Goal: Feedback & Contribution: Submit feedback/report problem

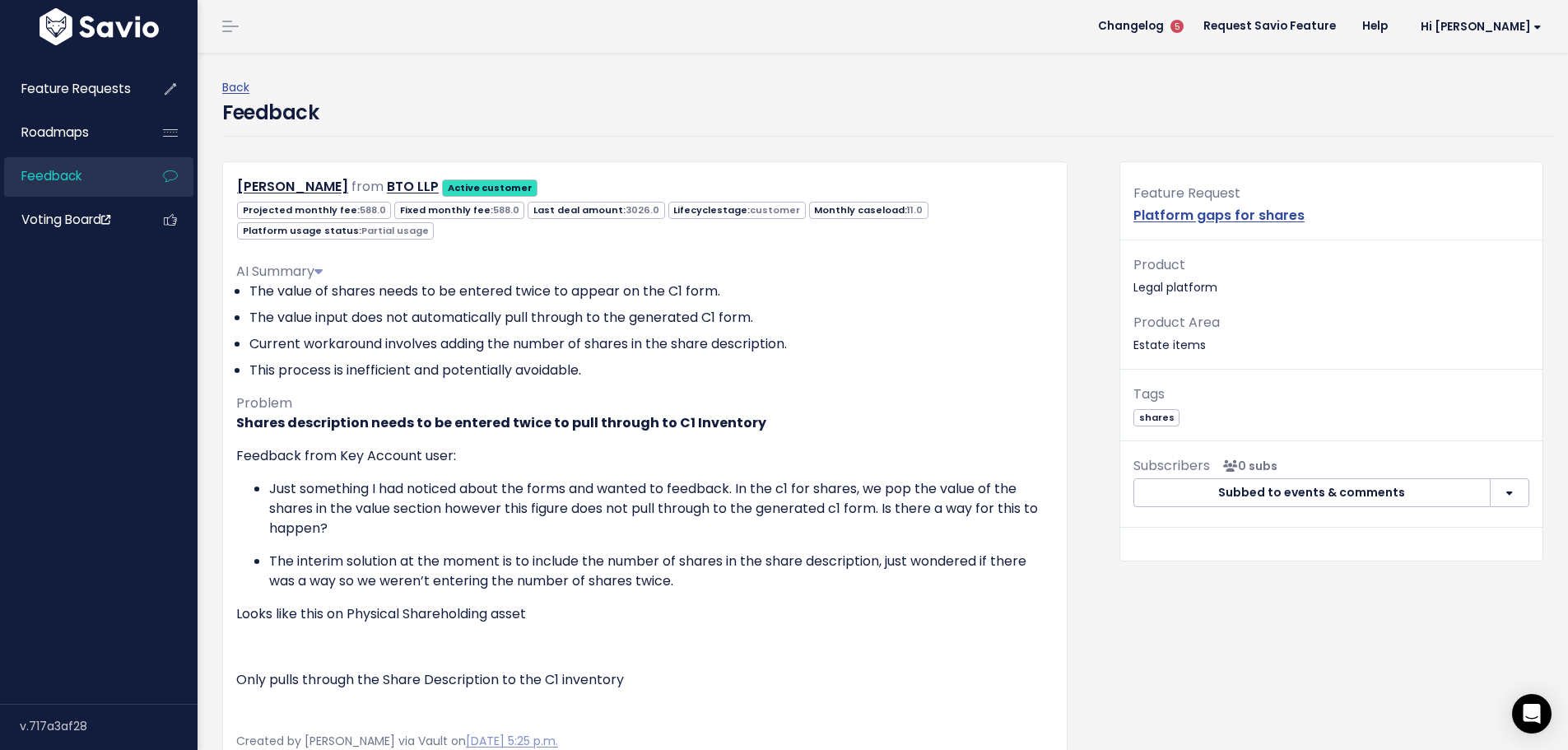
click at [77, 172] on span "Feedback" at bounding box center [51, 176] width 60 height 18
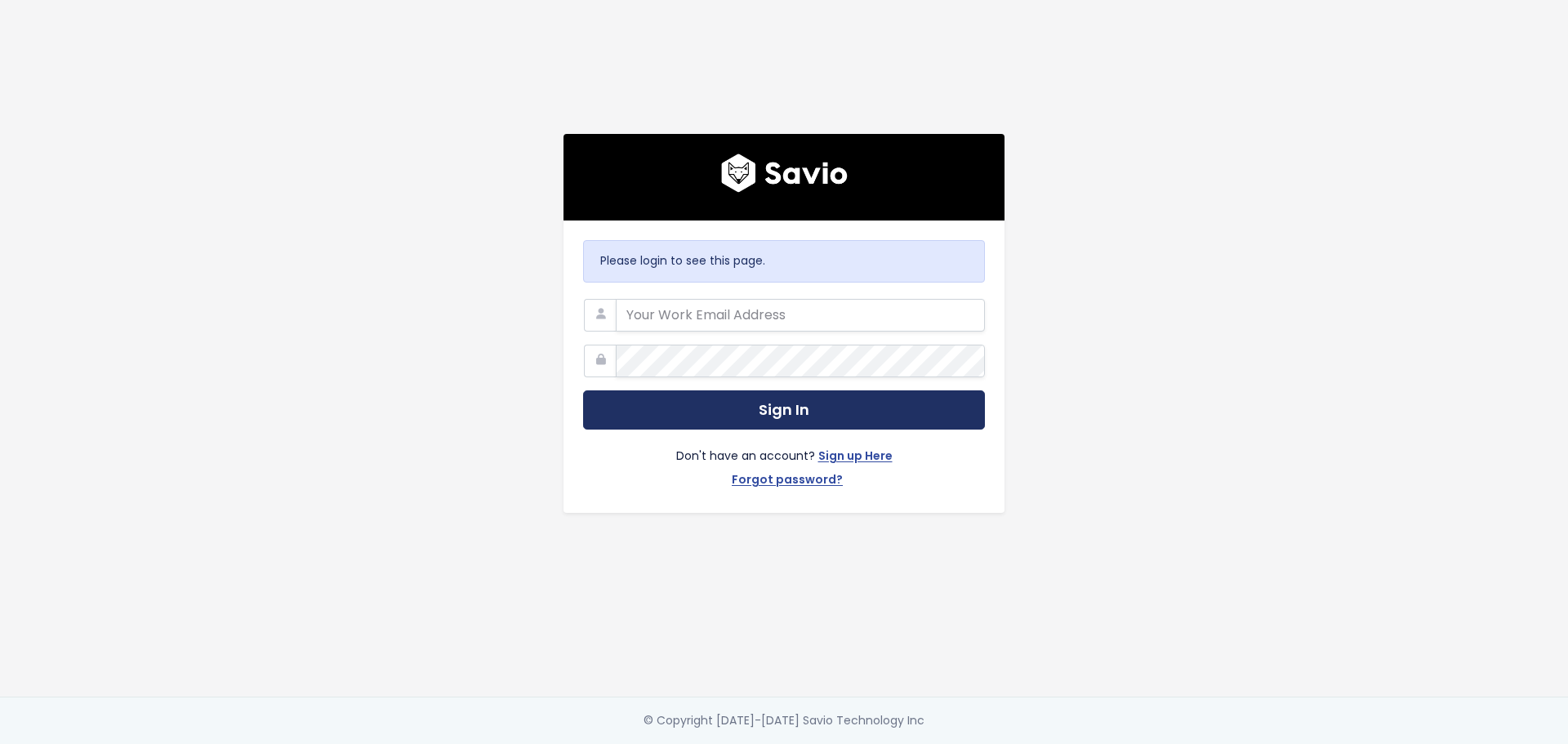
type input "linda.brown@exizent.com"
click at [728, 397] on button "Sign In" at bounding box center [784, 411] width 402 height 40
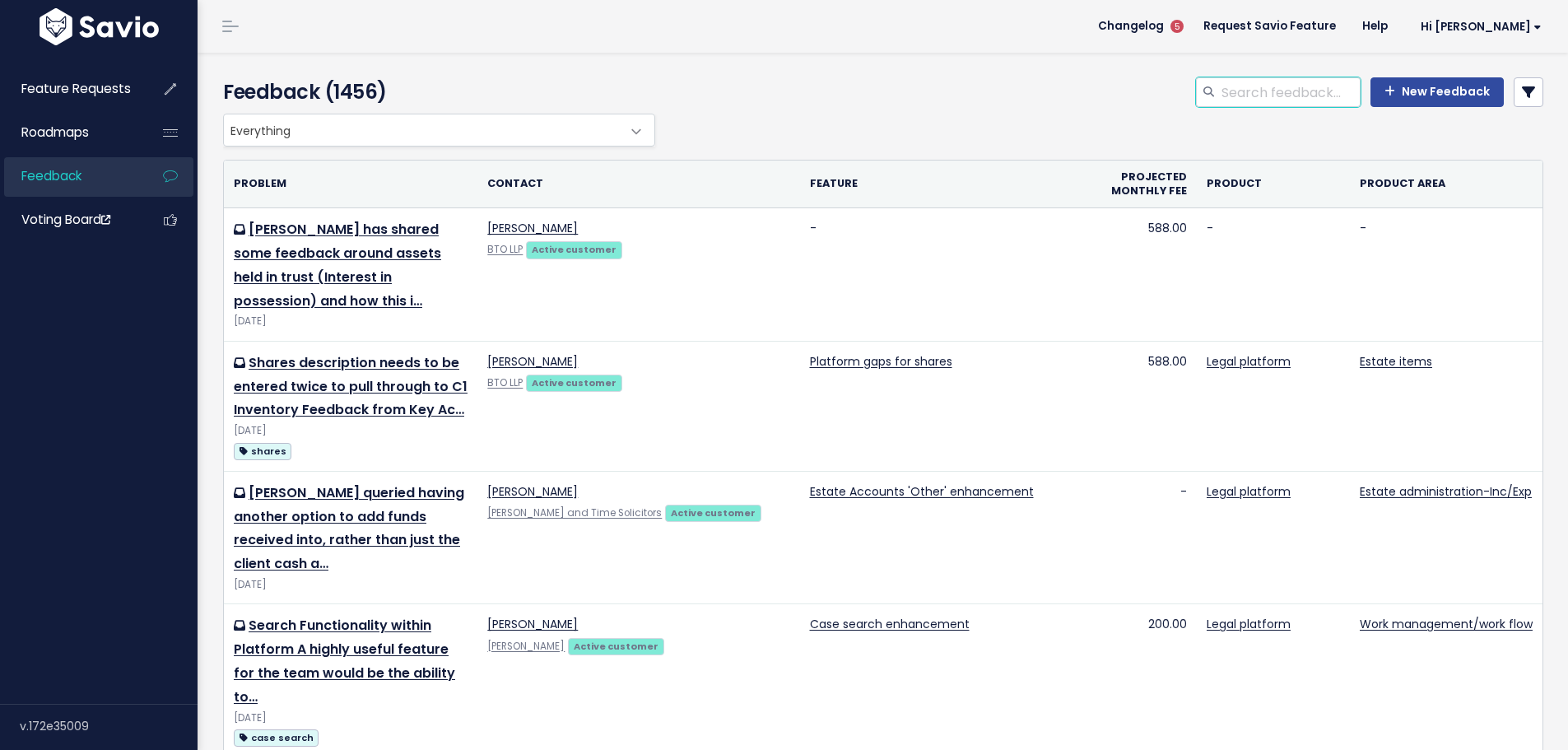
click at [1312, 97] on input "search" at bounding box center [1290, 91] width 141 height 29
type input "income"
click at [1522, 87] on icon at bounding box center [1528, 92] width 13 height 13
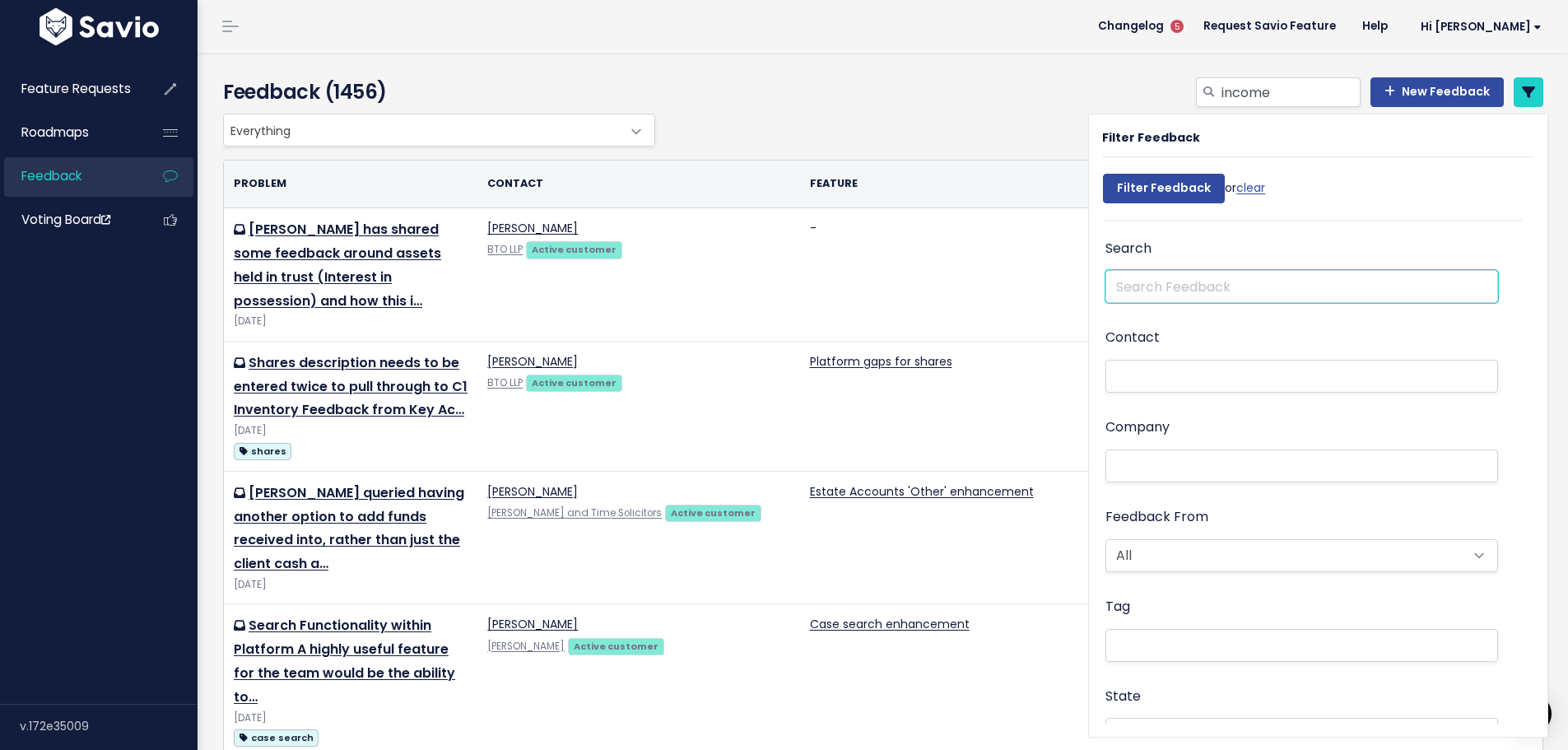
click at [1140, 286] on input "text" at bounding box center [1302, 286] width 393 height 33
type input "income"
click at [1103, 173] on input "Filter Feedback" at bounding box center [1164, 188] width 122 height 29
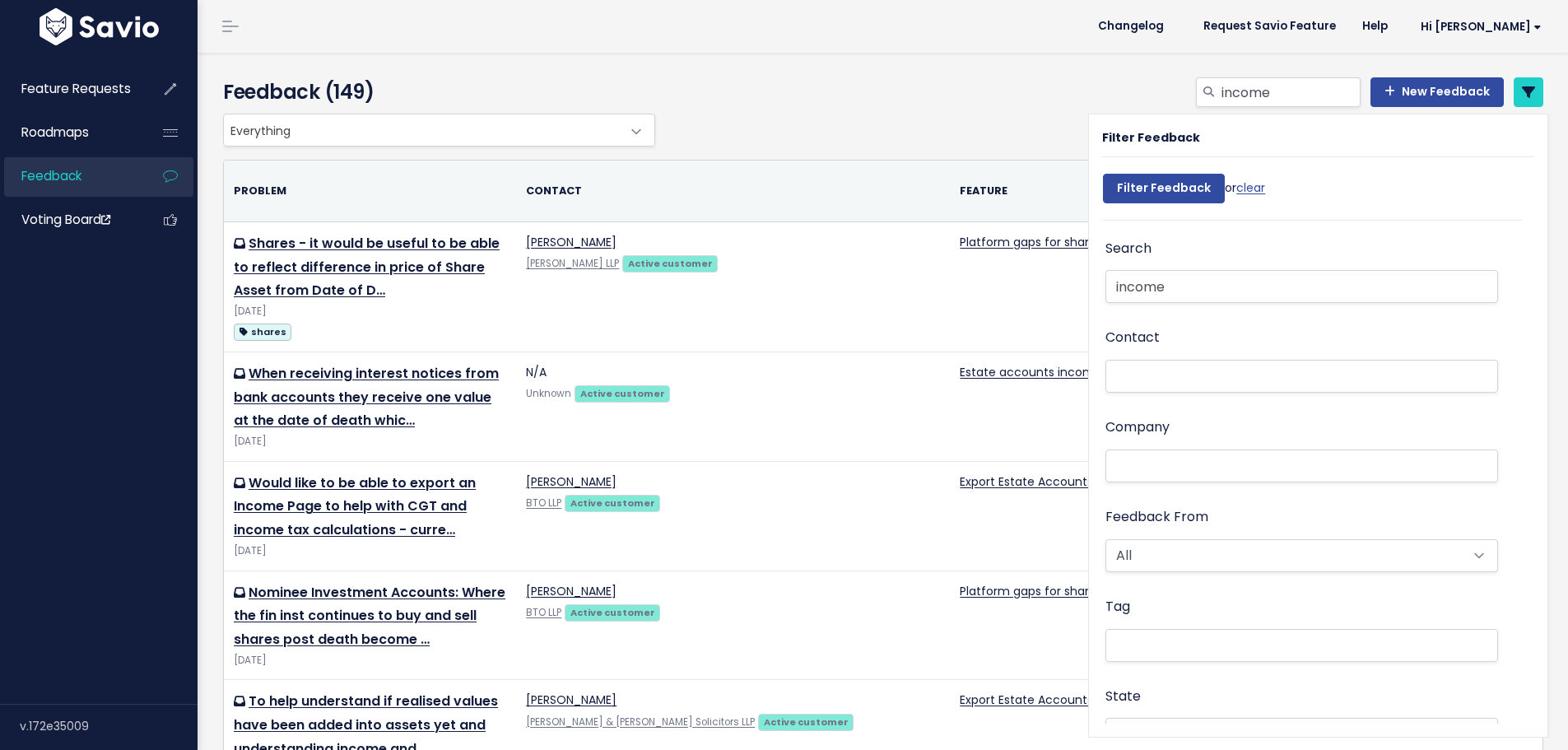
select select
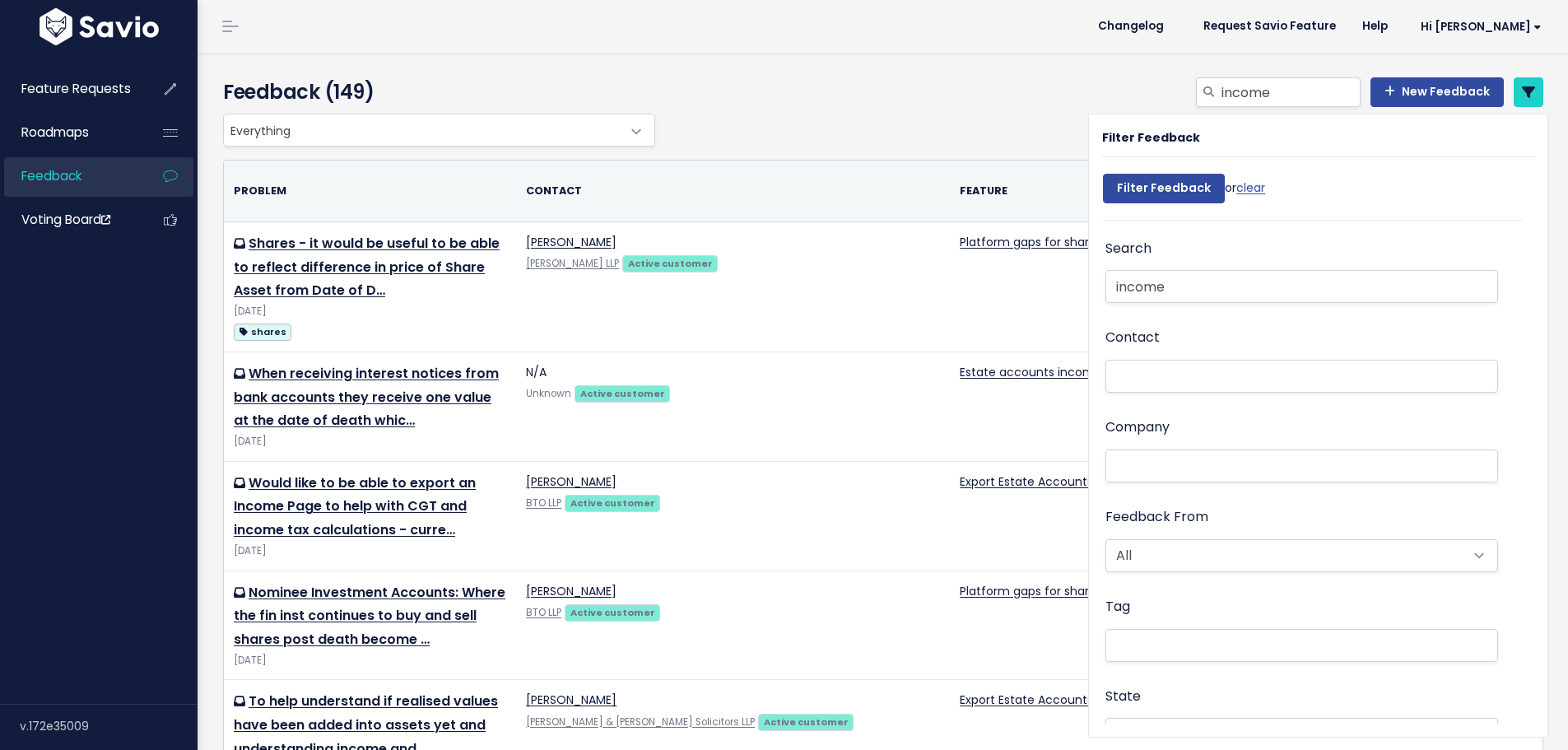
select select
click at [1153, 189] on input "Filter Feedback" at bounding box center [1164, 188] width 122 height 29
select select
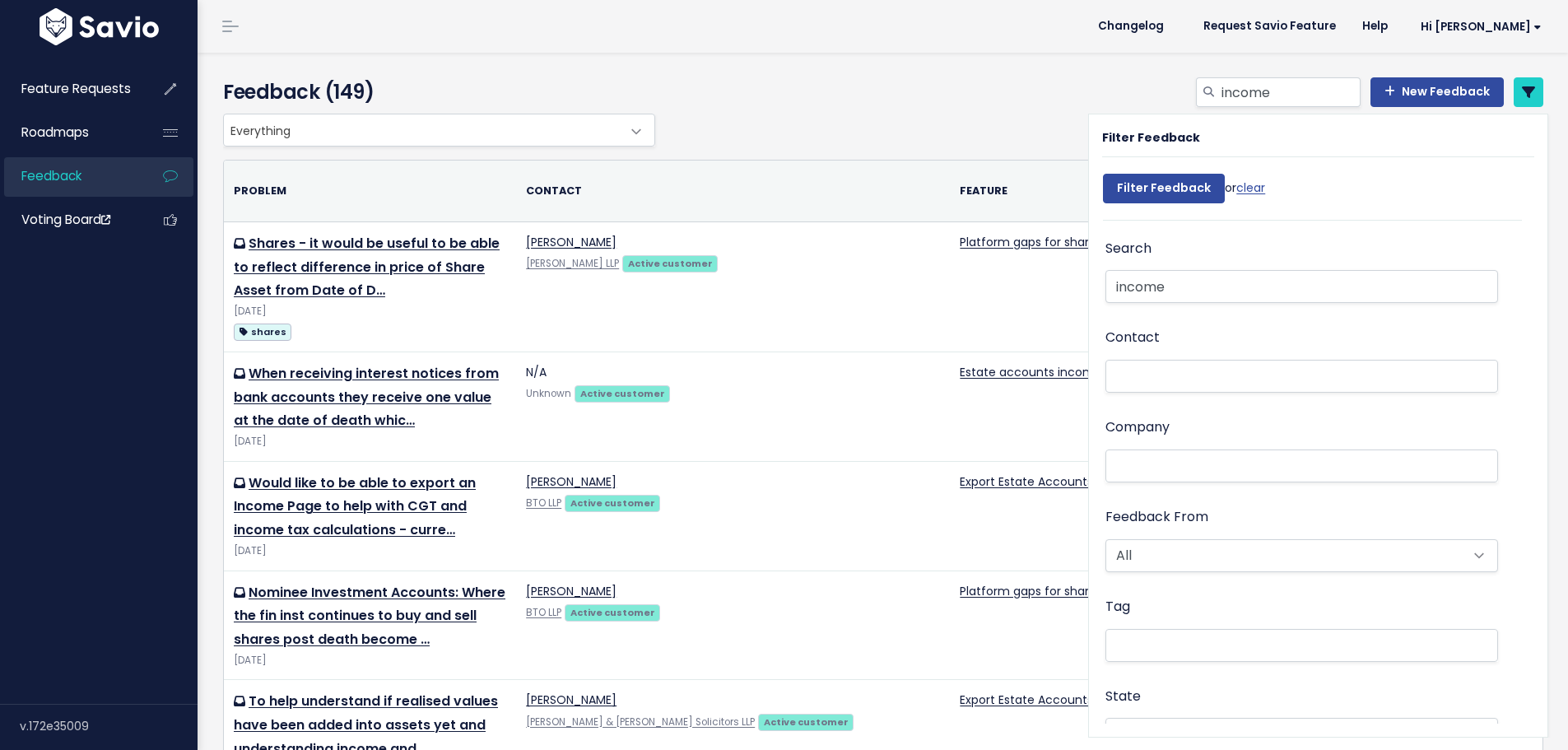
select select
click at [1425, 94] on link "New Feedback" at bounding box center [1437, 91] width 134 height 29
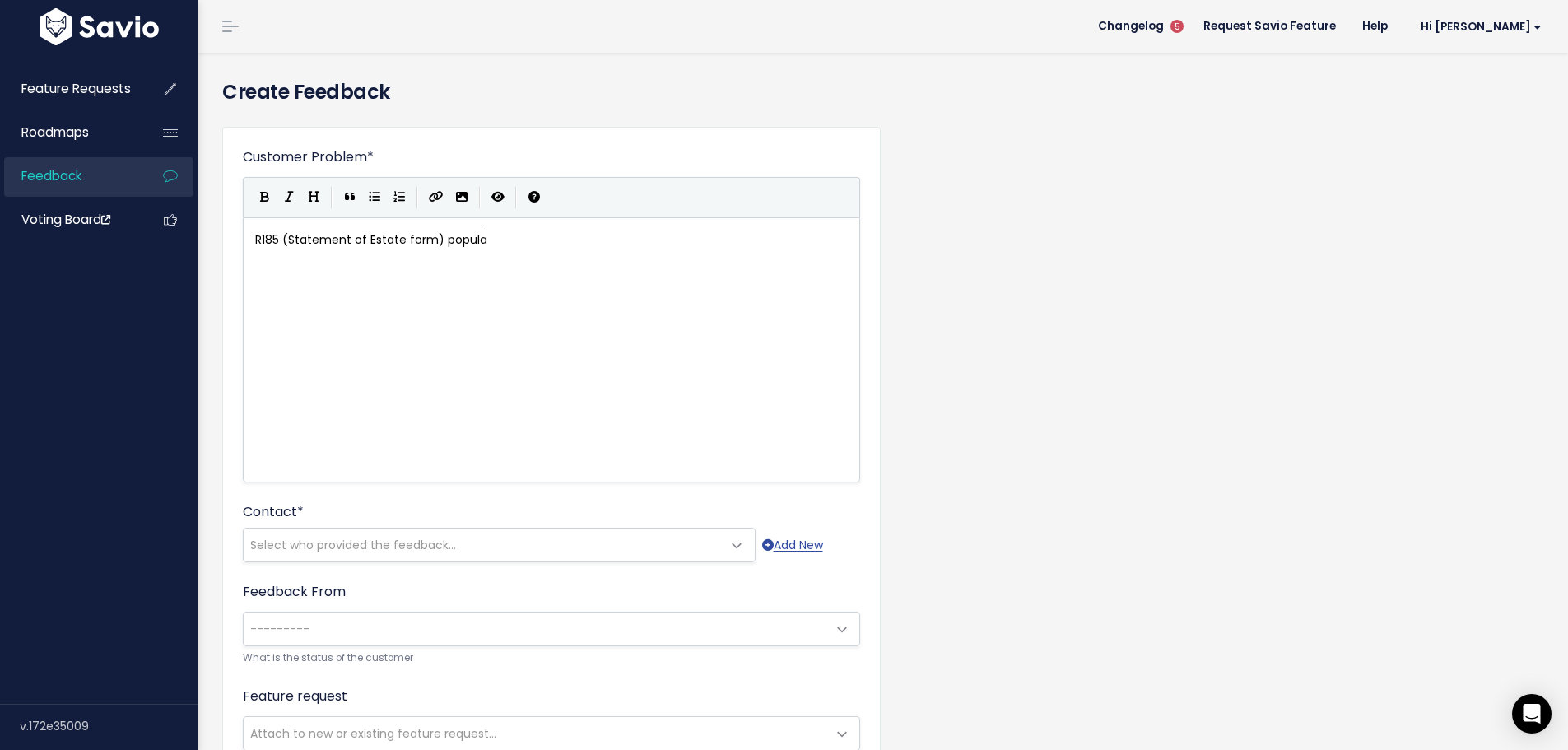
scroll to position [6, 231]
type textarea "R185 (Statement of Estate form) populat"
drag, startPoint x: 489, startPoint y: 241, endPoint x: 211, endPoint y: 241, distance: 278.0
type textarea "R185 (Statement of Estate form) populat"
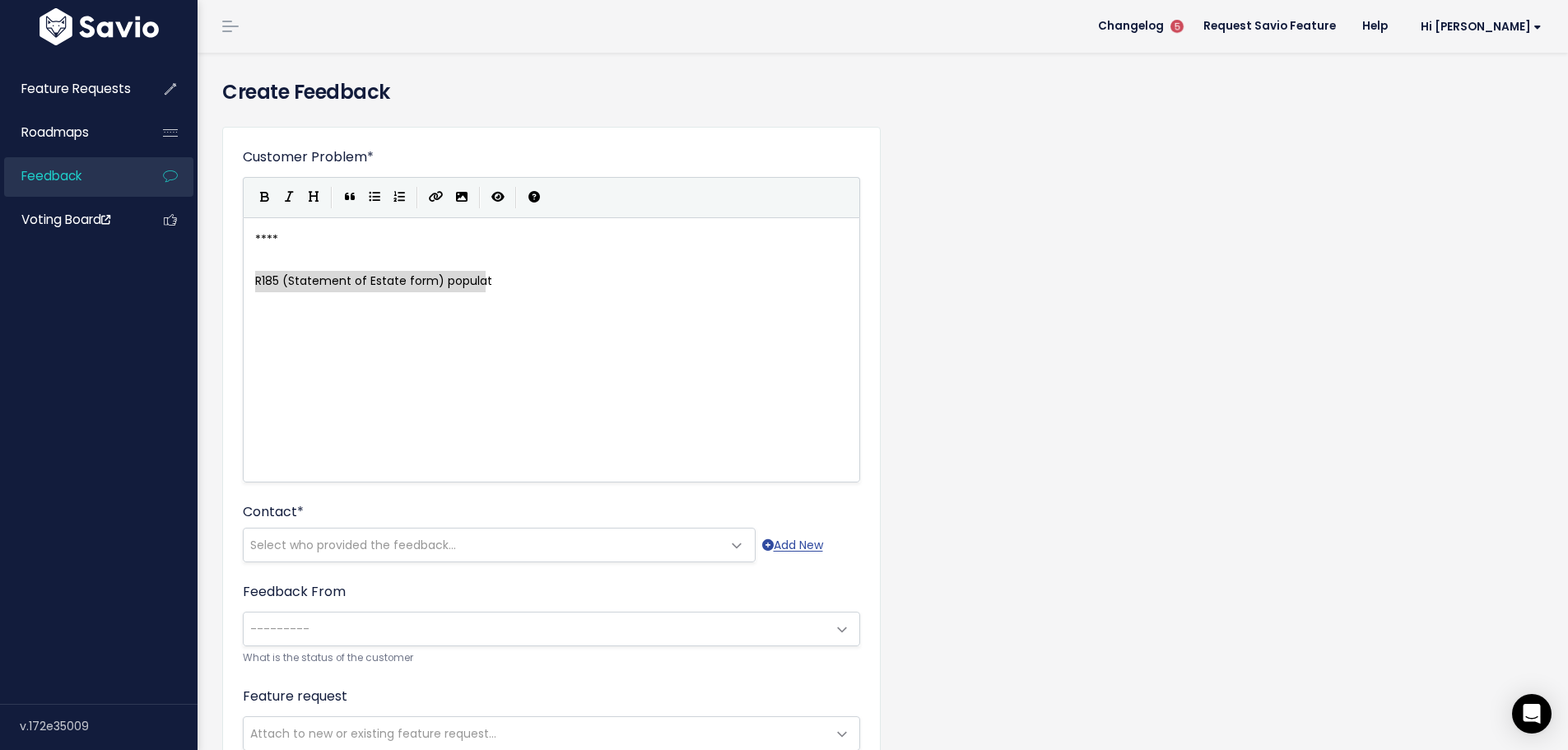
drag, startPoint x: 498, startPoint y: 284, endPoint x: 225, endPoint y: 284, distance: 273.0
paste textarea
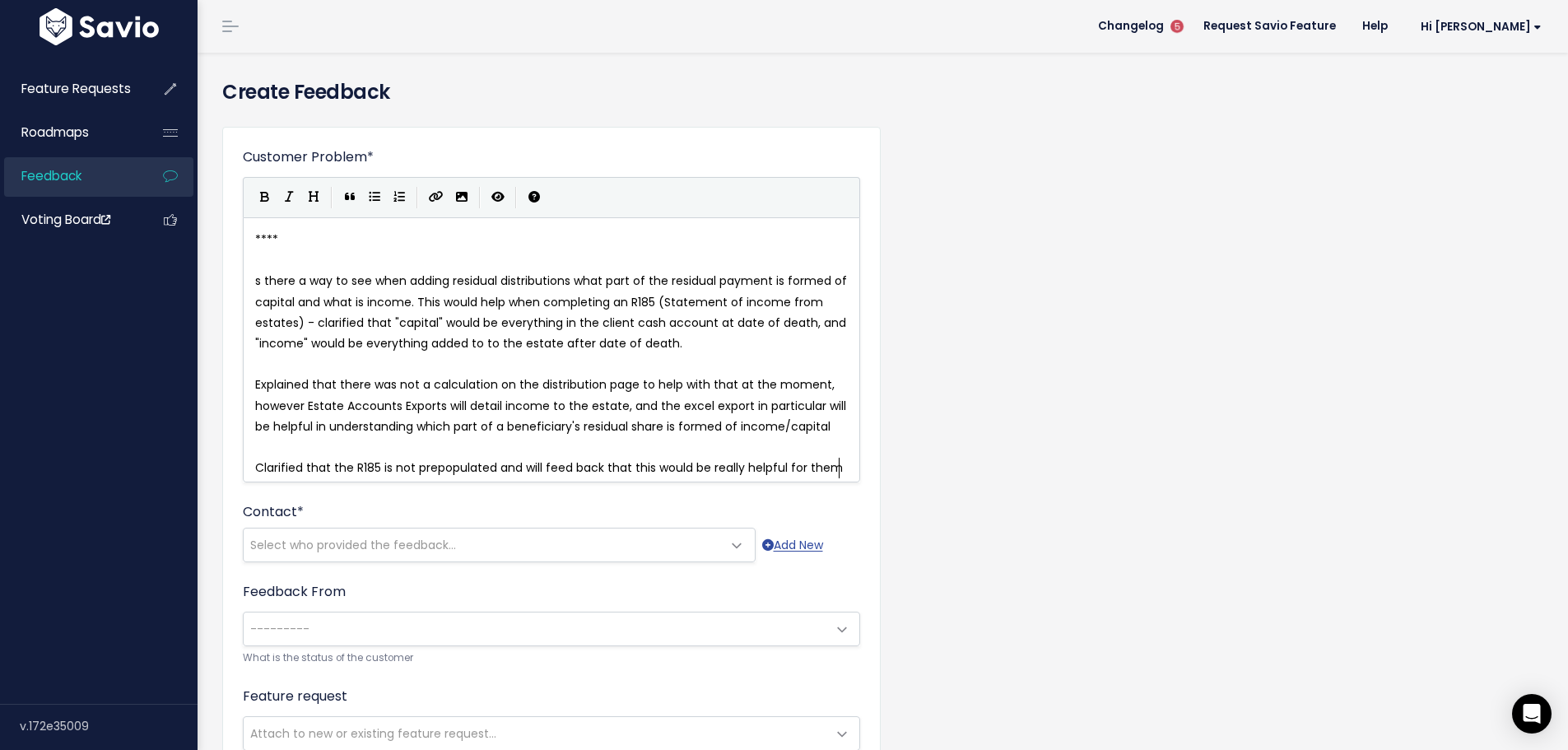
click at [252, 280] on pre "s there a way to see when adding residual distributions what part of the residu…" at bounding box center [557, 312] width 611 height 83
type textarea "I"
click at [265, 239] on span "****" at bounding box center [266, 239] width 23 height 17
type textarea "Separ"
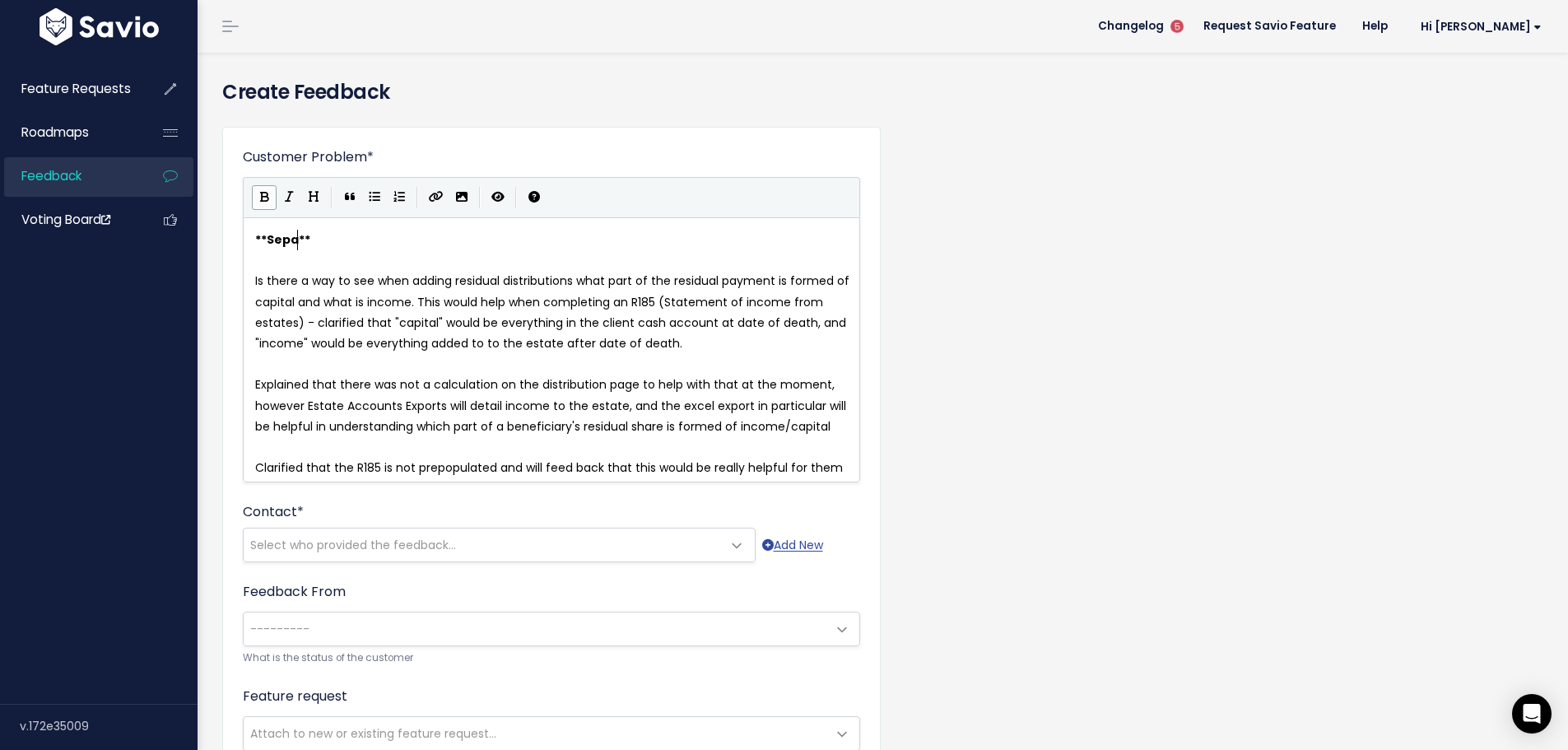
scroll to position [6, 34]
type textarea "Distributions"
type textarea ": way to determine which"
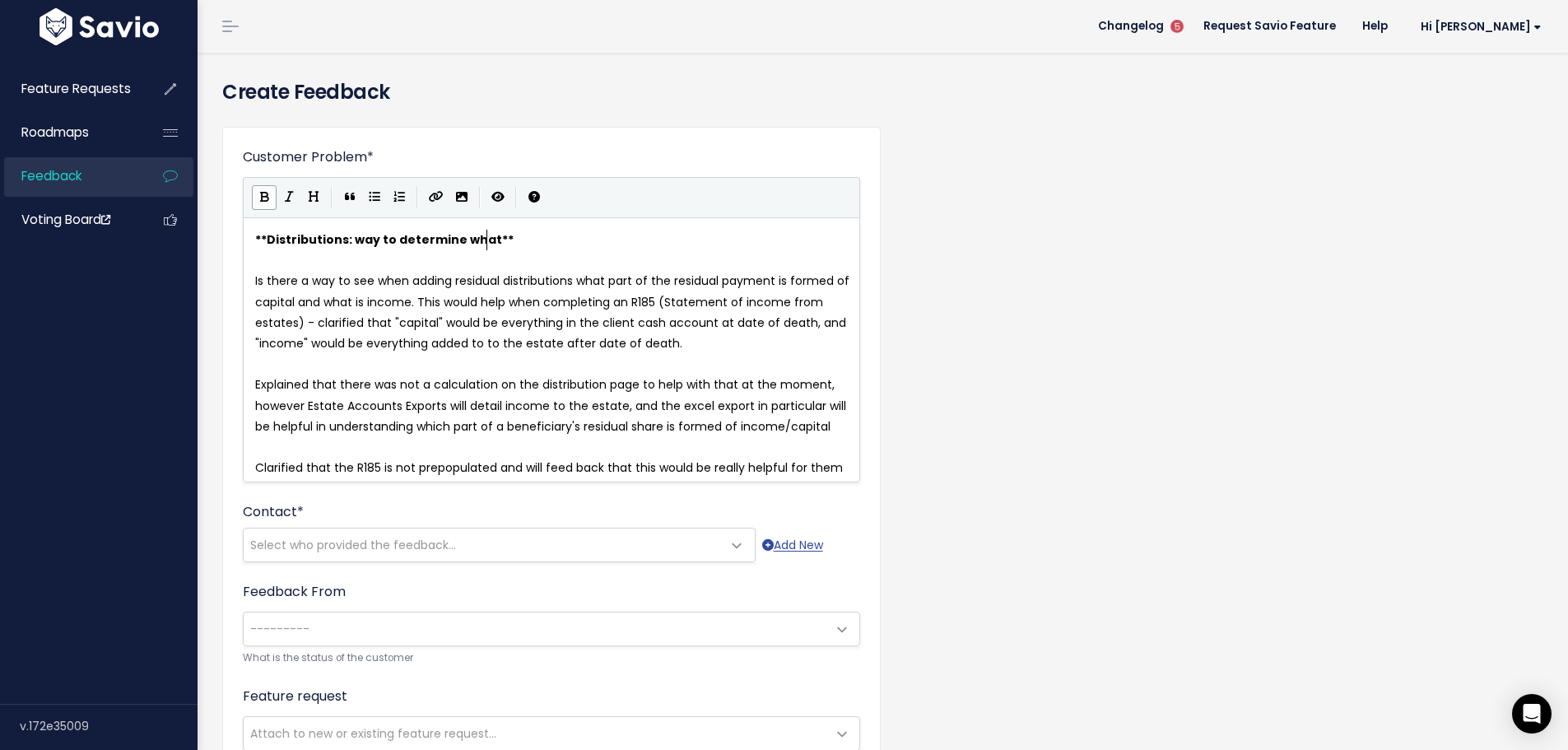
type textarea "hat"
type textarea "how much of a e"
type textarea "beneficiar"
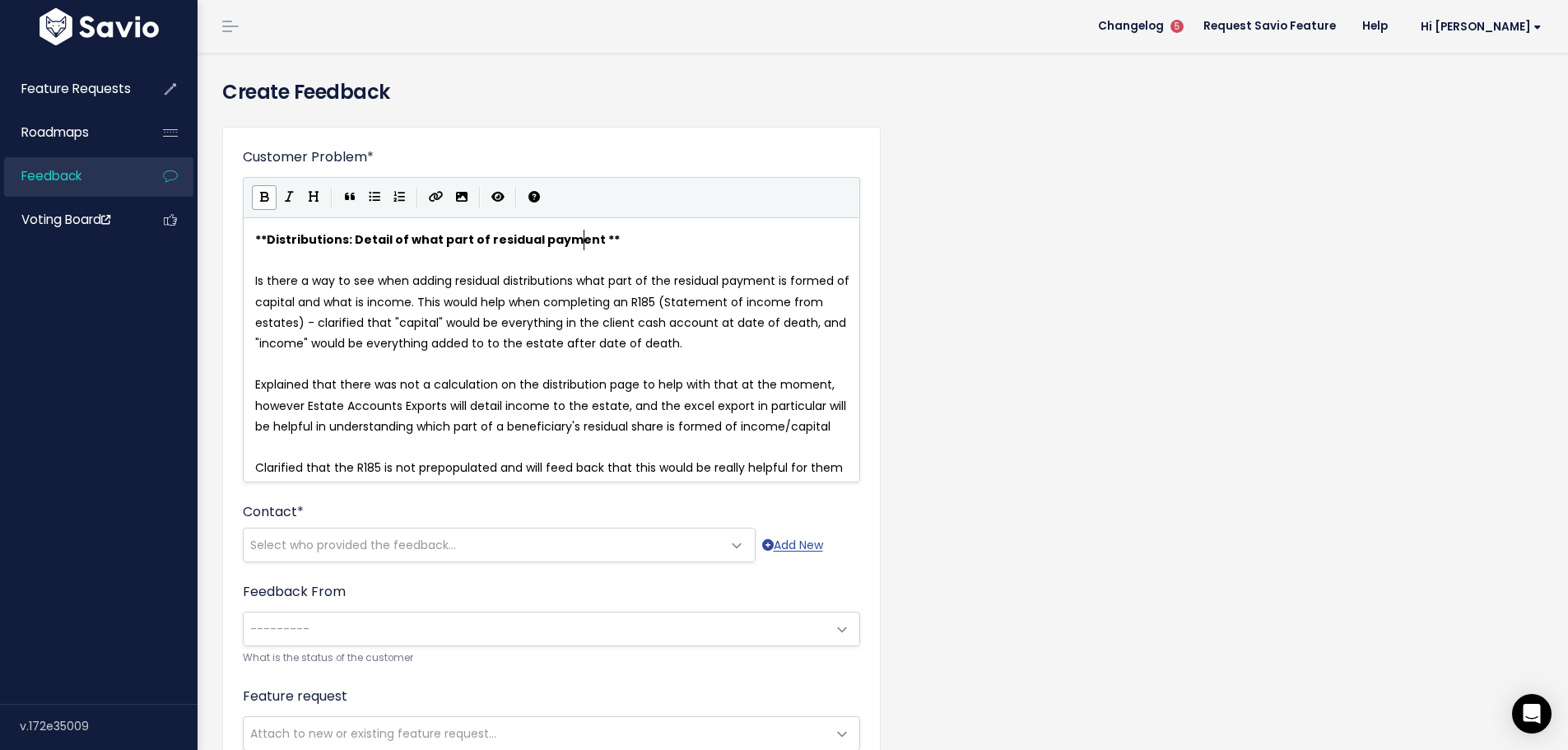
type textarea "Detail of what part of residual payment o"
type textarea "is income and what is capital"
click at [252, 278] on pre "Is there a way to see when adding residual distributions what part of the resid…" at bounding box center [557, 312] width 611 height 83
click at [375, 197] on icon "Generic List" at bounding box center [374, 196] width 12 height 11
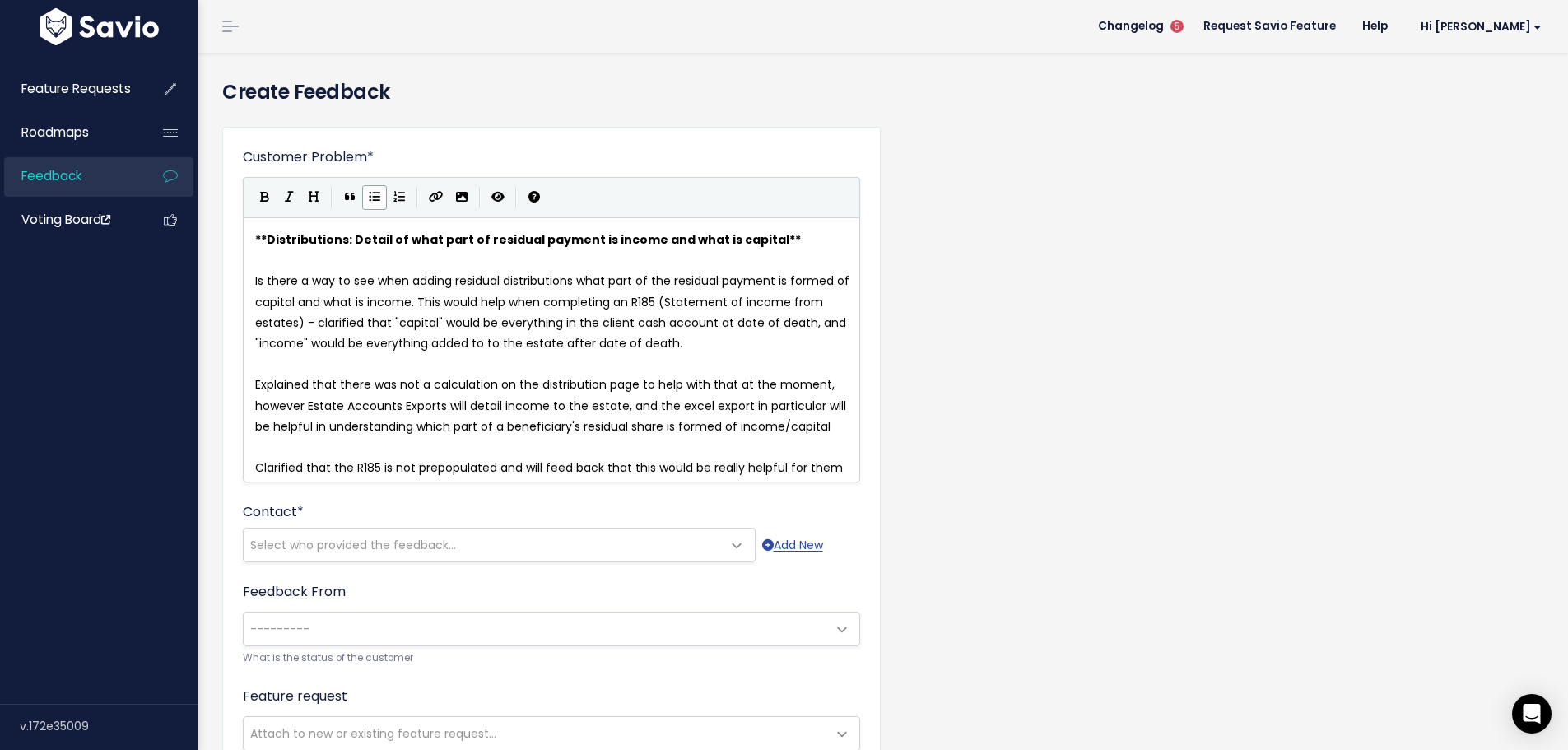
scroll to position [6, 0]
drag, startPoint x: 265, startPoint y: 281, endPoint x: 406, endPoint y: 272, distance: 141.3
type textarea "It would be useful when"
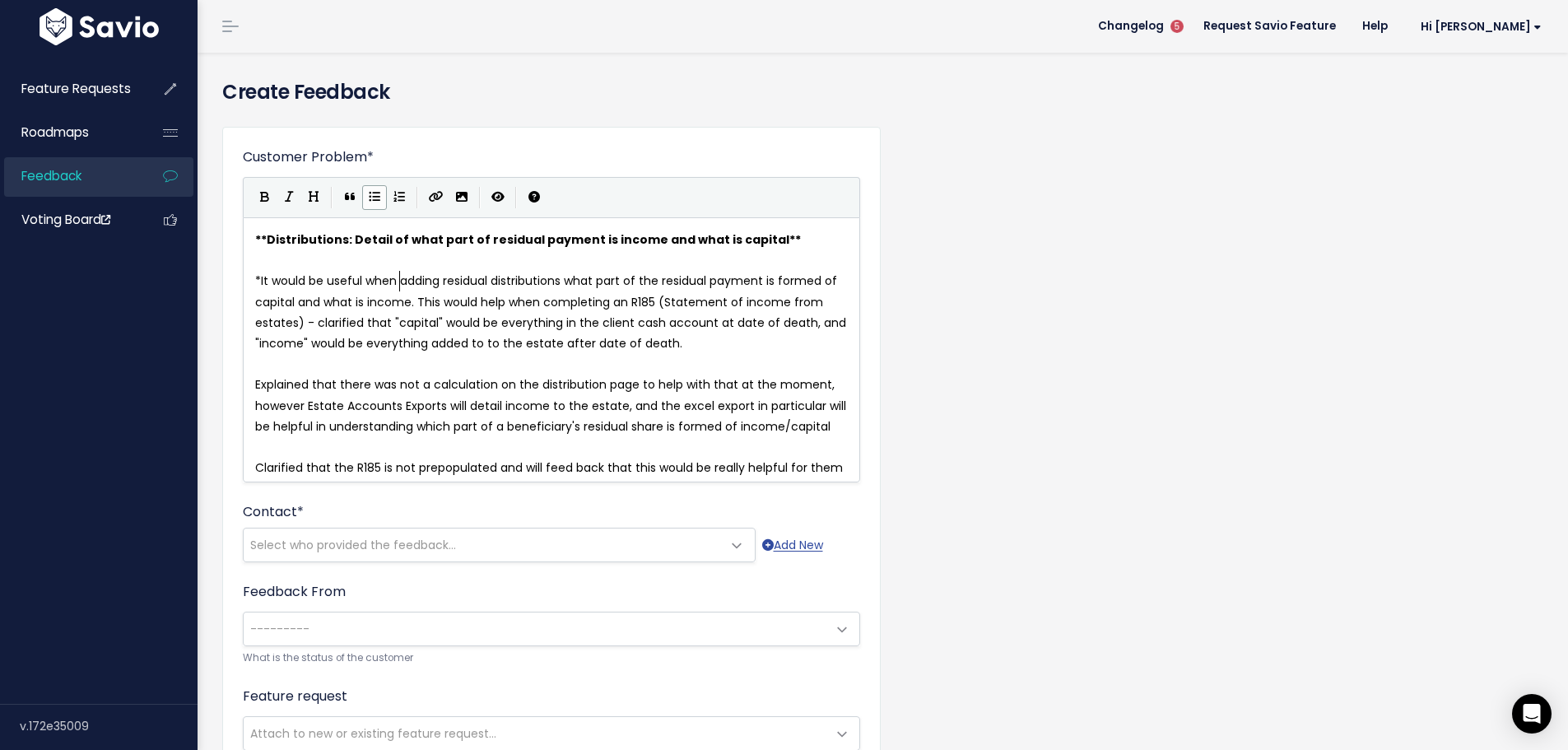
click at [573, 279] on span "It would be useful when adding residual distributions what part of the residual…" at bounding box center [552, 311] width 595 height 79
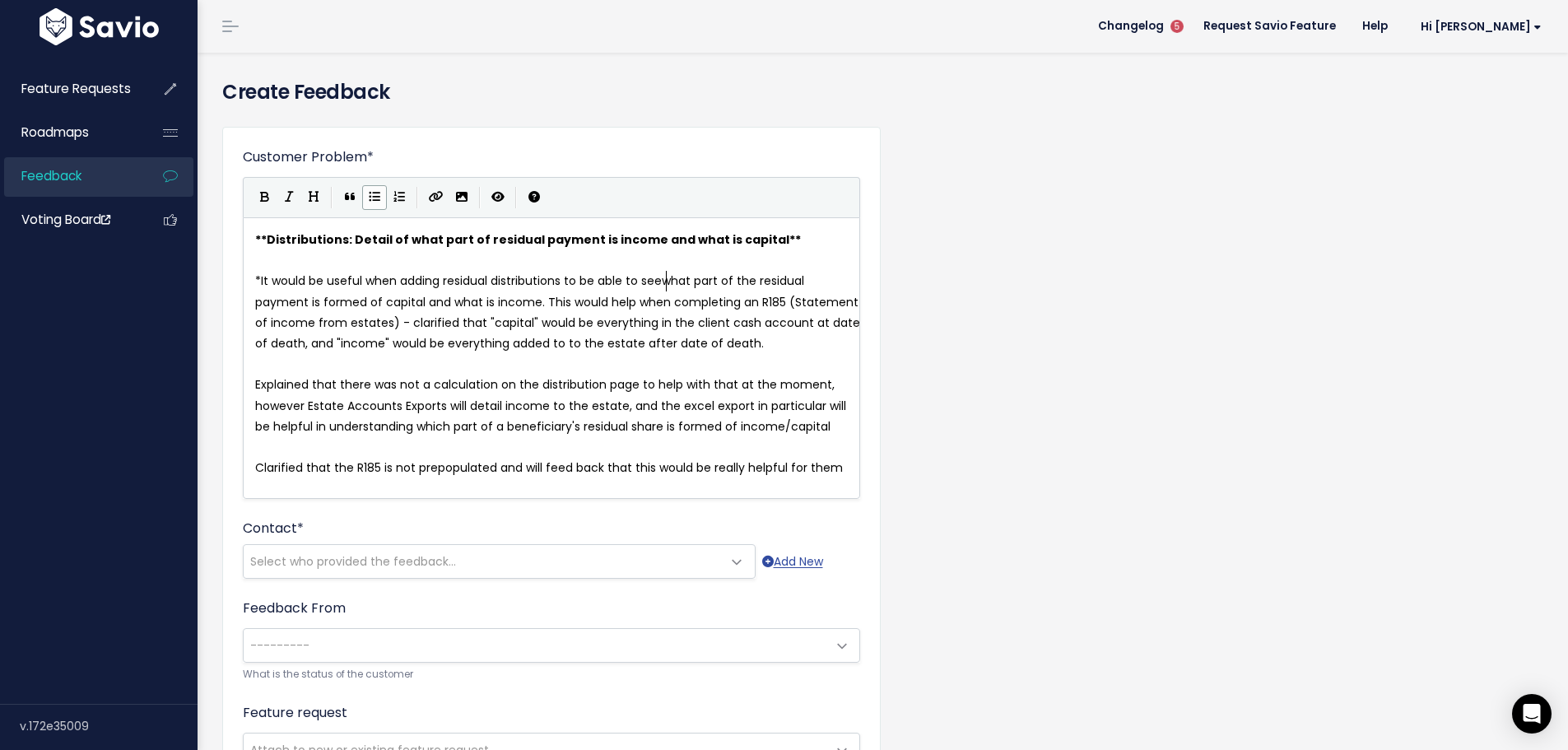
type textarea "to be able to see"
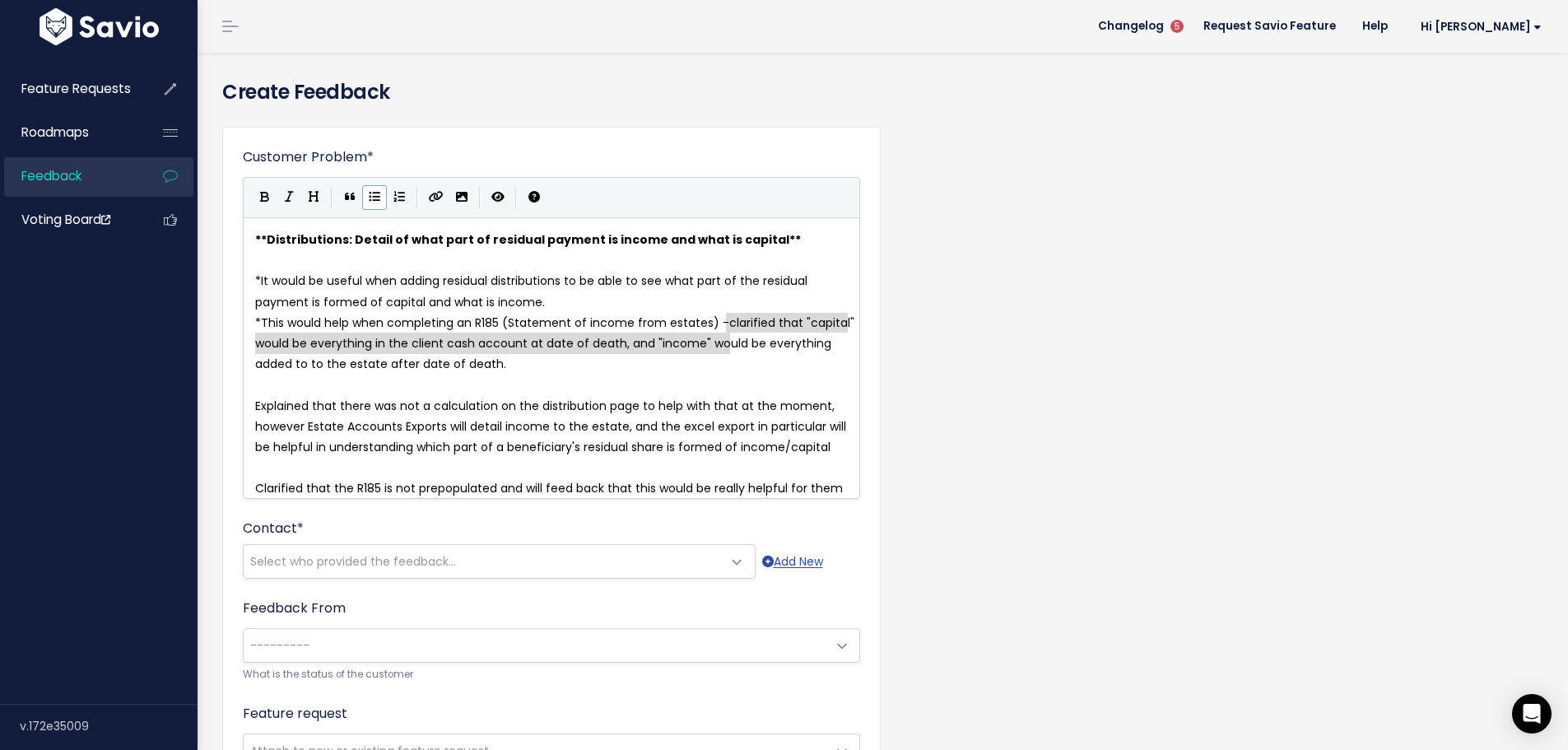
type textarea "clarified that "capital" would be everything in the client cash account at date…"
drag, startPoint x: 727, startPoint y: 327, endPoint x: 732, endPoint y: 354, distance: 27.5
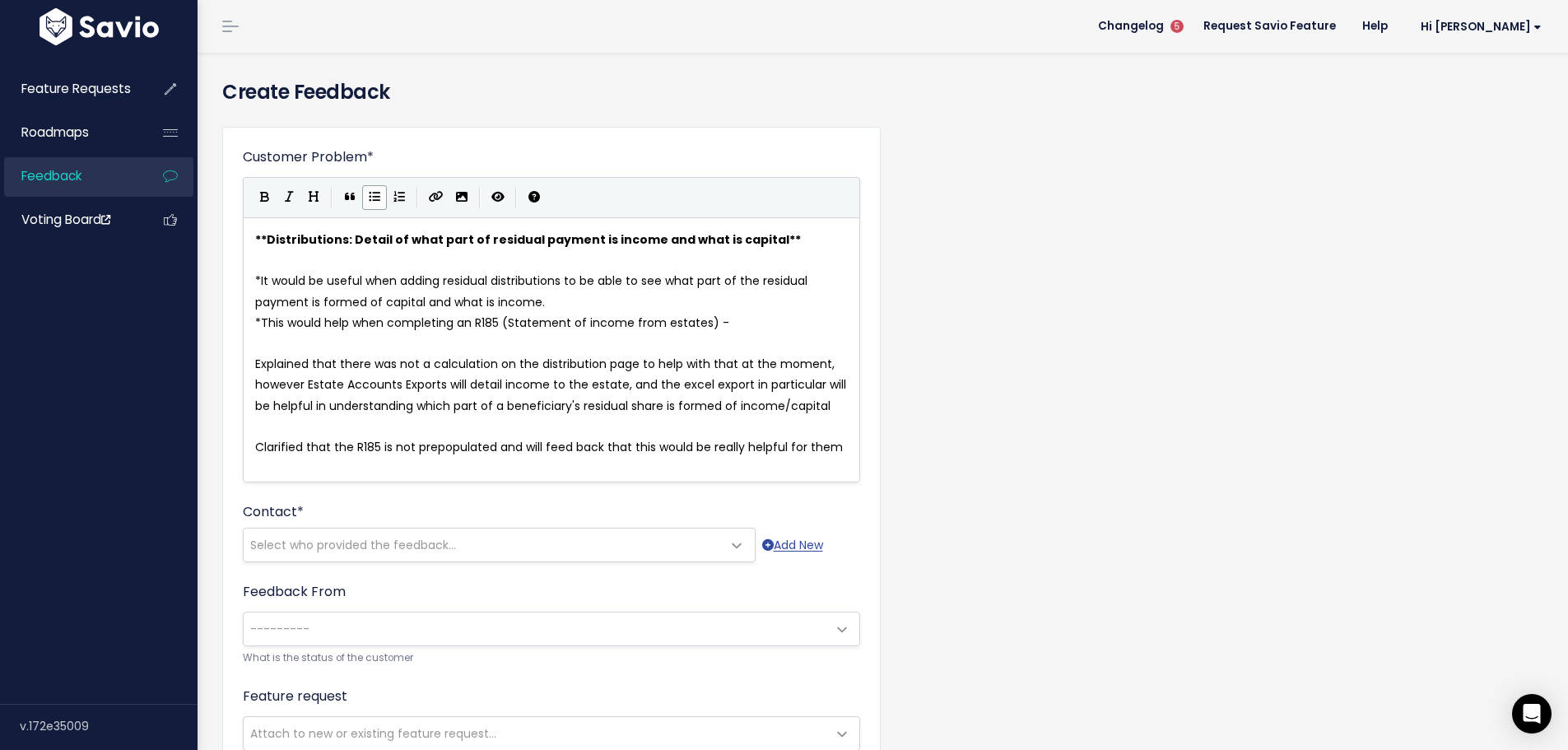
drag, startPoint x: 544, startPoint y: 302, endPoint x: 567, endPoint y: 298, distance: 23.3
click at [545, 302] on pre "* It would be useful when adding residual distributions to be able to see what …" at bounding box center [557, 291] width 611 height 42
paste textarea ")"
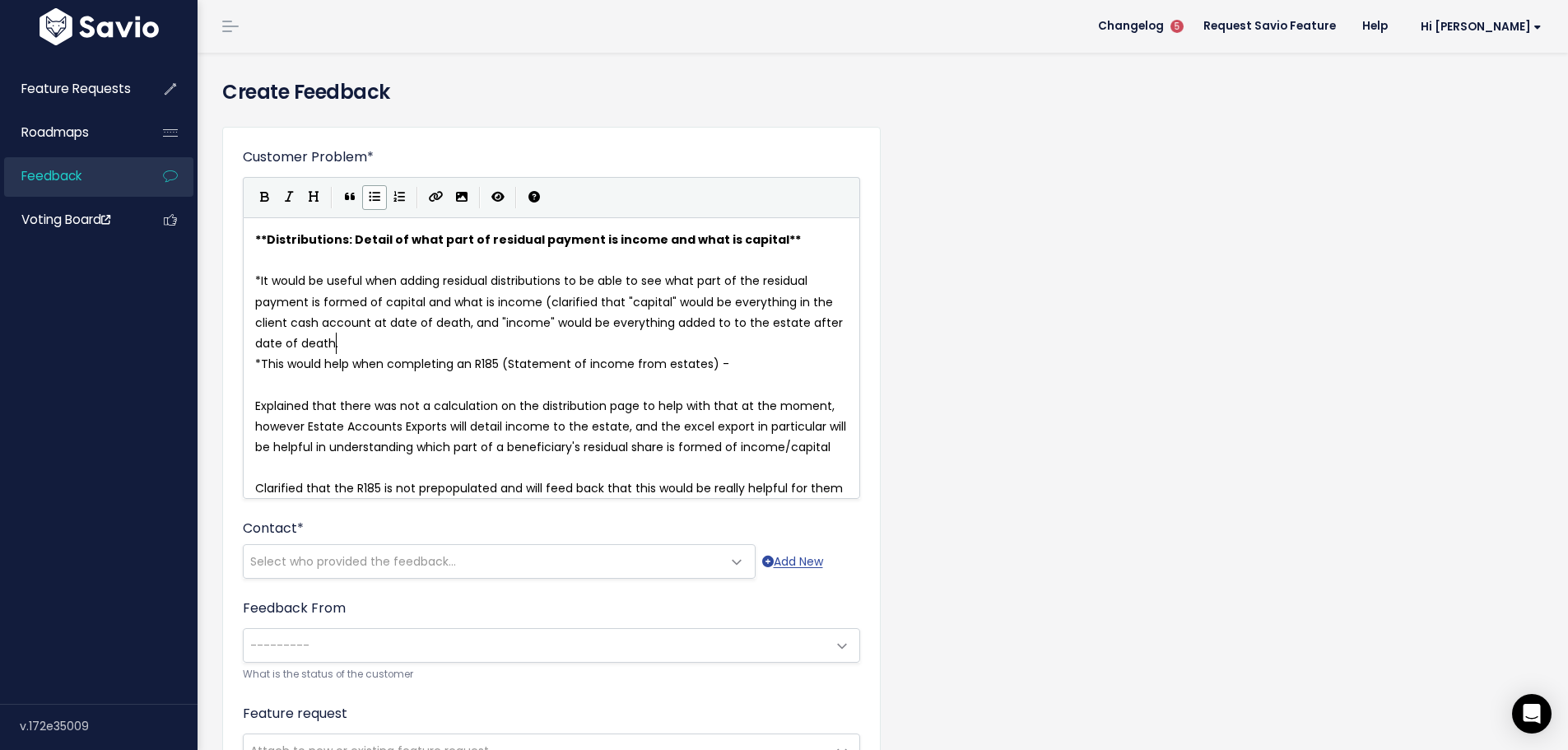
type textarea "()"
type textarea ")."
click at [715, 363] on span "This would help when completing an R185 (Statement of income from estates) -" at bounding box center [495, 364] width 468 height 17
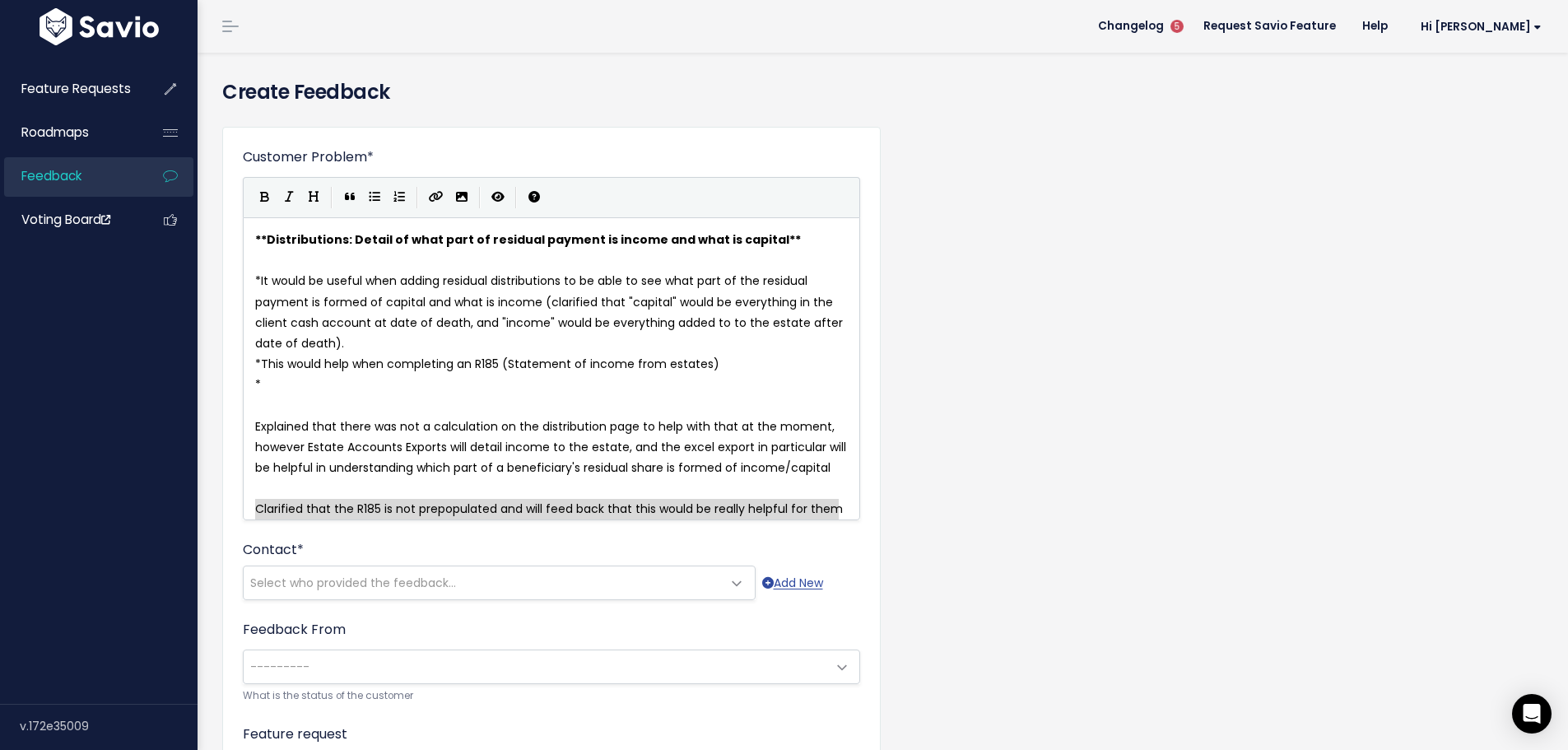
drag, startPoint x: 257, startPoint y: 510, endPoint x: 836, endPoint y: 510, distance: 579.0
type textarea "Clarified that the R185 is not prepopulated and will feed back that this would …"
type textarea "R185 is not prepopulated and will feed back that this would be really helpful f…"
drag, startPoint x: 353, startPoint y: 509, endPoint x: 841, endPoint y: 508, distance: 488.0
click at [278, 381] on pre "*" at bounding box center [557, 384] width 611 height 20
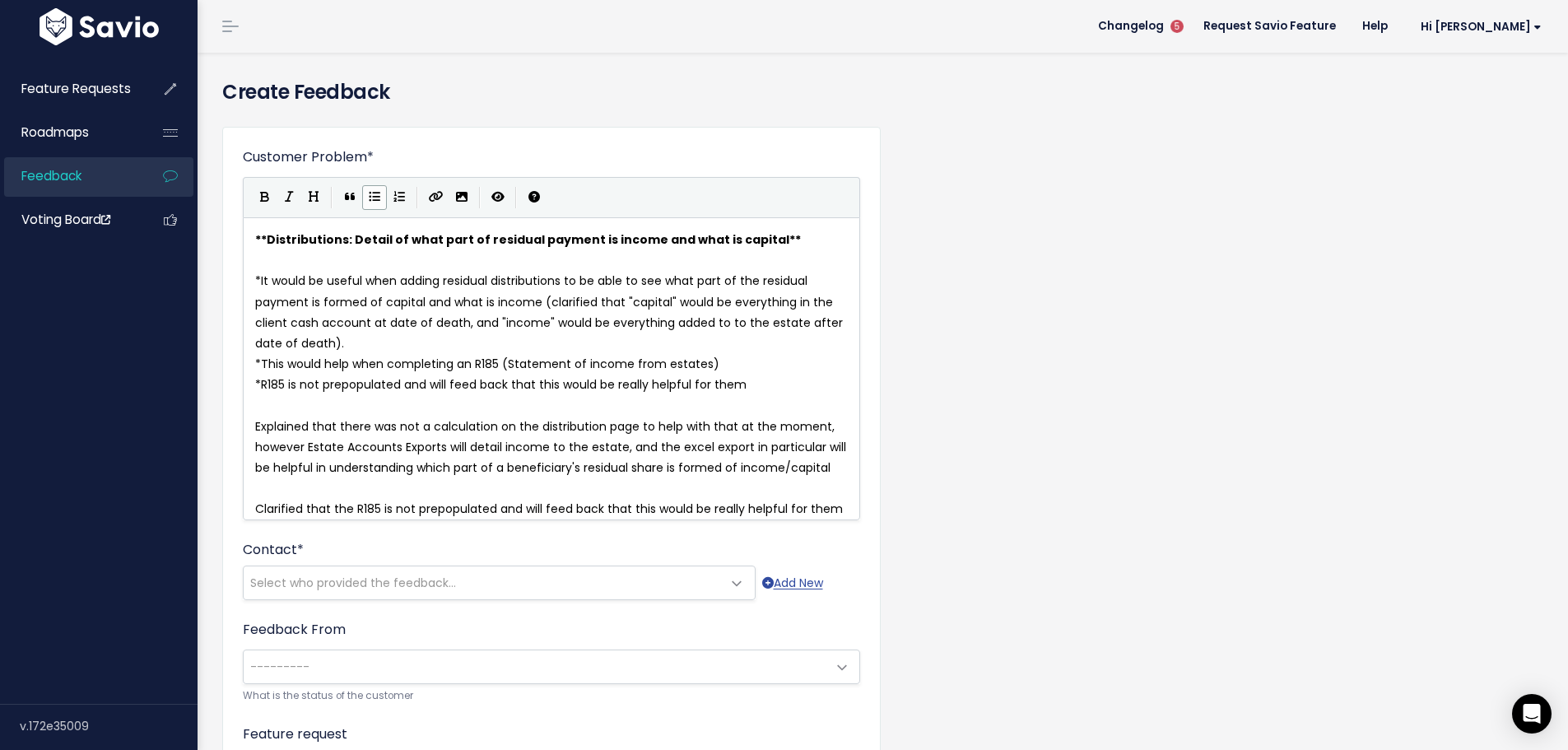
click at [261, 385] on span "*" at bounding box center [257, 384] width 6 height 17
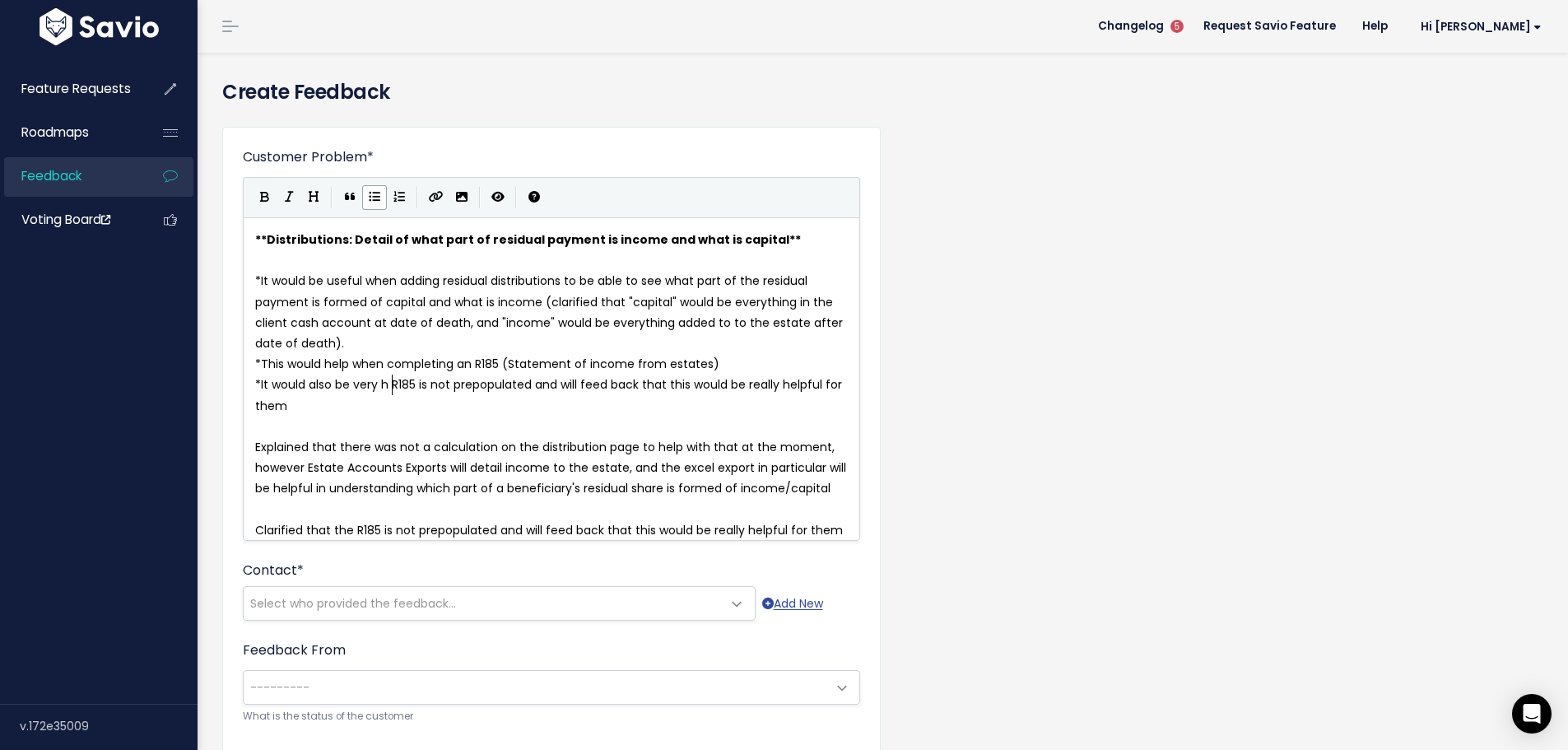
scroll to position [6, 135]
type textarea "It would also be very helpful if the"
type textarea "was prepopulated"
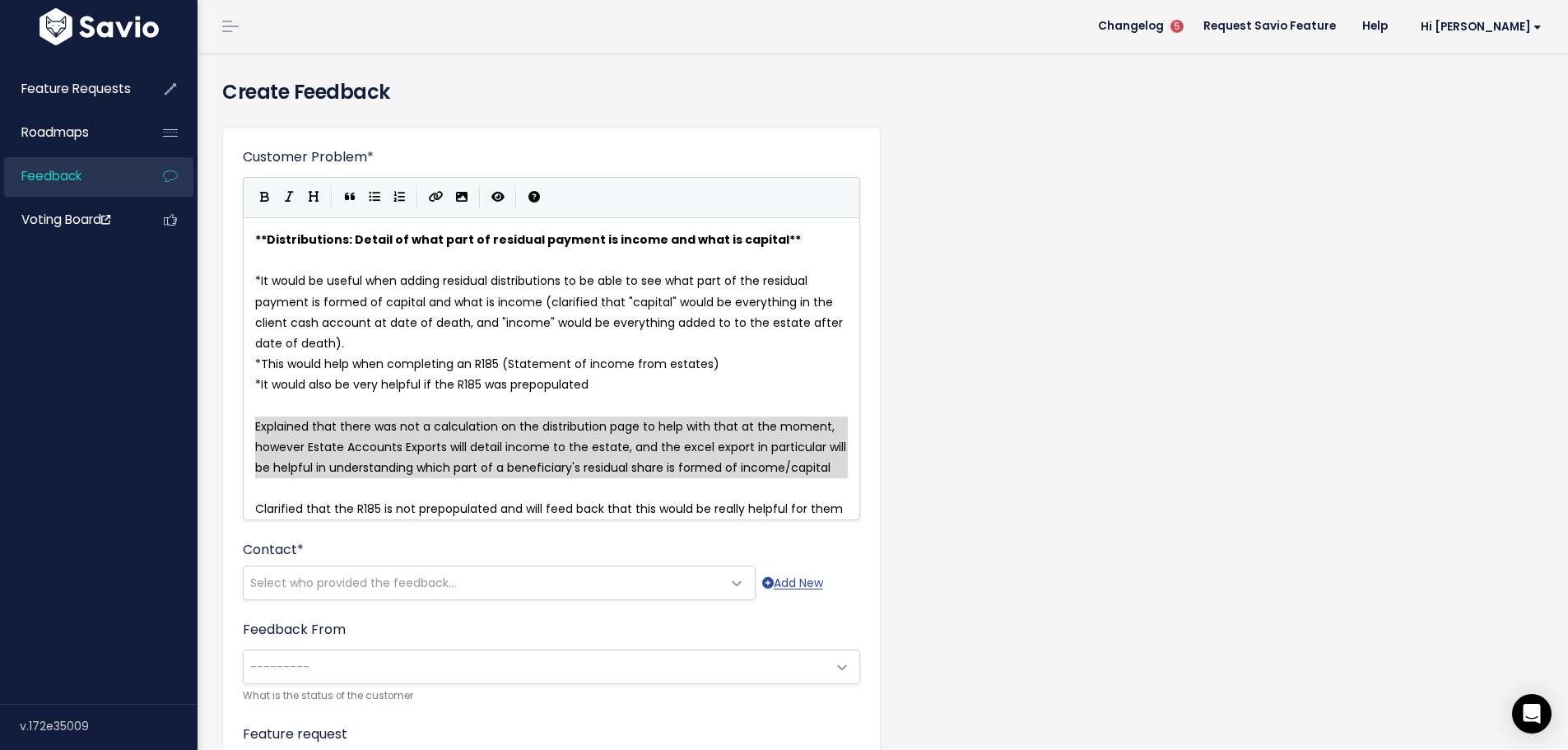
type textarea "Explained that there was not a calculation on the distribution page to help wit…"
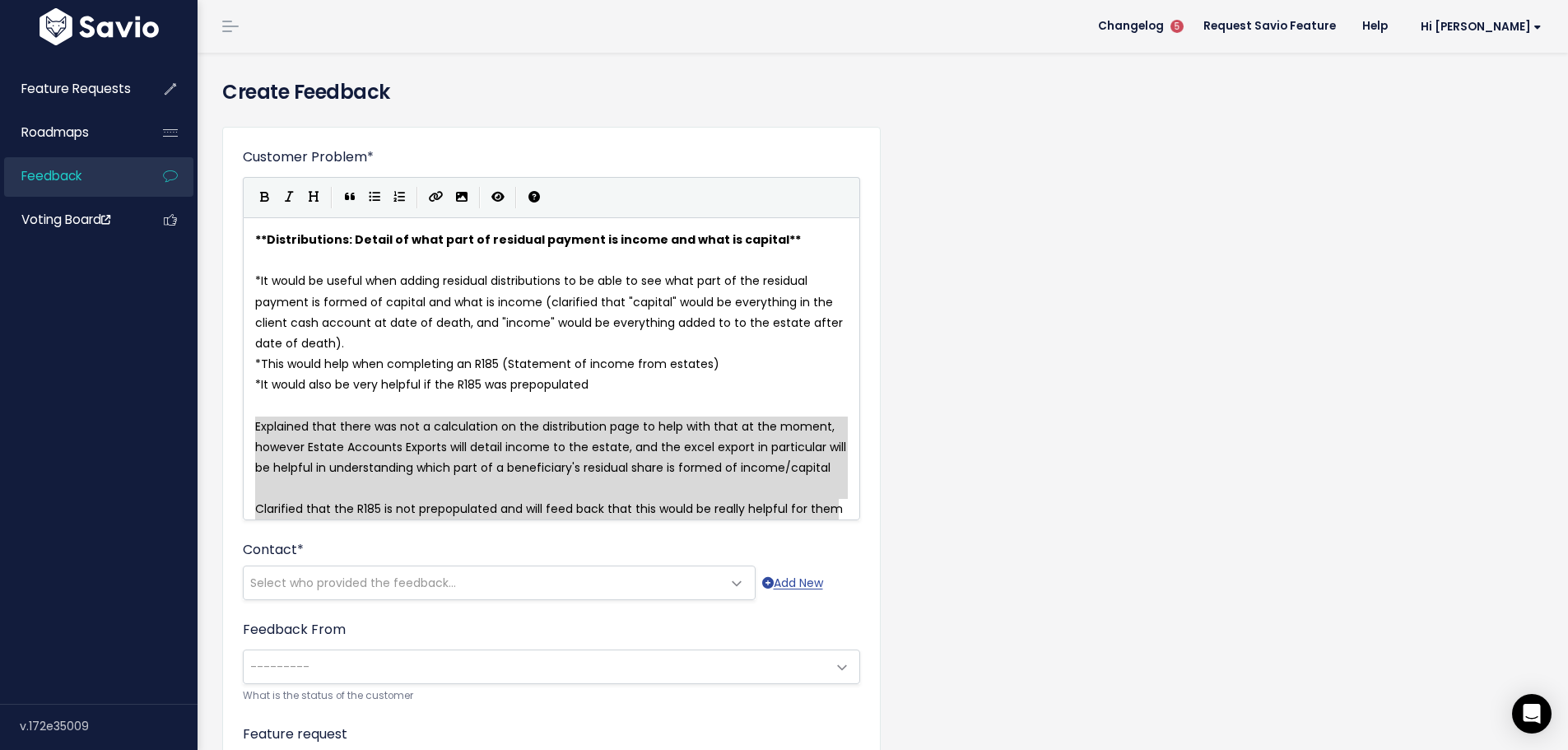
drag, startPoint x: 256, startPoint y: 425, endPoint x: 834, endPoint y: 505, distance: 583.5
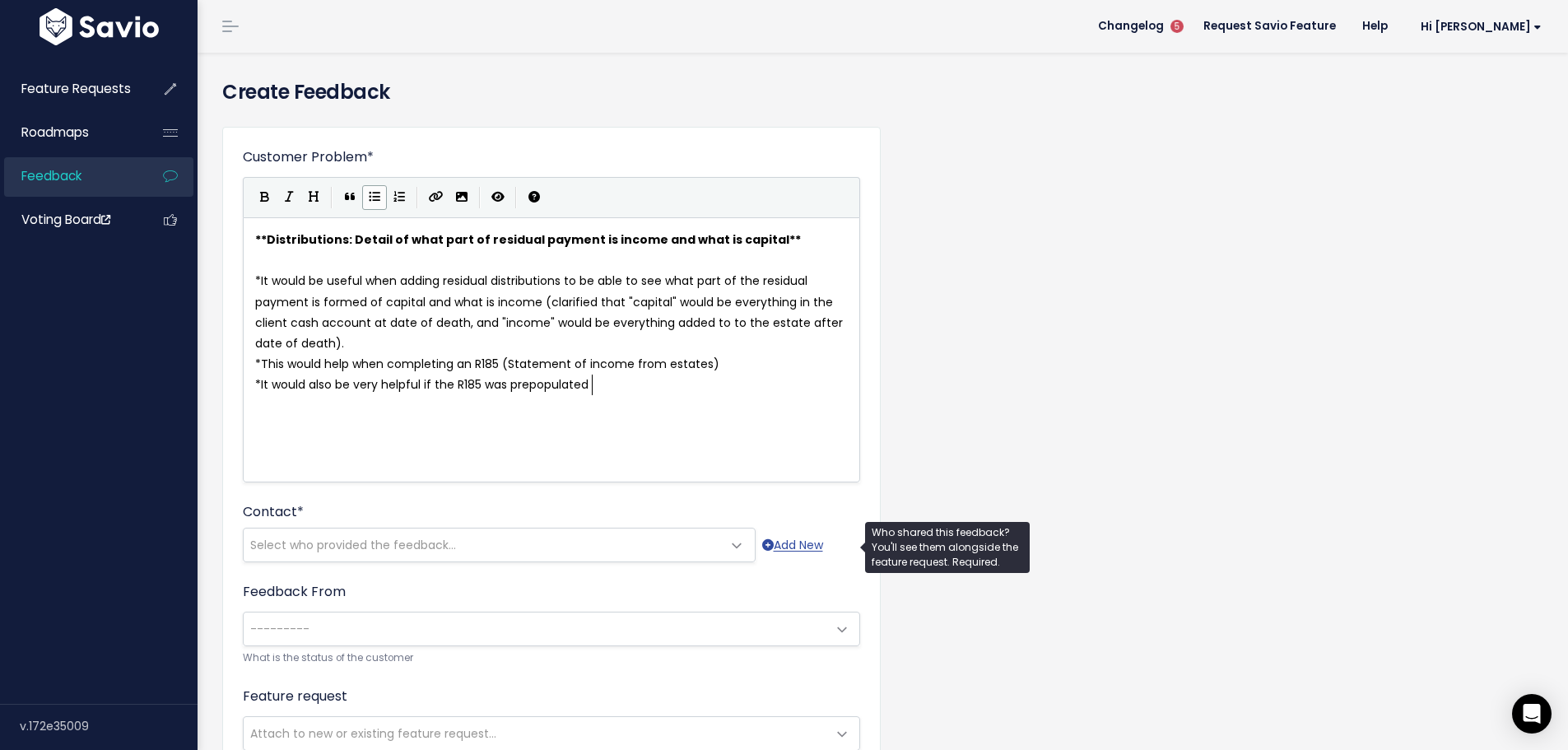
click at [565, 547] on span "Select who provided the feedback..." at bounding box center [482, 544] width 479 height 33
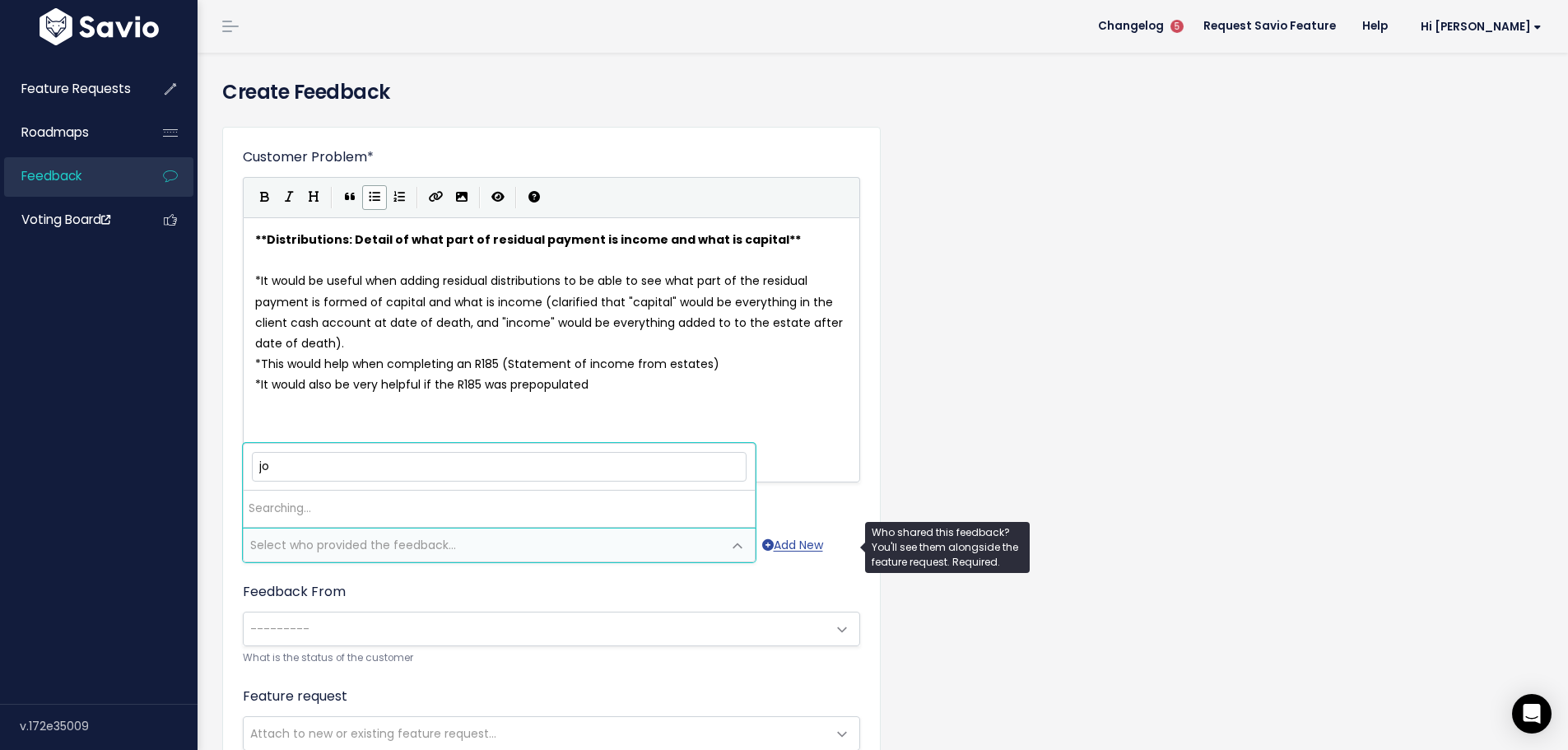
type input "j"
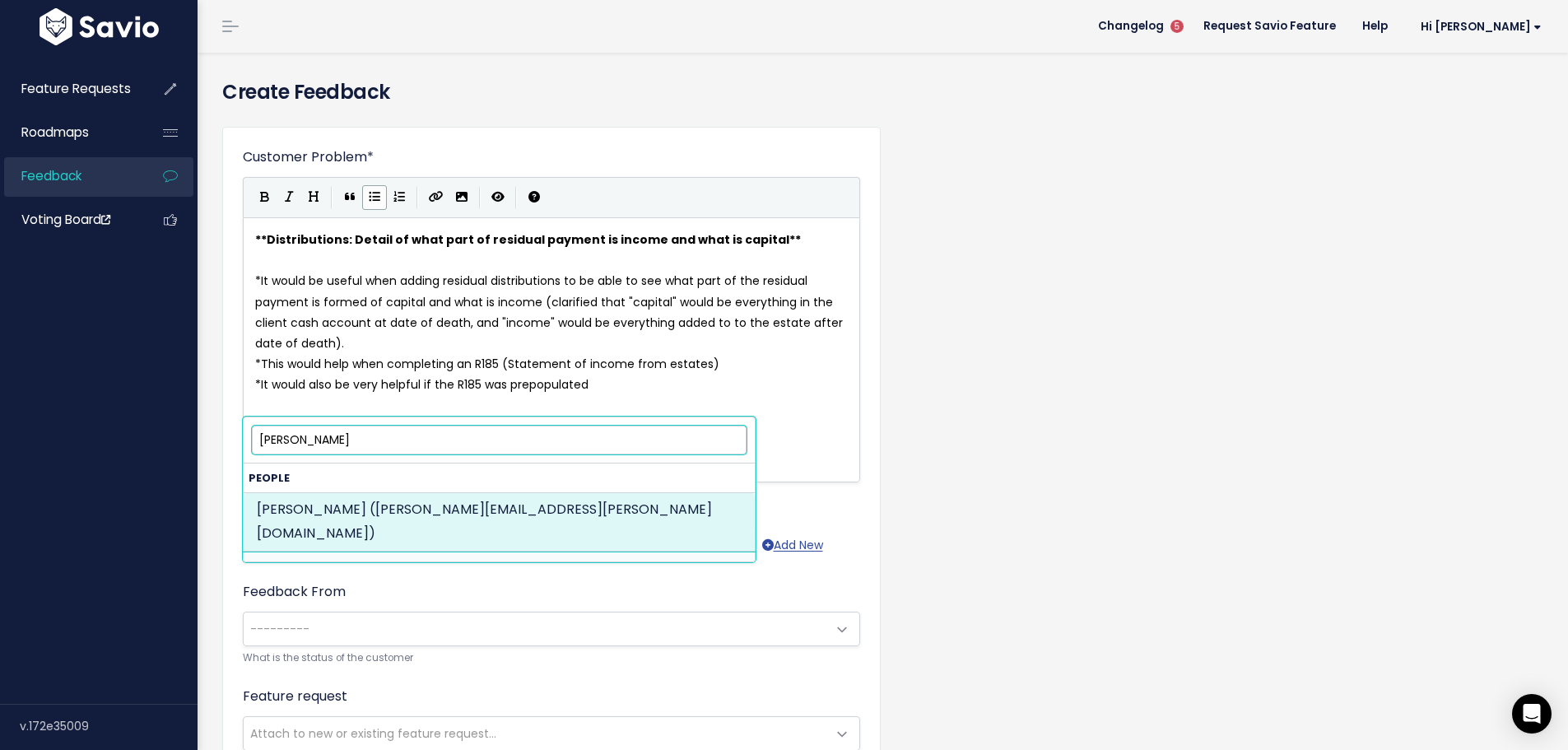
type input "jonathan dorm"
select select "ACTIVE"
select select "16317646"
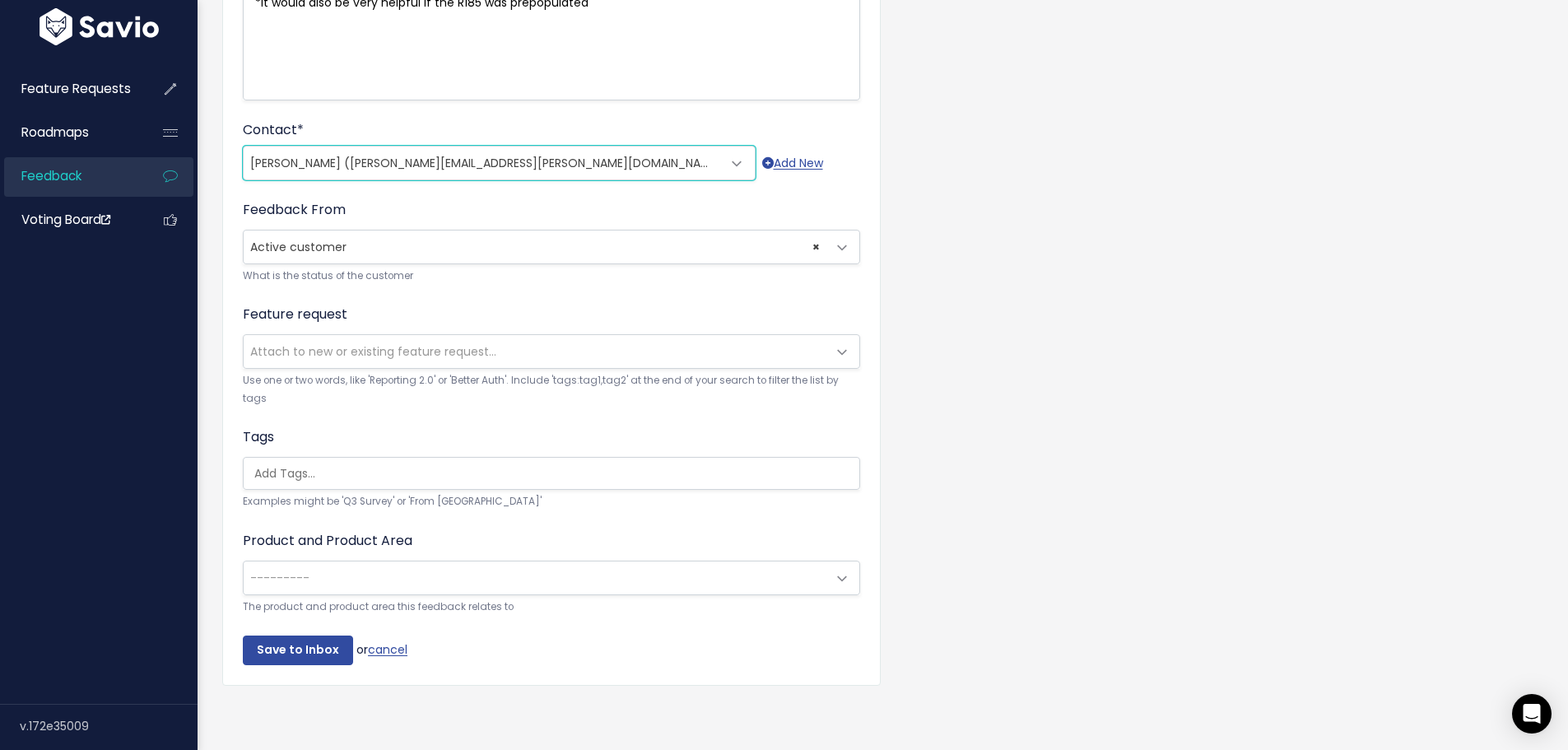
scroll to position [394, 0]
click at [336, 347] on span "Attach to new or existing feature request..." at bounding box center [373, 351] width 246 height 17
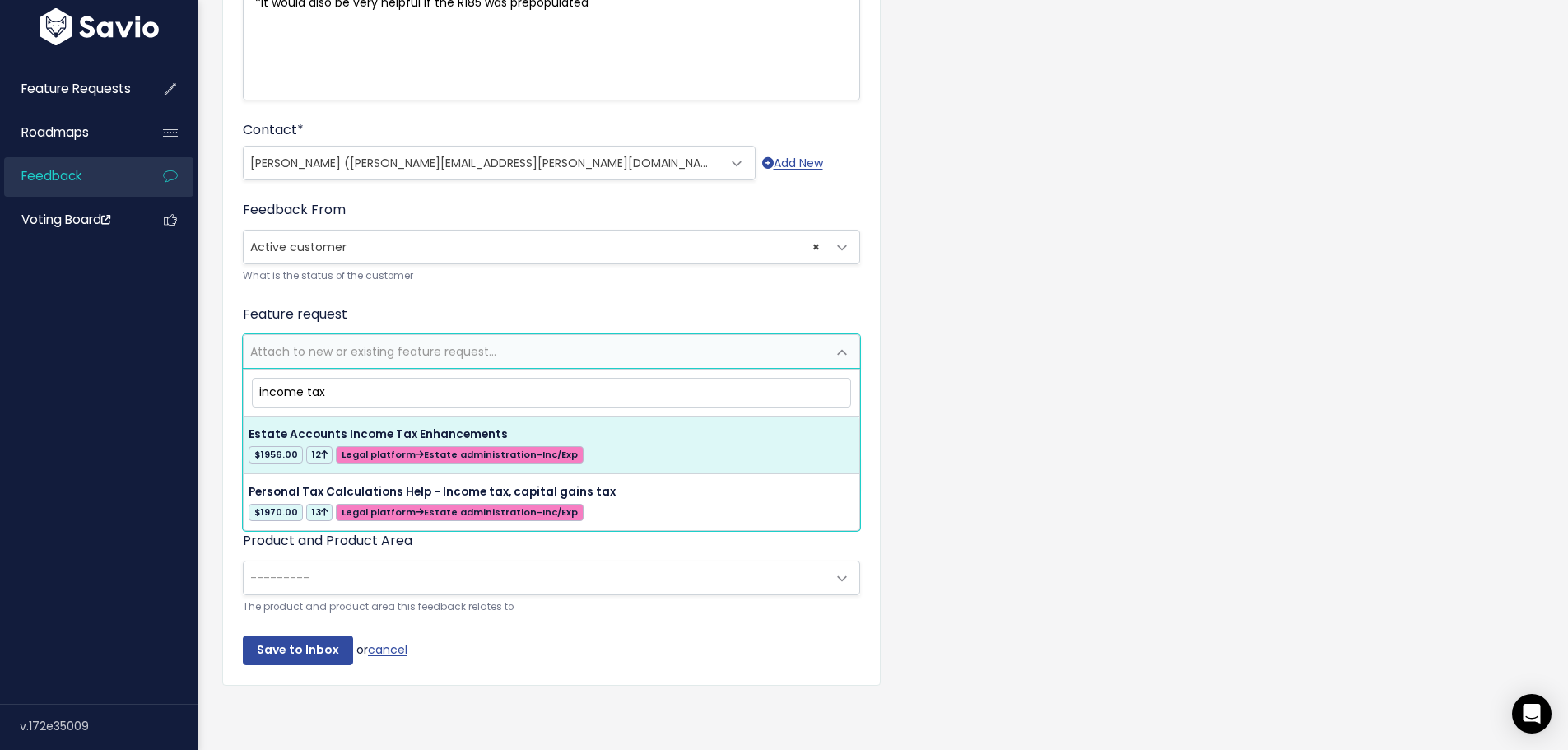
type input "income tax"
select select "34721"
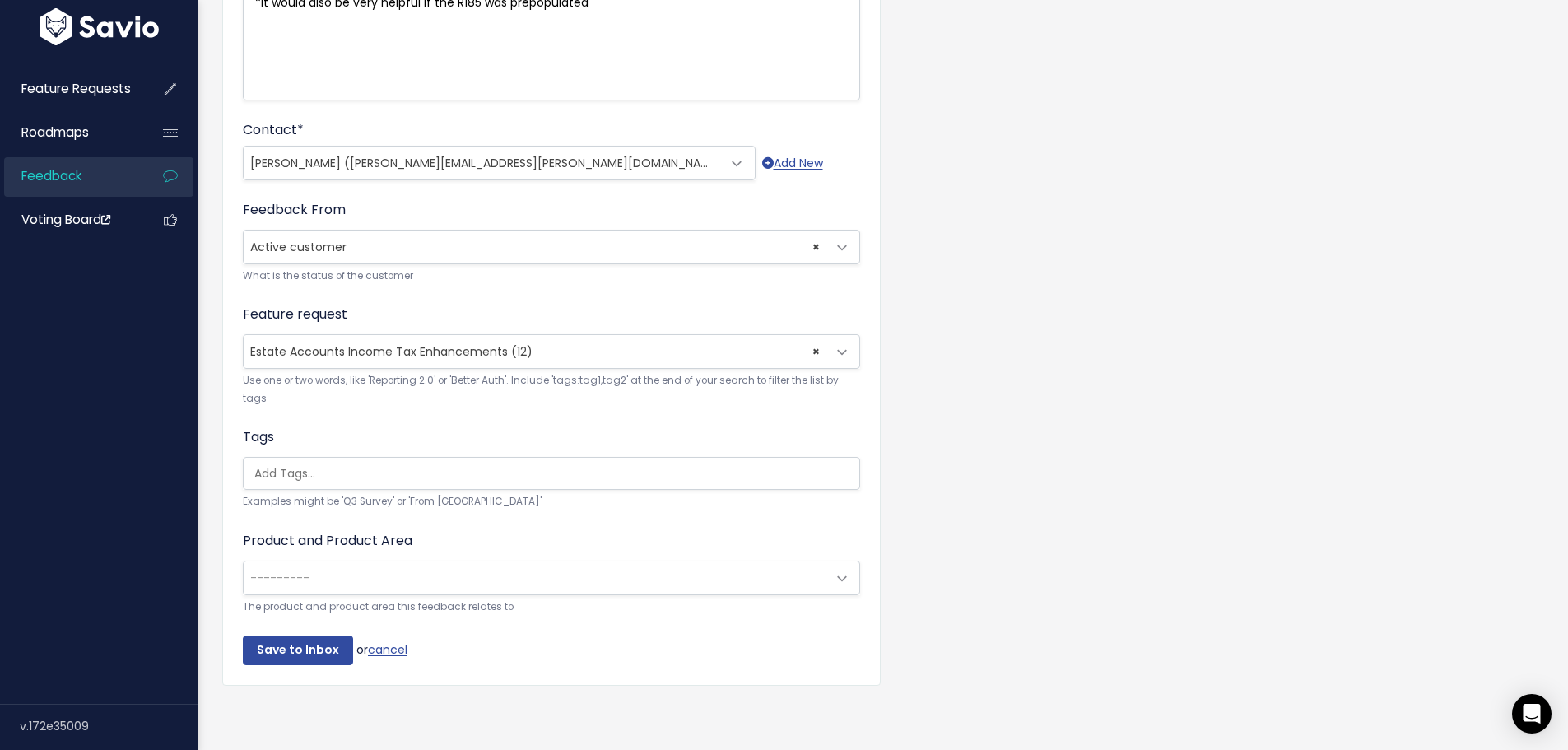
click at [278, 573] on span "---------" at bounding box center [280, 578] width 59 height 17
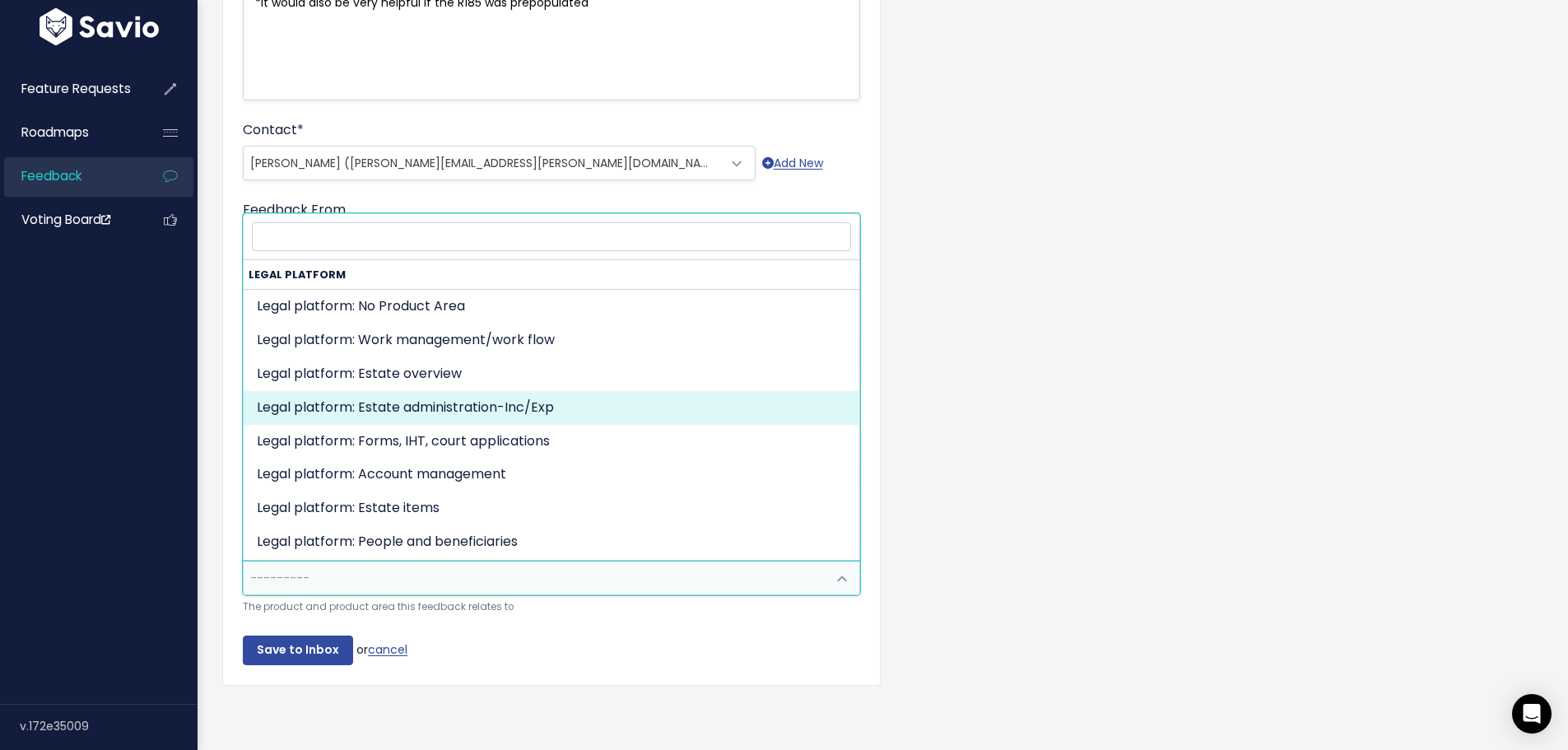
select select "MAIN:BILLING"
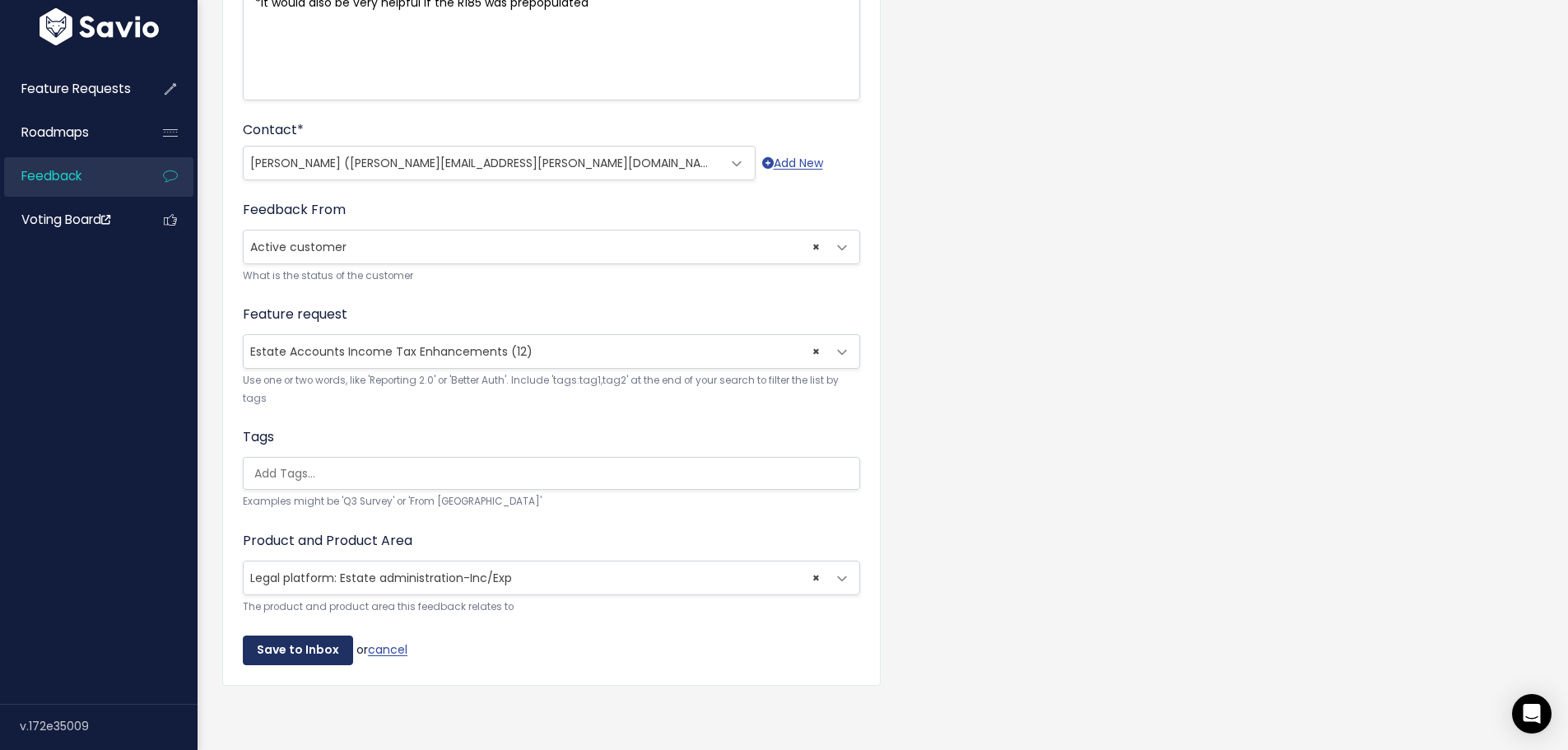
click at [307, 635] on input "Save to Inbox" at bounding box center [297, 649] width 111 height 29
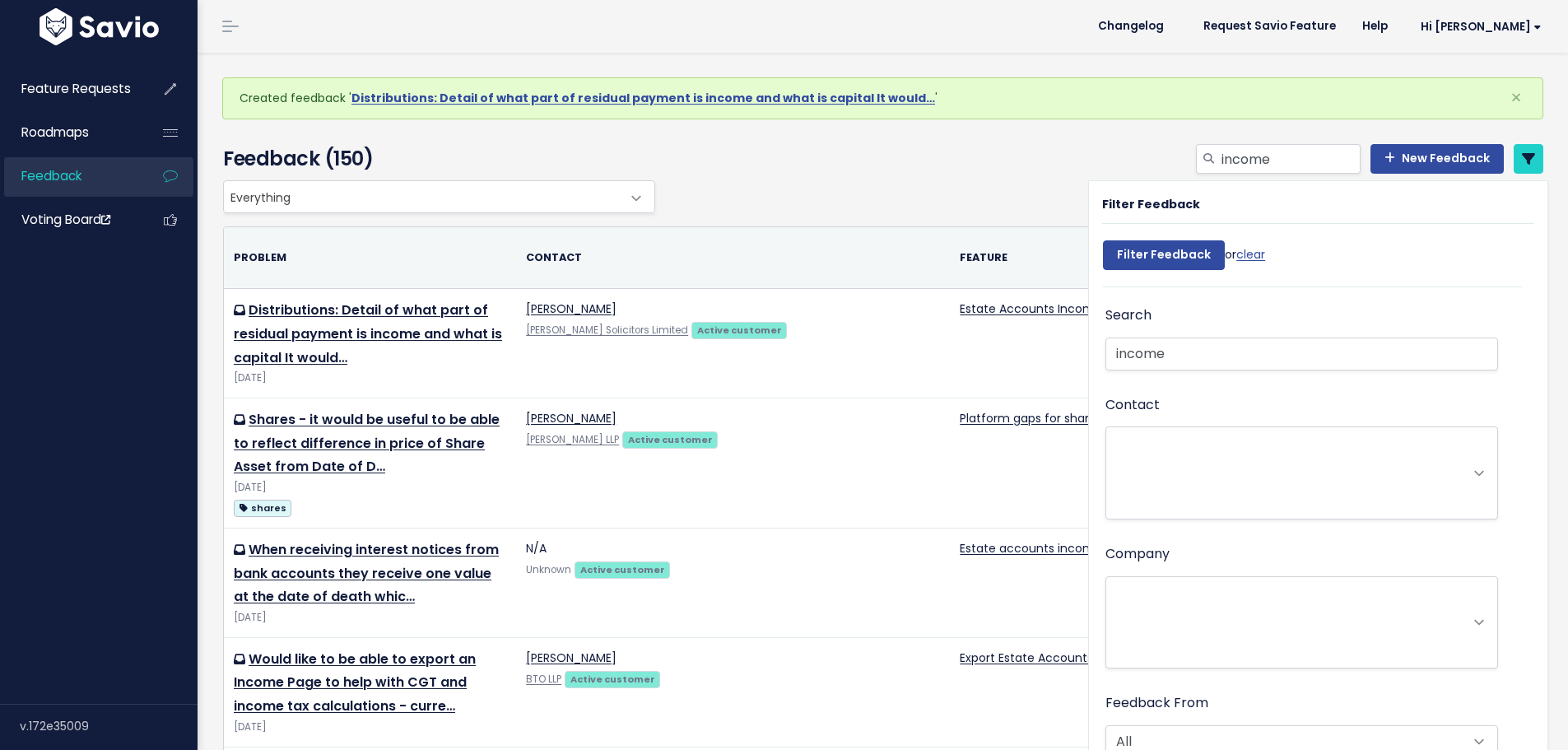
select select
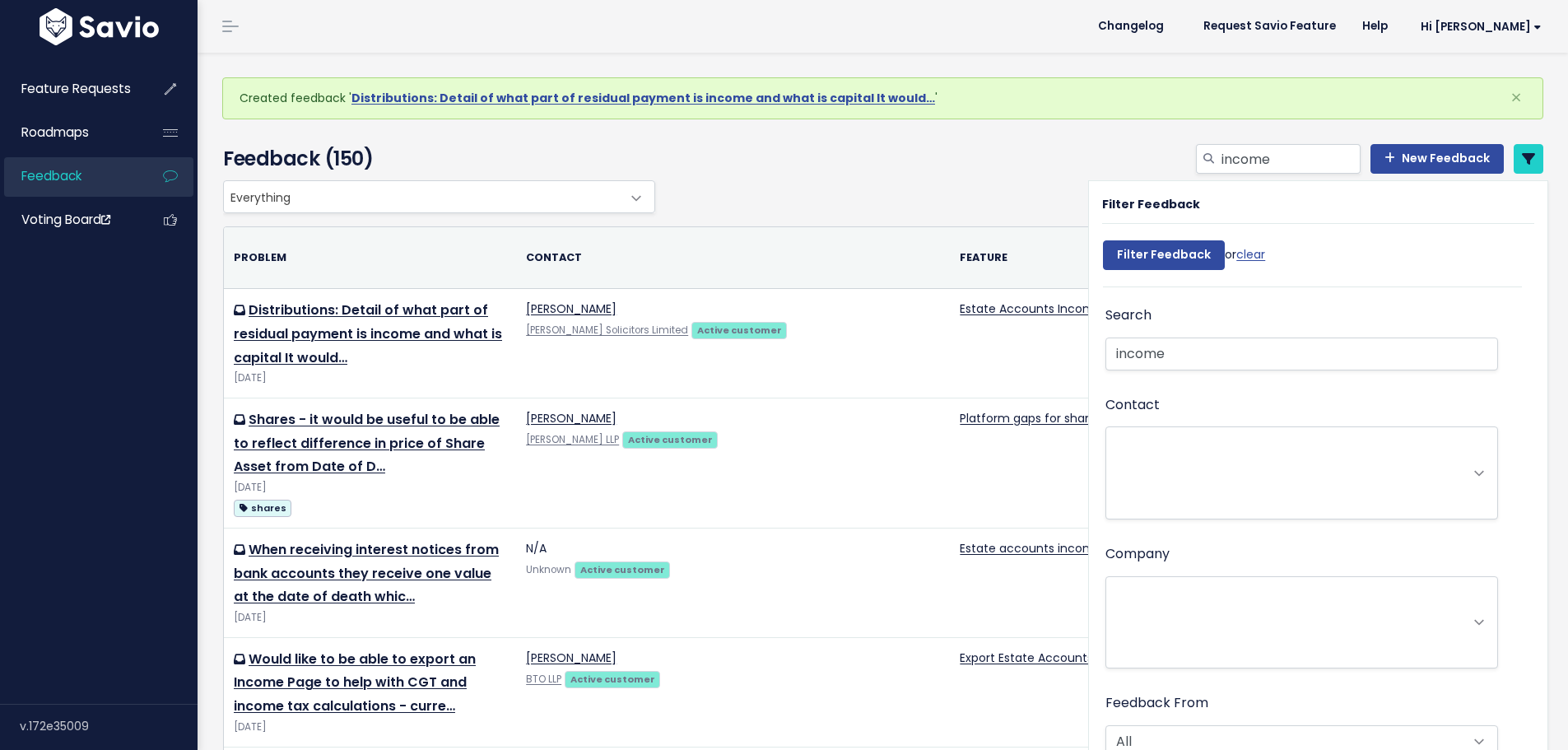
select select
click at [1247, 254] on link "clear" at bounding box center [1250, 254] width 29 height 17
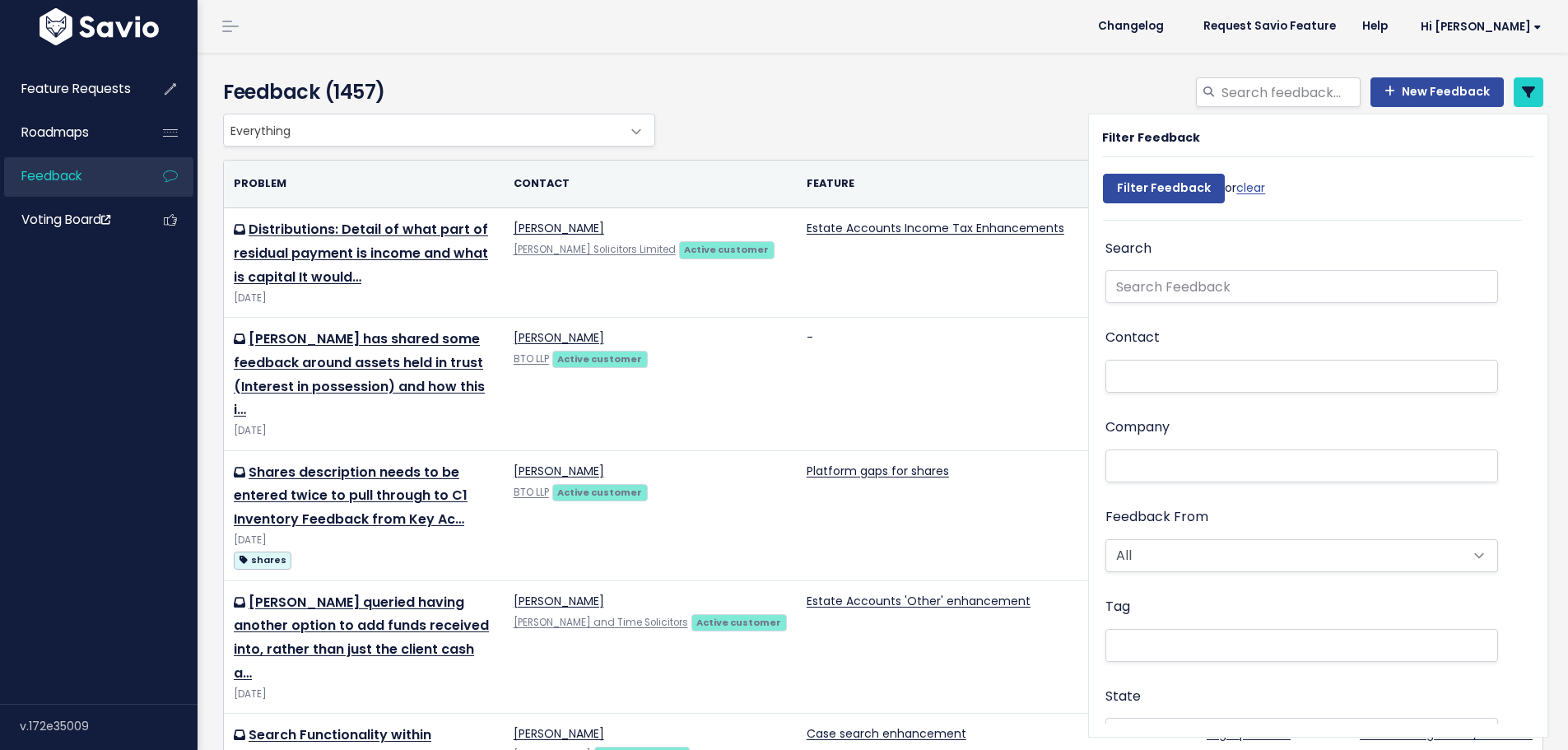
select select
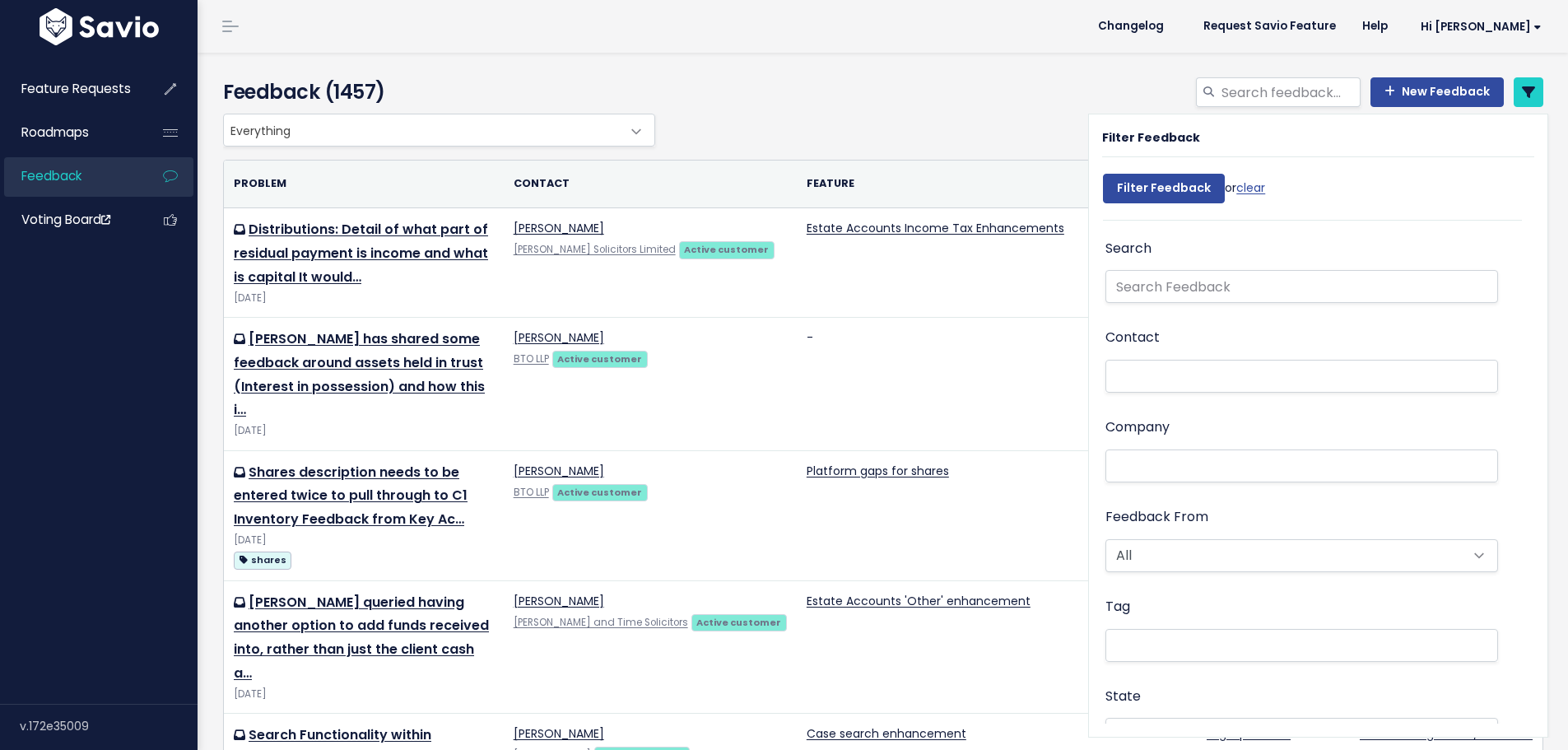
select select
click at [807, 164] on th "Feature" at bounding box center [946, 184] width 297 height 48
click at [1427, 94] on link "New Feedback" at bounding box center [1437, 91] width 134 height 29
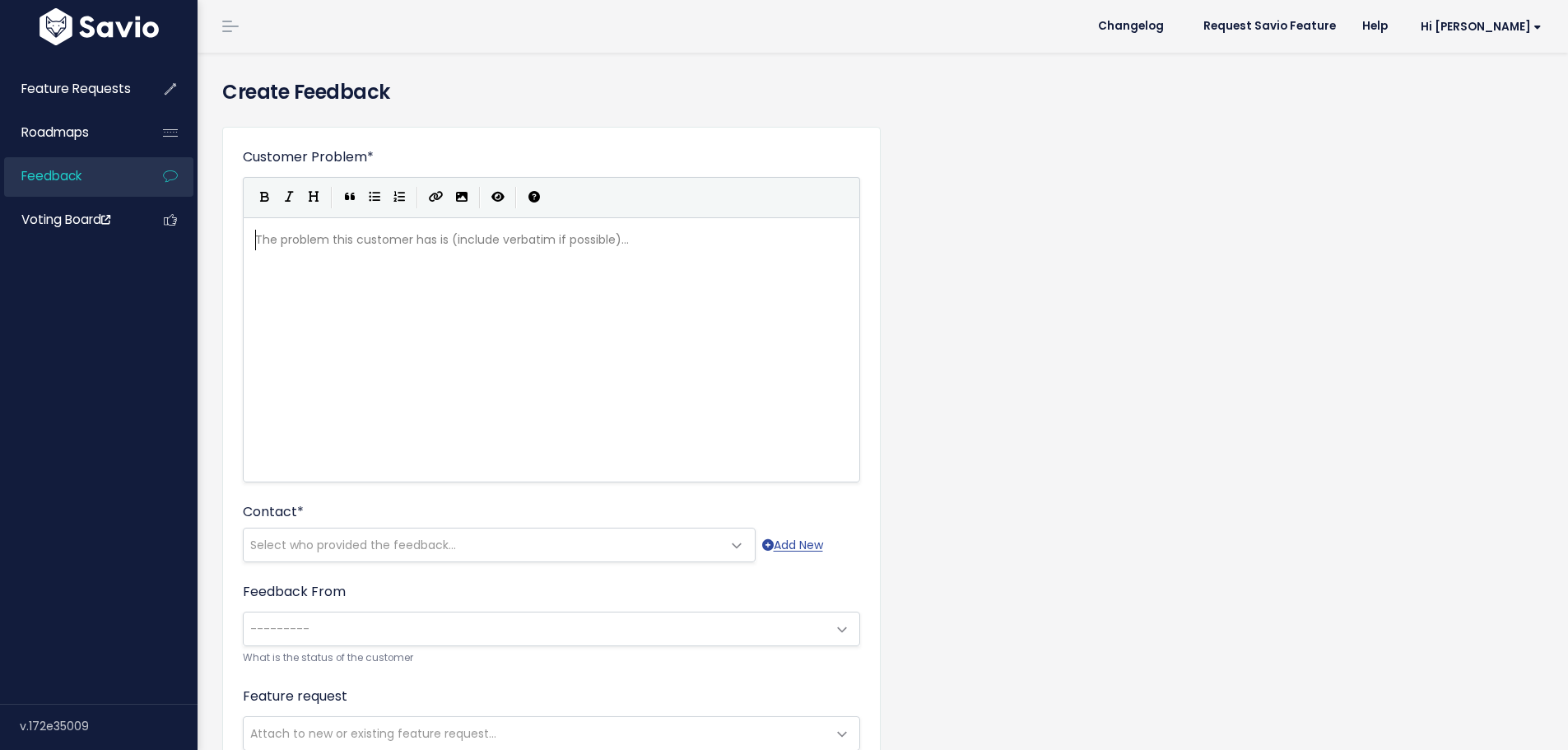
scroll to position [2, 0]
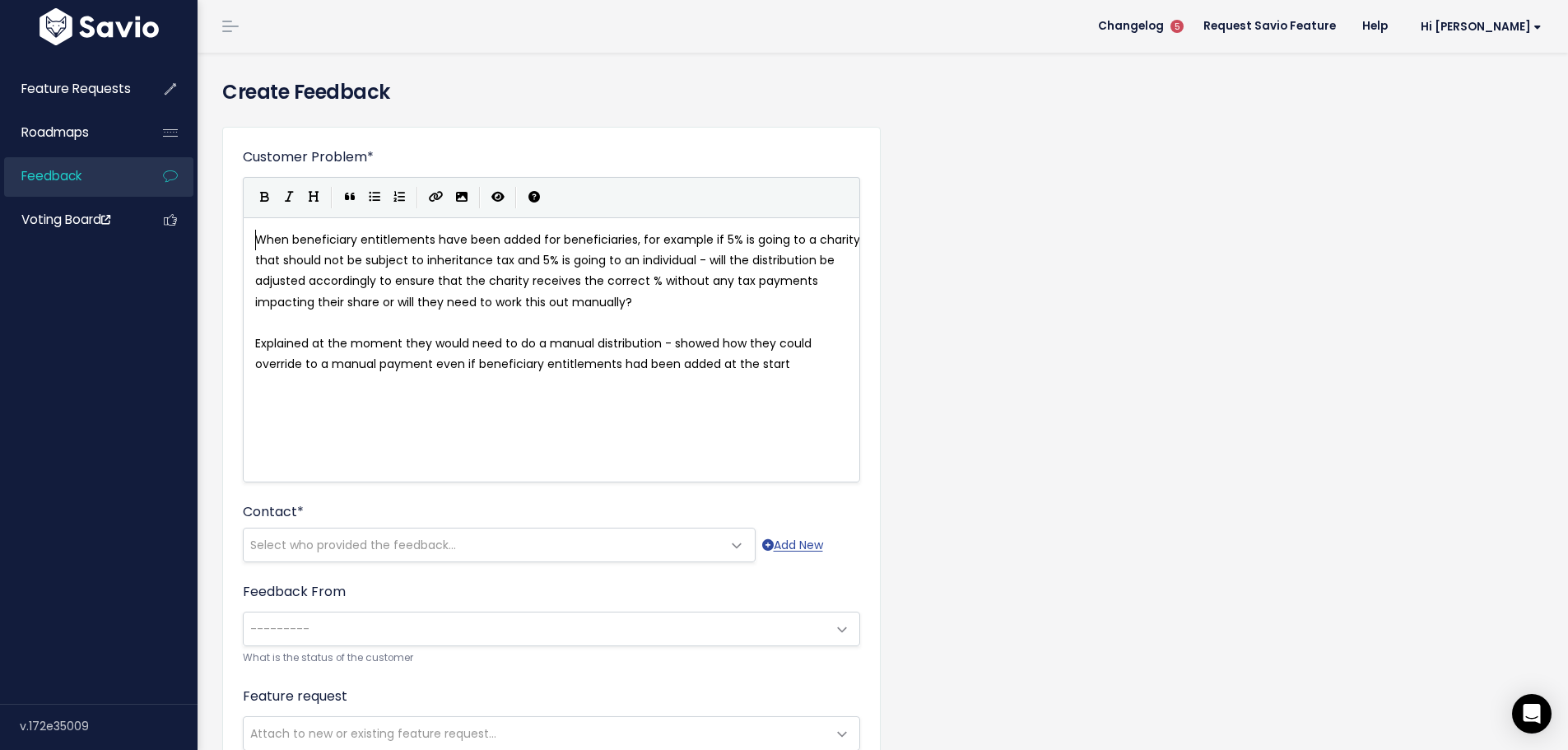
click at [254, 237] on pre "When beneficiary entitlements have been added for beneficiaries, for example if…" at bounding box center [557, 272] width 611 height 83
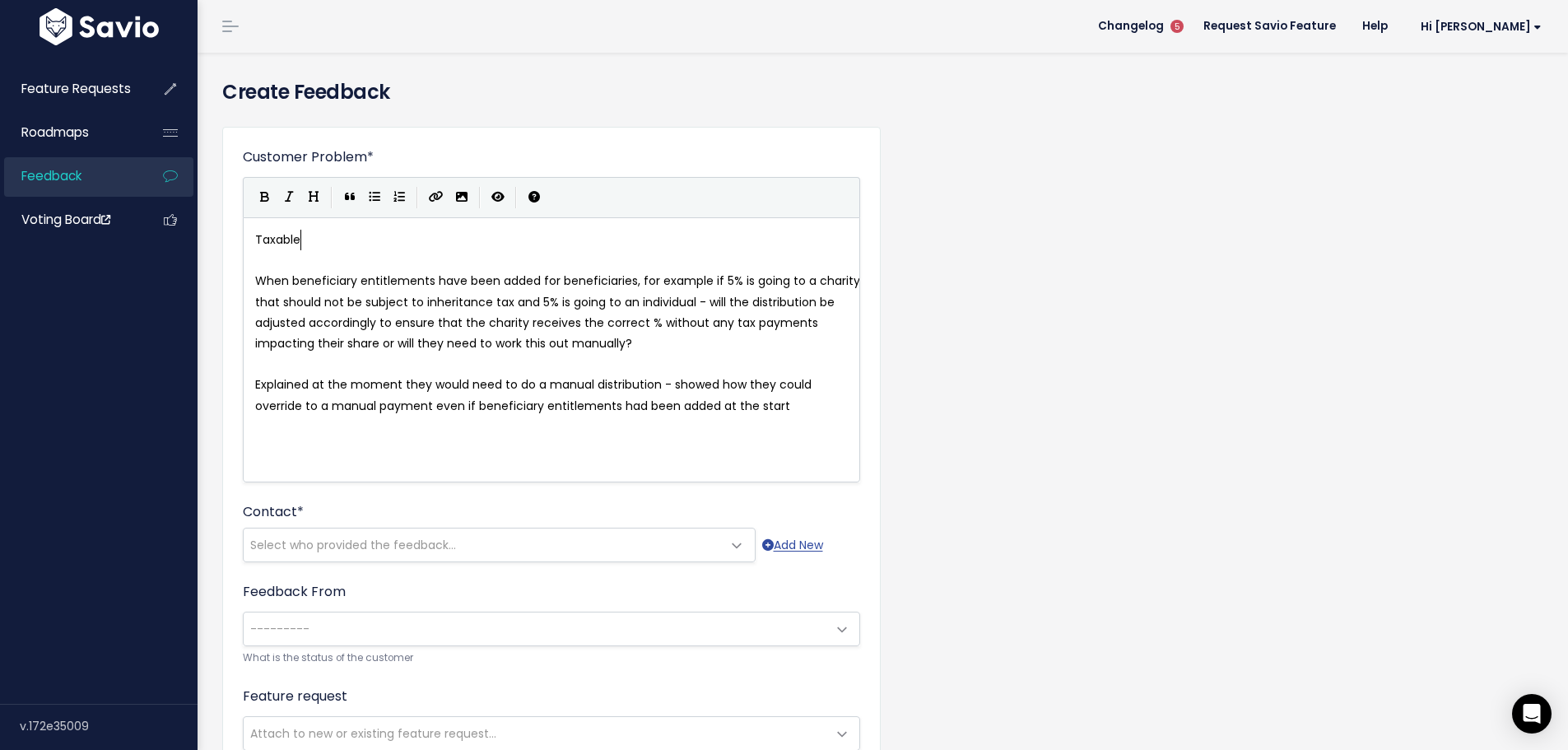
scroll to position [6, 50]
type textarea "Taxable/No"
type textarea "Distrib"
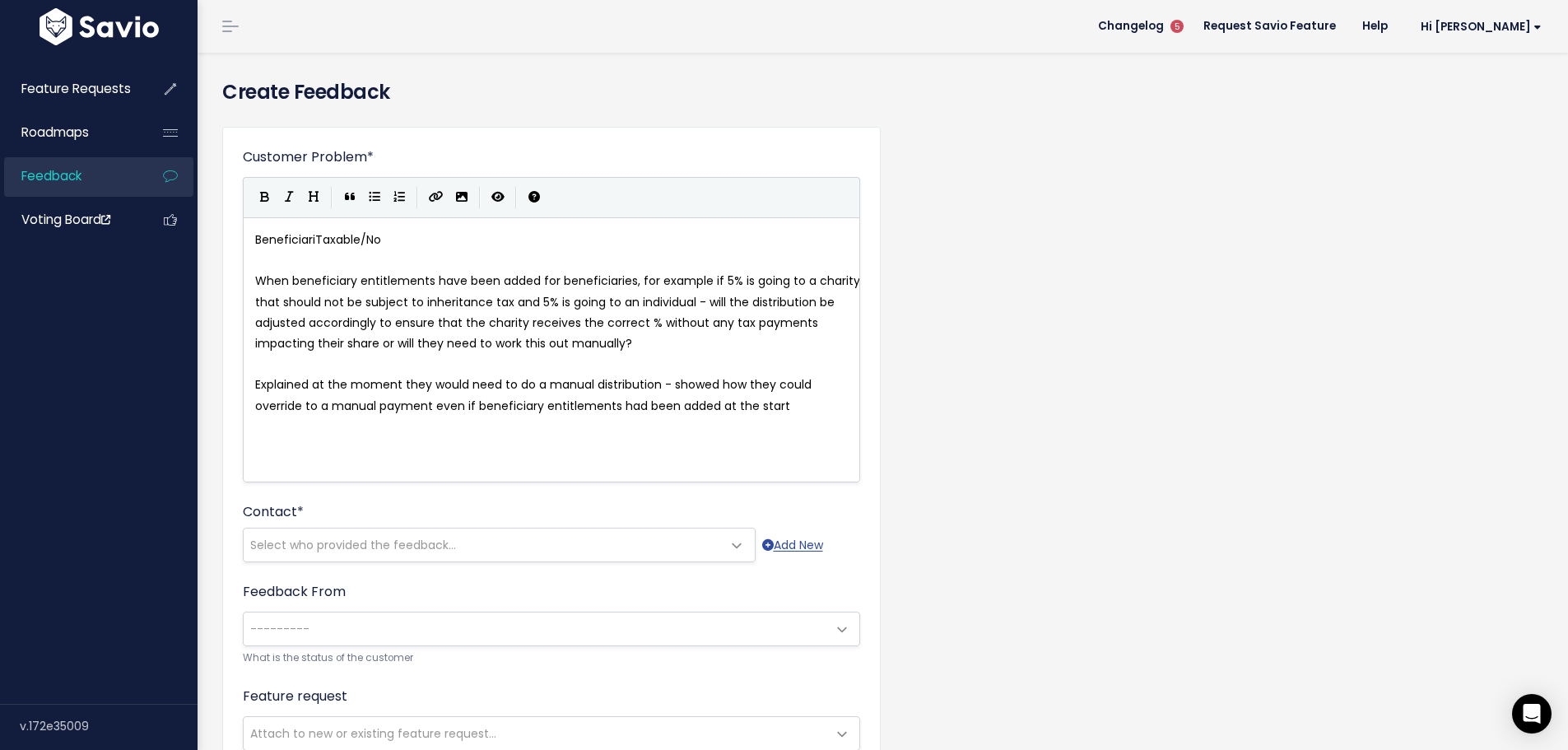
type textarea "Beneficiariy"
type textarea "n Taxable Beneficiaries - autho"
type textarea "omatiion"
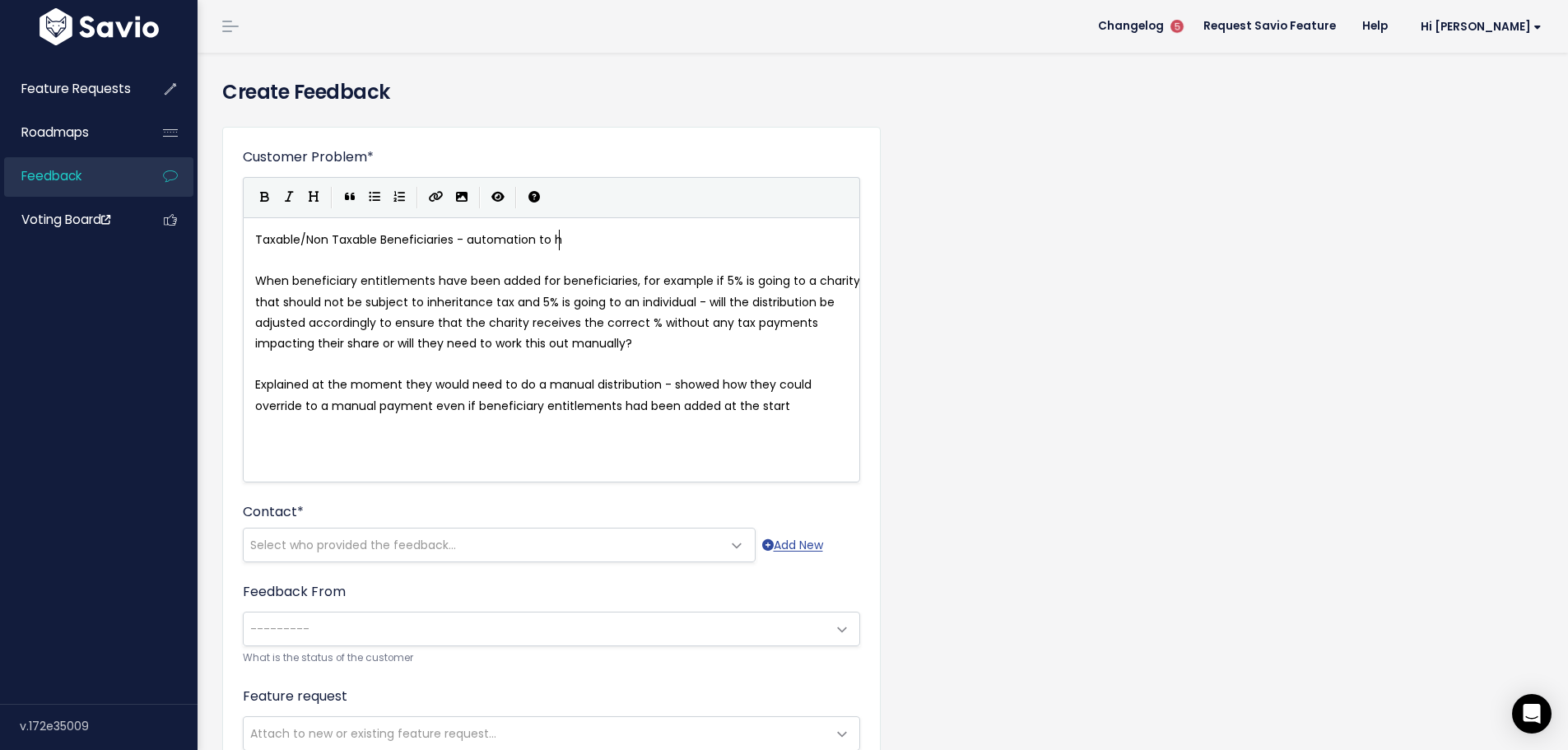
type textarea "on to he"
type textarea "ensure share"
type textarea "beneficiary entileme"
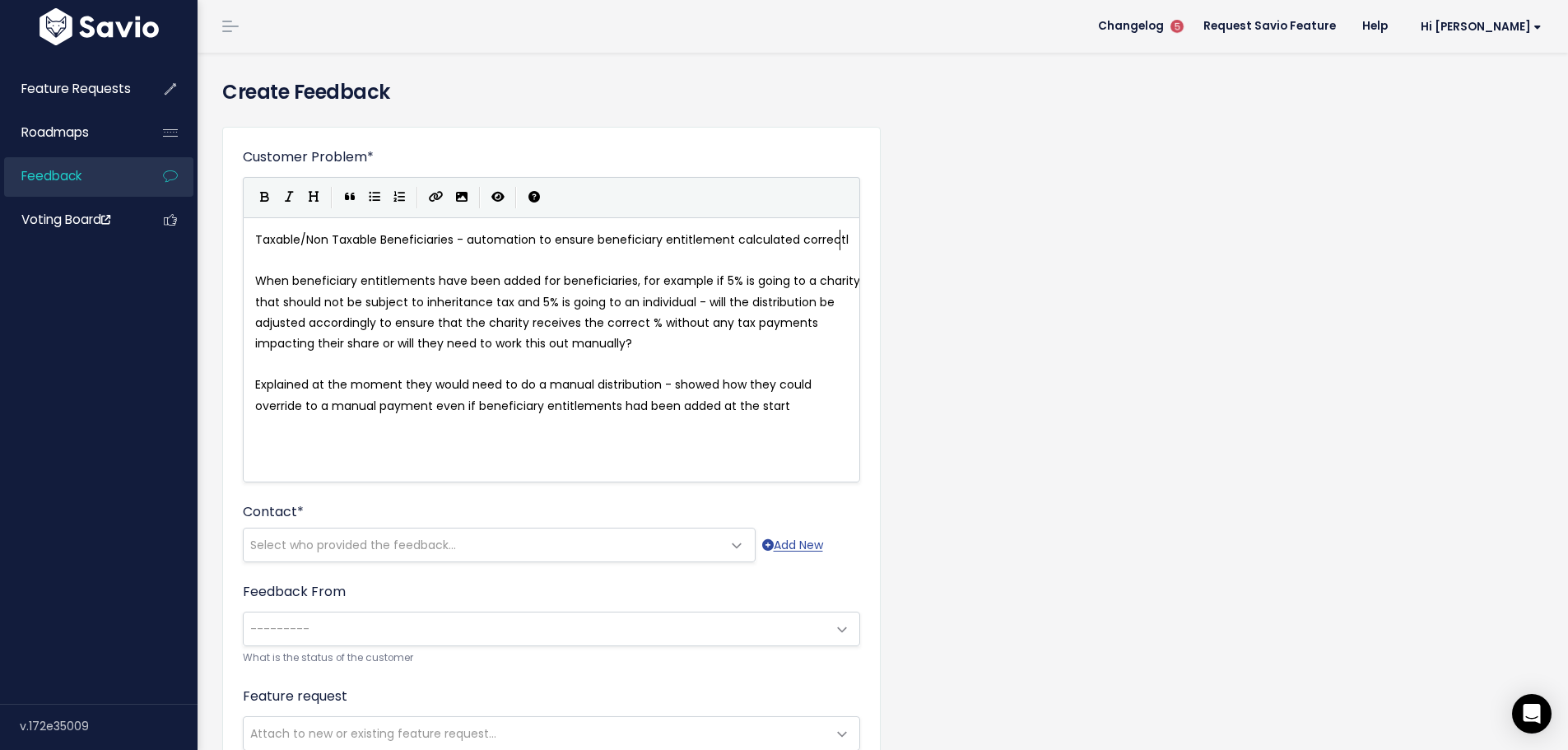
type textarea "tlement calculated correctly"
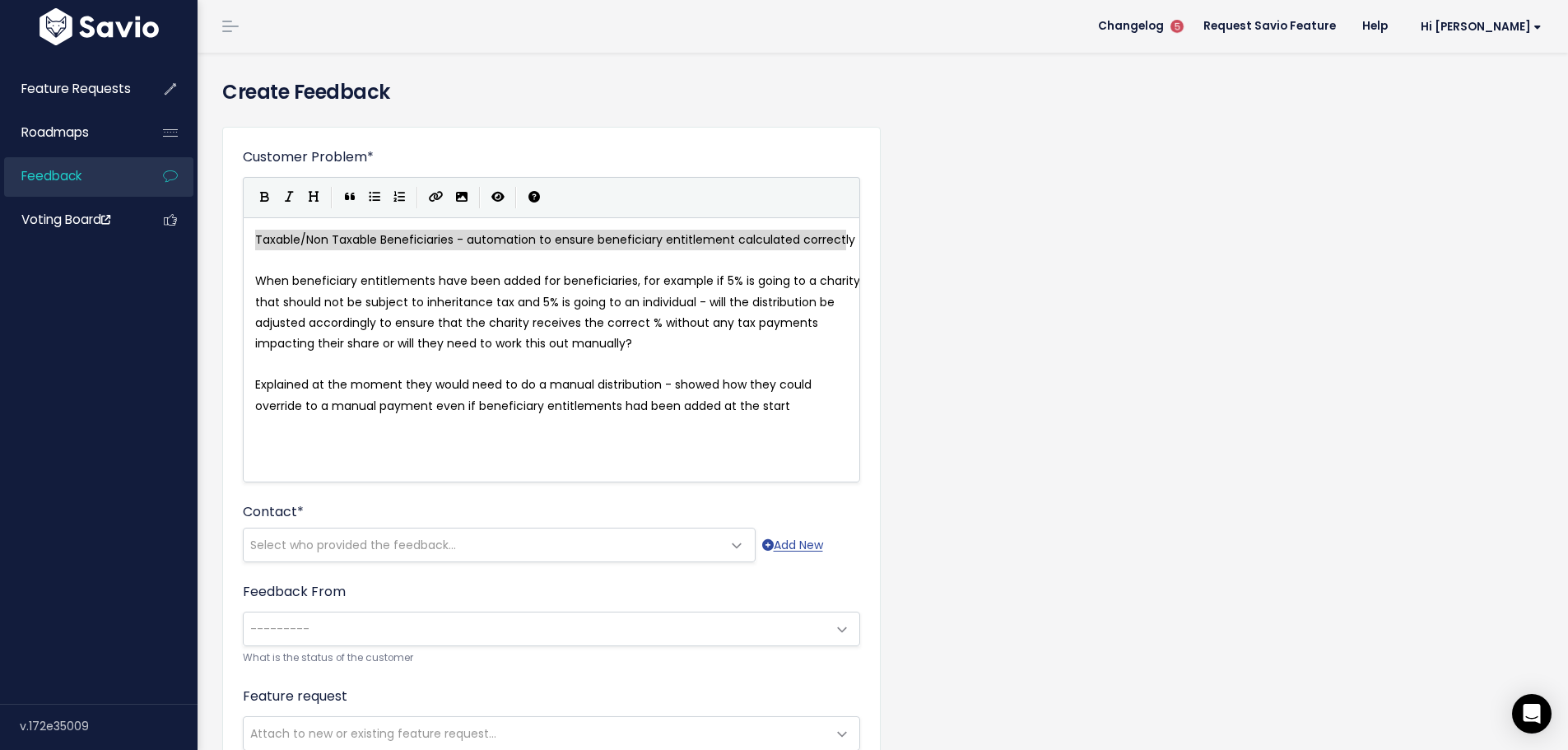
drag, startPoint x: 263, startPoint y: 241, endPoint x: 890, endPoint y: 241, distance: 627.0
type textarea "Taxable/Non Taxable Beneficiaries - automation to ensure beneficiary entitlemen…"
drag, startPoint x: 261, startPoint y: 191, endPoint x: 273, endPoint y: 218, distance: 29.5
click at [261, 192] on icon "Bold" at bounding box center [265, 196] width 9 height 11
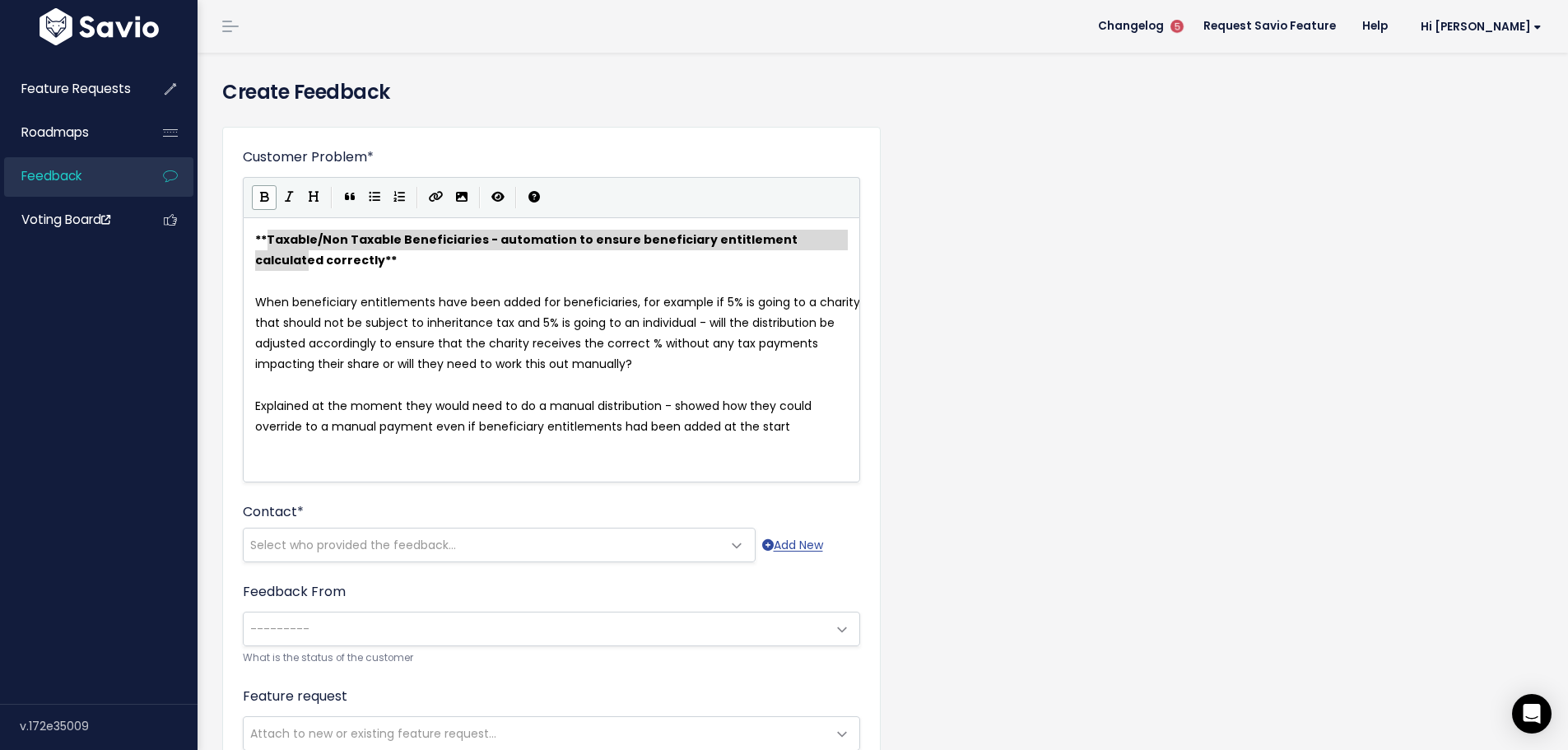
click at [297, 294] on span "When beneficiary entitlements have been added for beneficiaries, for example if…" at bounding box center [559, 333] width 609 height 79
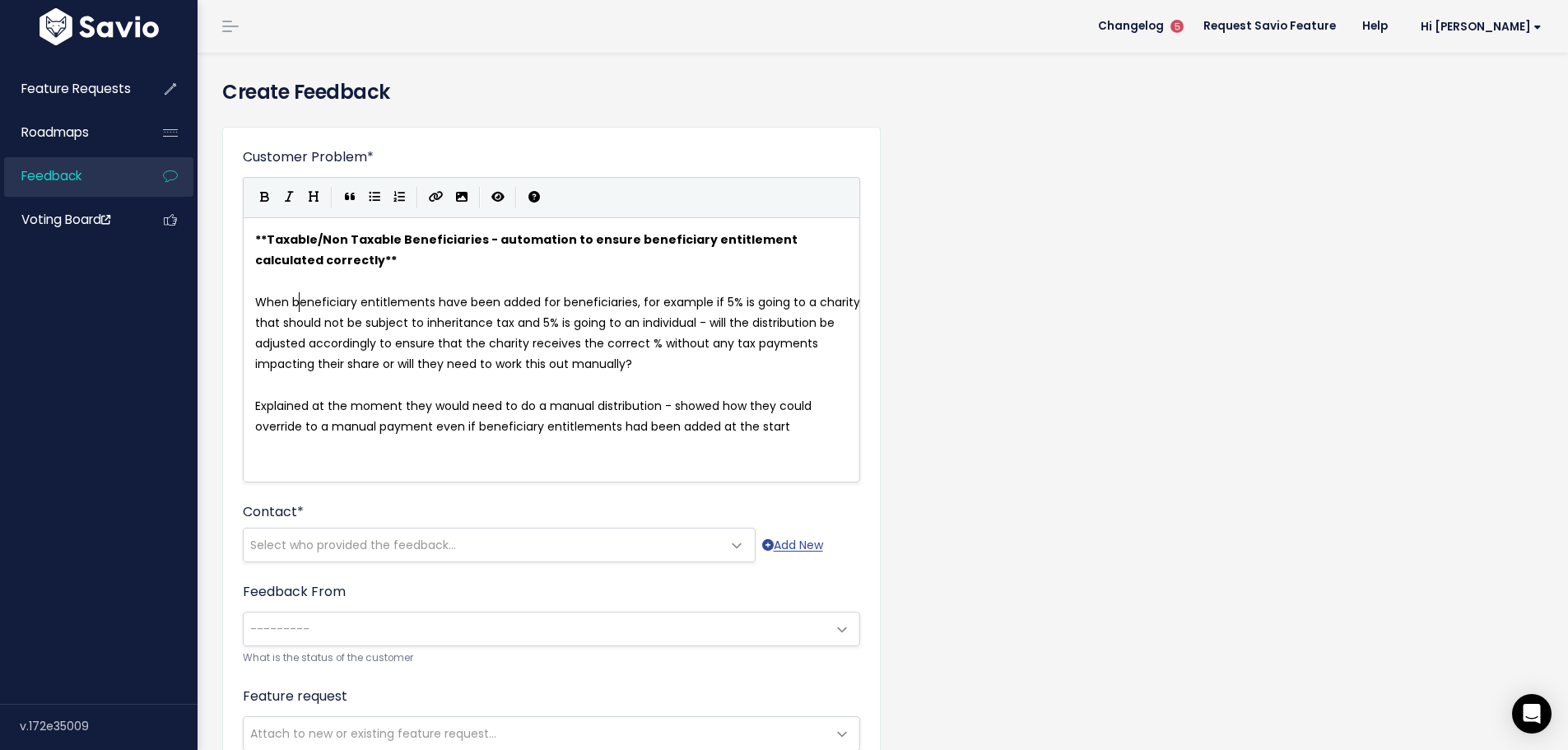
click at [257, 302] on span "When beneficiary entitlements have been added for beneficiaries, for example if…" at bounding box center [559, 333] width 609 height 79
click at [371, 198] on icon "Generic List" at bounding box center [374, 196] width 12 height 11
click at [265, 294] on span "When beneficiary entitlements have been added for beneficiaries, for example if…" at bounding box center [559, 333] width 609 height 79
click at [371, 325] on span "When beneficiary entitlements have been added for beneficiaries, for example if…" at bounding box center [559, 333] width 609 height 79
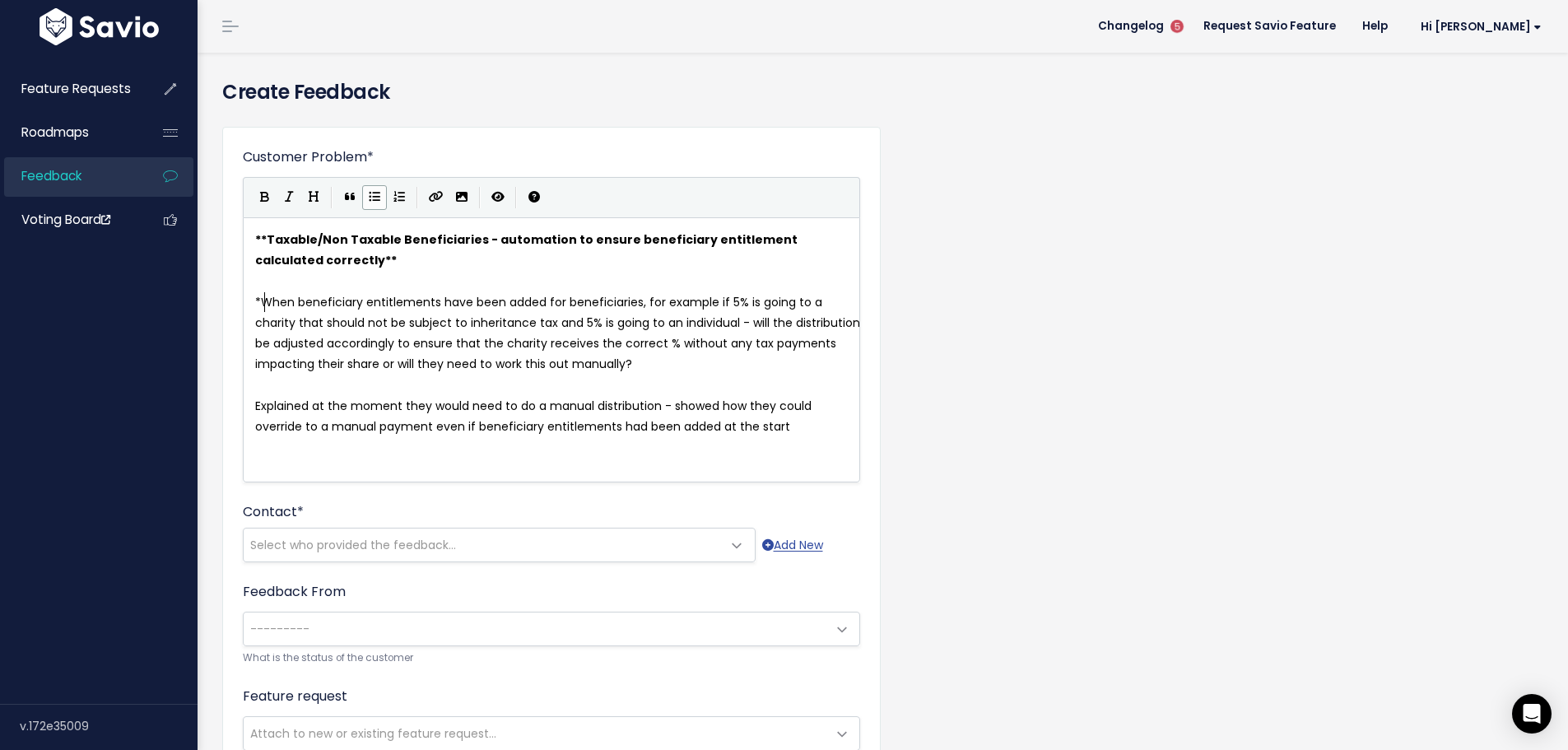
type textarea "not"
type textarea "it would be useful if the"
type textarea "was"
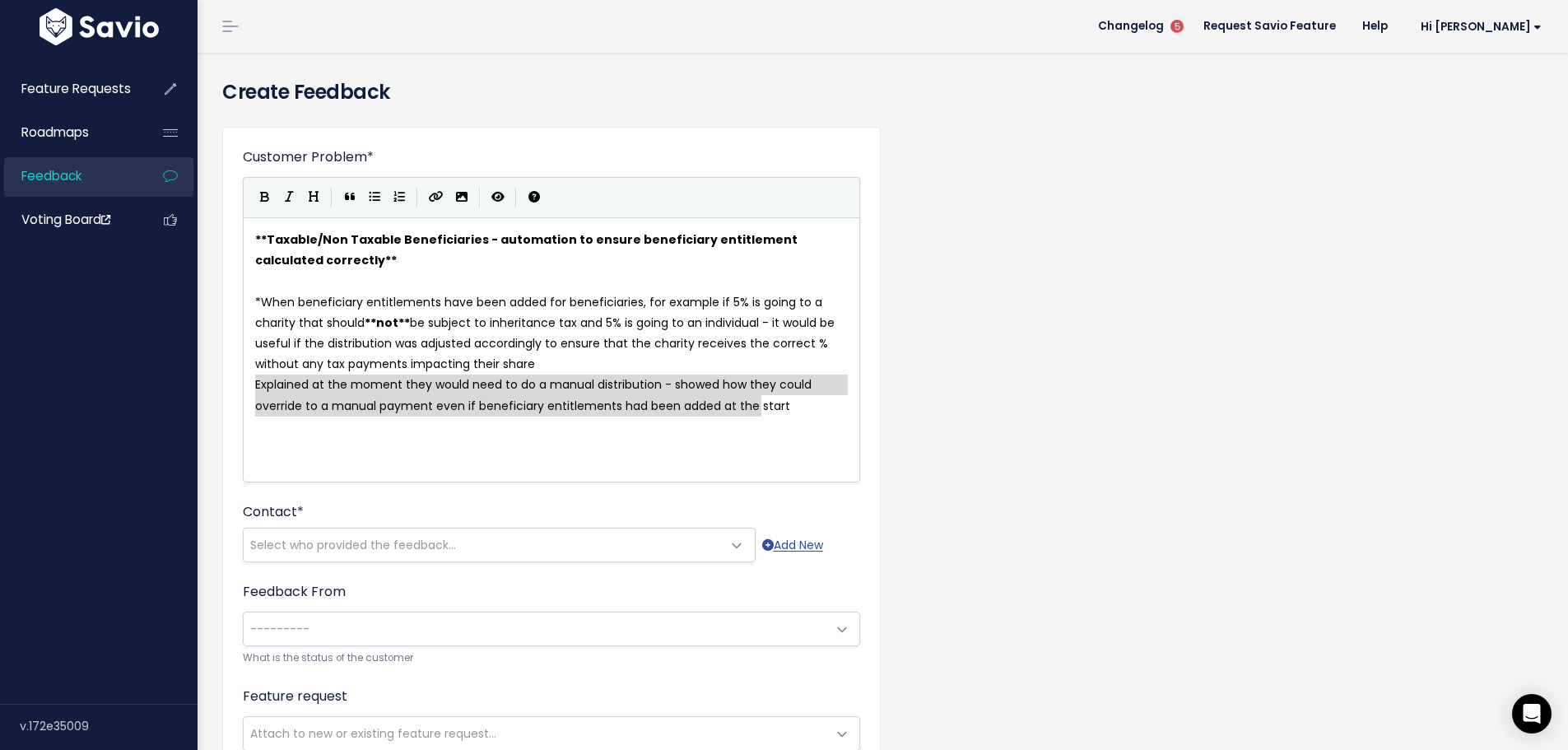
type textarea "Explained at the moment they would need to do a manual distribution - showed ho…"
drag, startPoint x: 254, startPoint y: 384, endPoint x: 768, endPoint y: 398, distance: 514.2
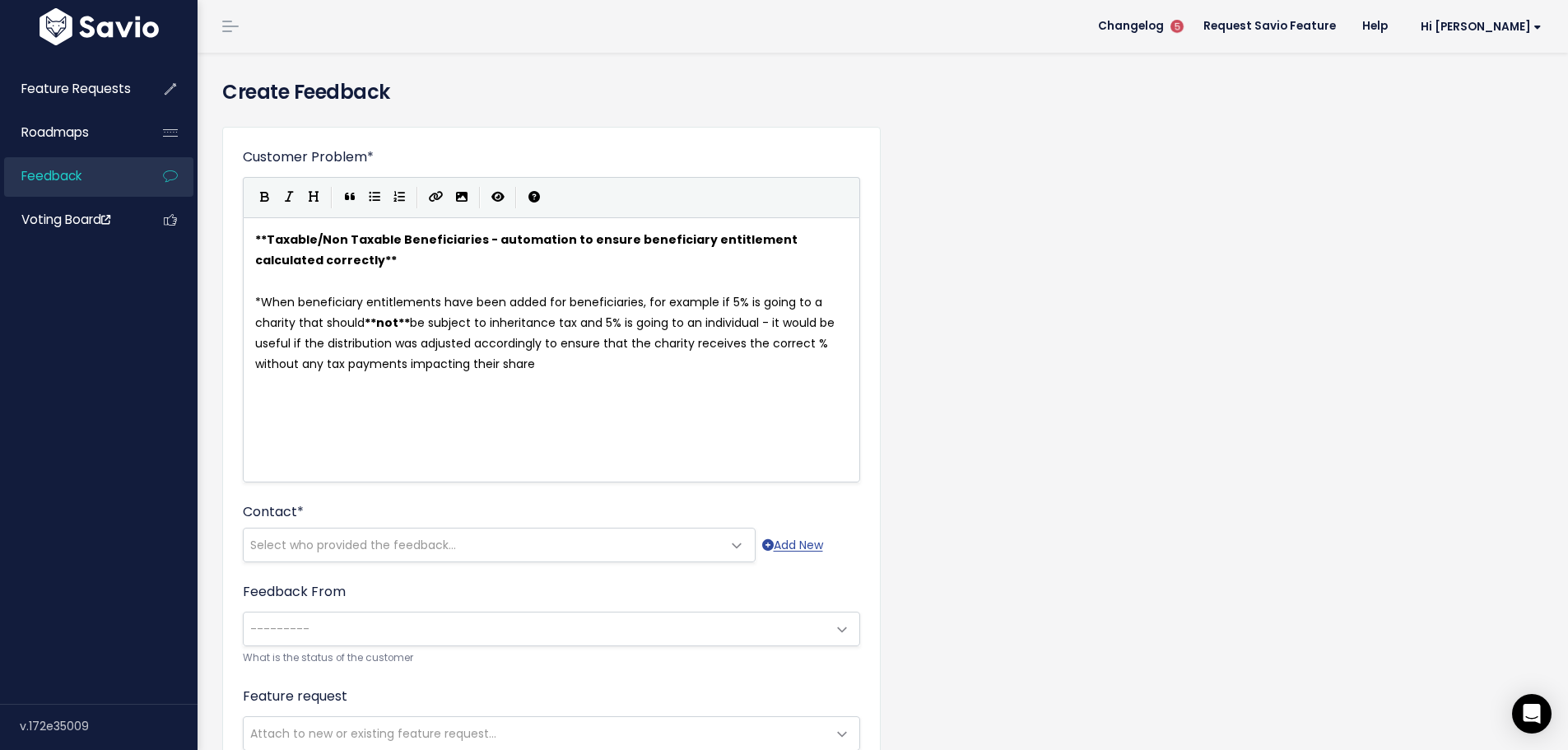
click at [261, 300] on span "*" at bounding box center [257, 302] width 6 height 17
click at [639, 372] on pre "When beneficiary entitlements have been added for beneficiaries, for example if…" at bounding box center [557, 333] width 611 height 83
type textarea "This would save tie"
type textarea "me and imnprov"
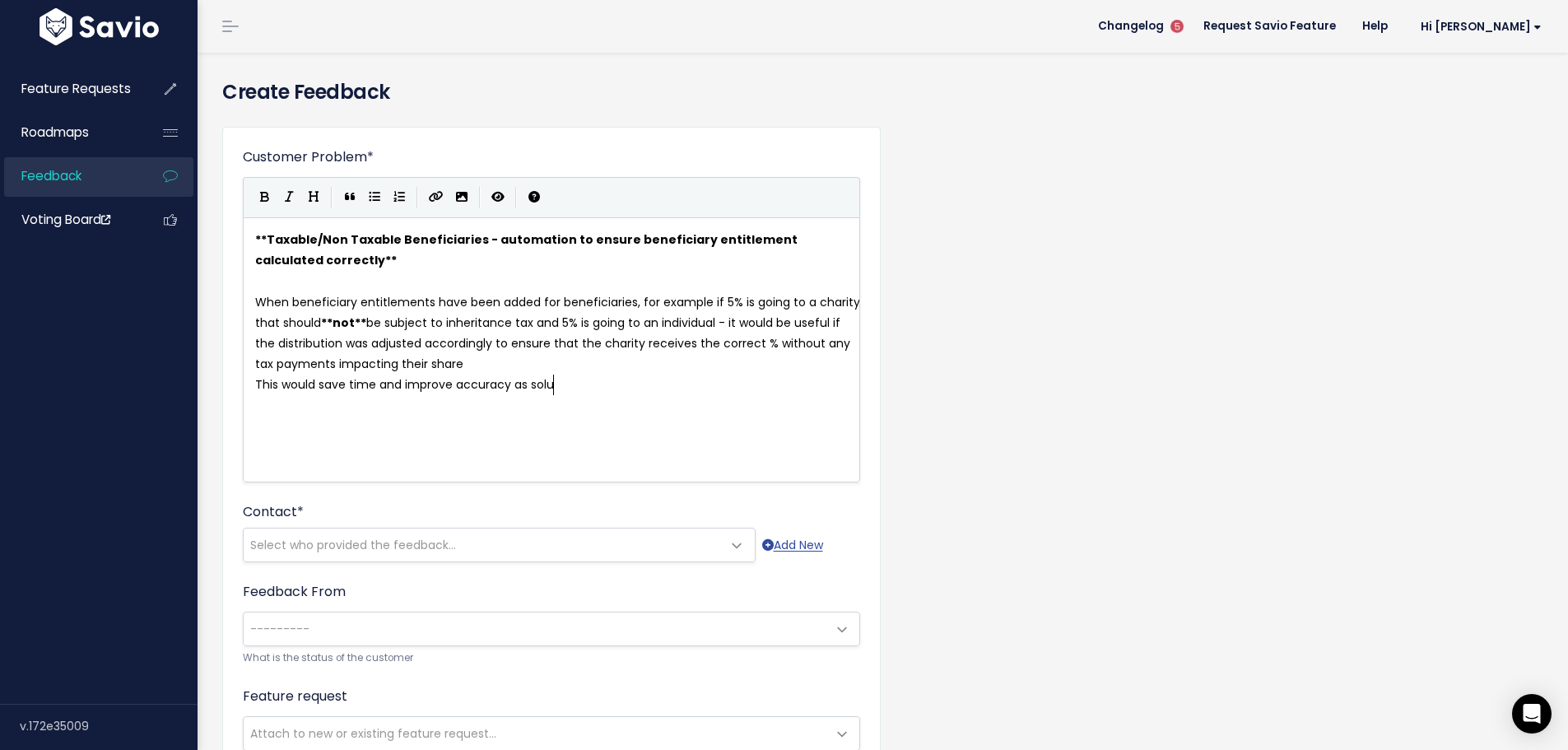
type textarea "mprove accuracy as solut"
type textarea "interim solution"
type textarea "this would need to be"
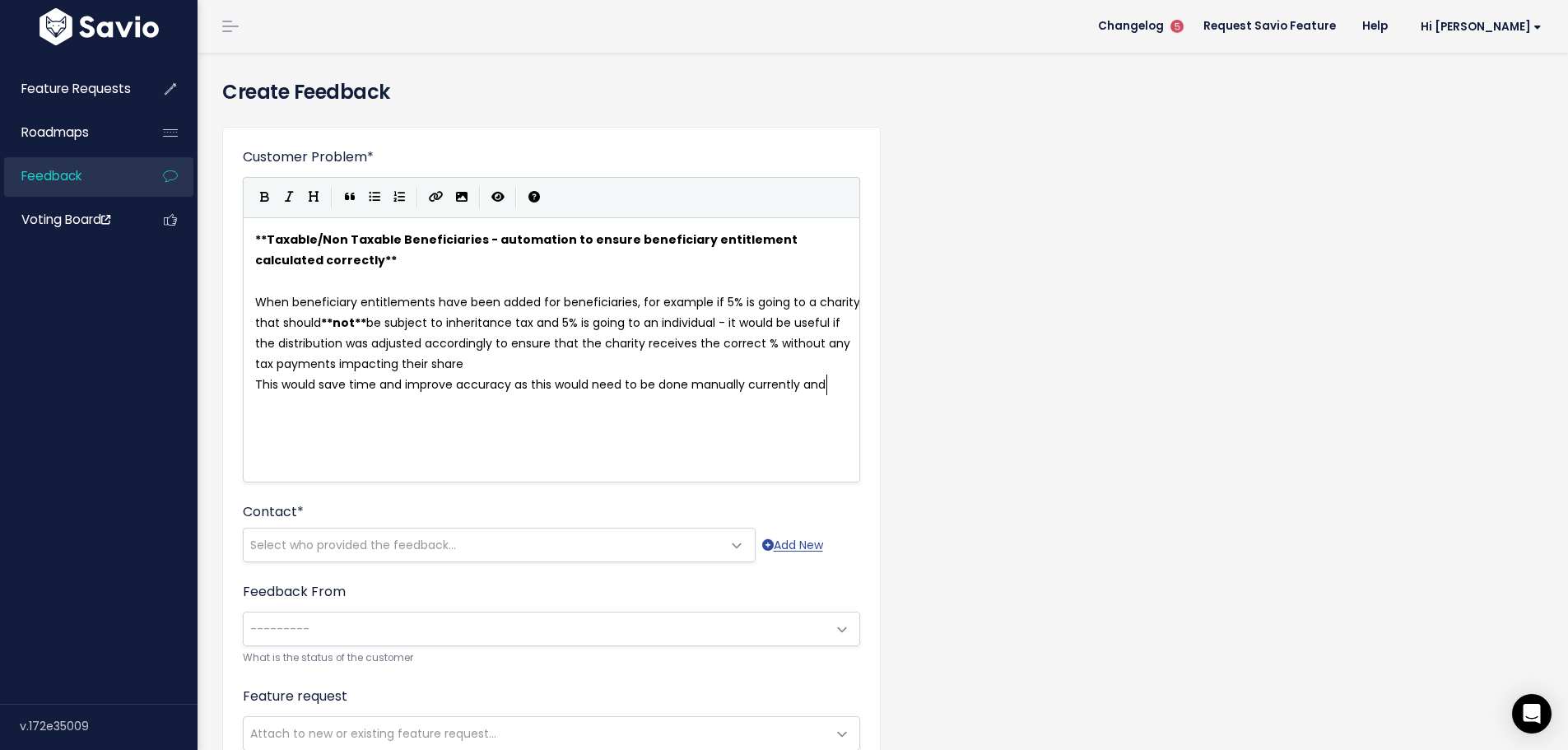
scroll to position [6, 188]
type textarea "be done manually currently and means over-riding the"
type textarea "riding beneficiary et"
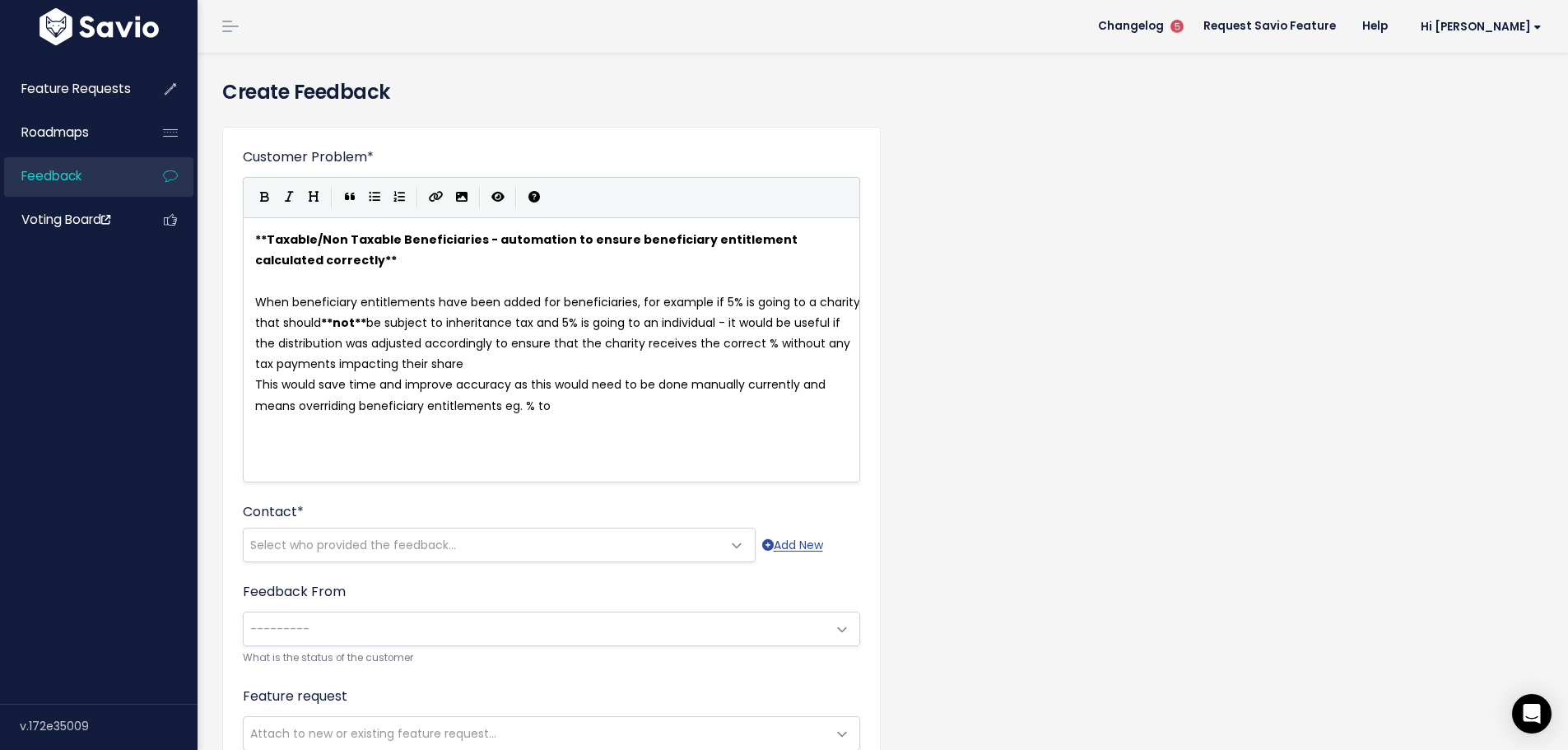
type textarea "ntitlements eg. % to a"
type textarea "a manual distribution"
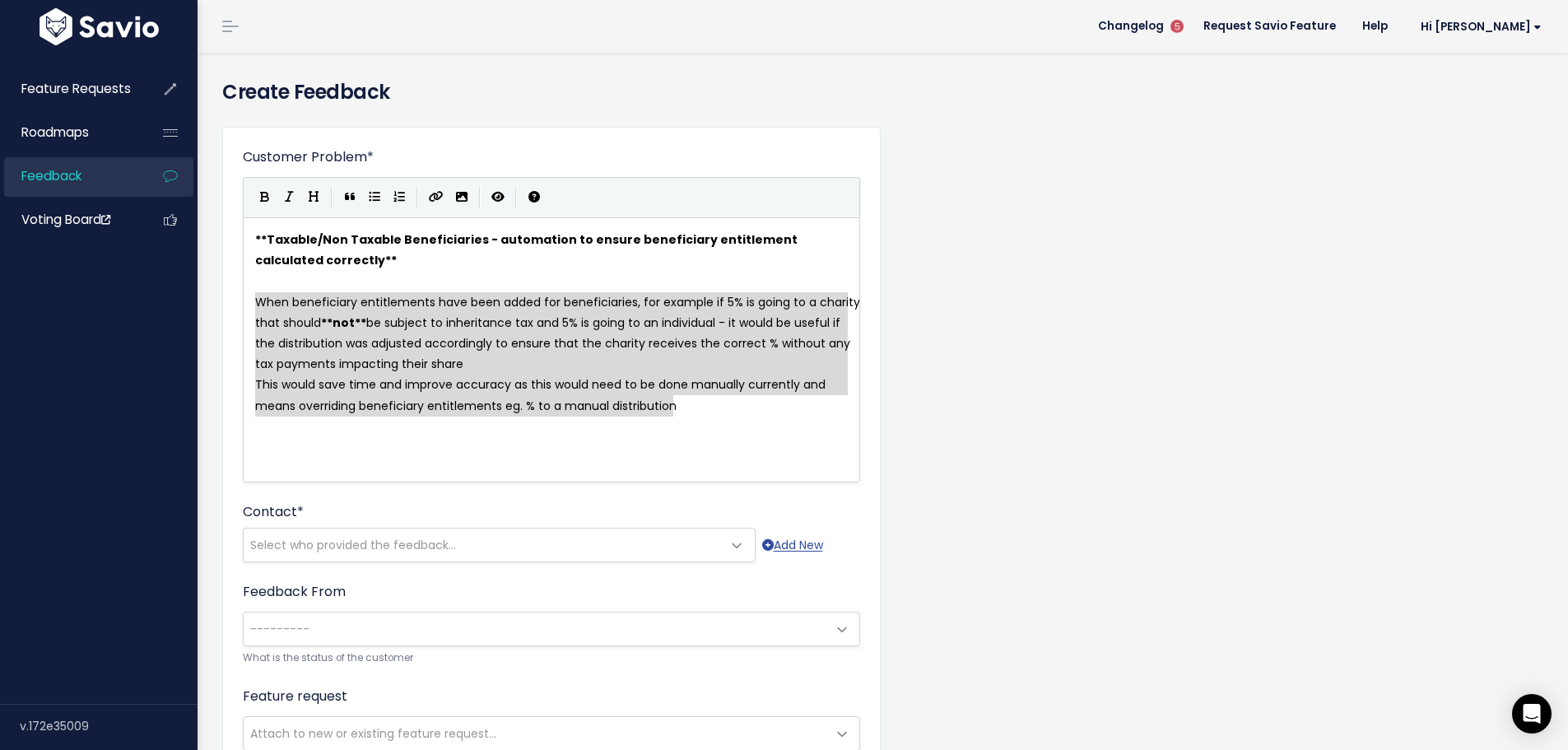
drag, startPoint x: 258, startPoint y: 303, endPoint x: 723, endPoint y: 396, distance: 474.2
click at [380, 195] on button "Generic List" at bounding box center [374, 197] width 25 height 25
type textarea "* This would save time and improve accuracy as this would need to be done manua…"
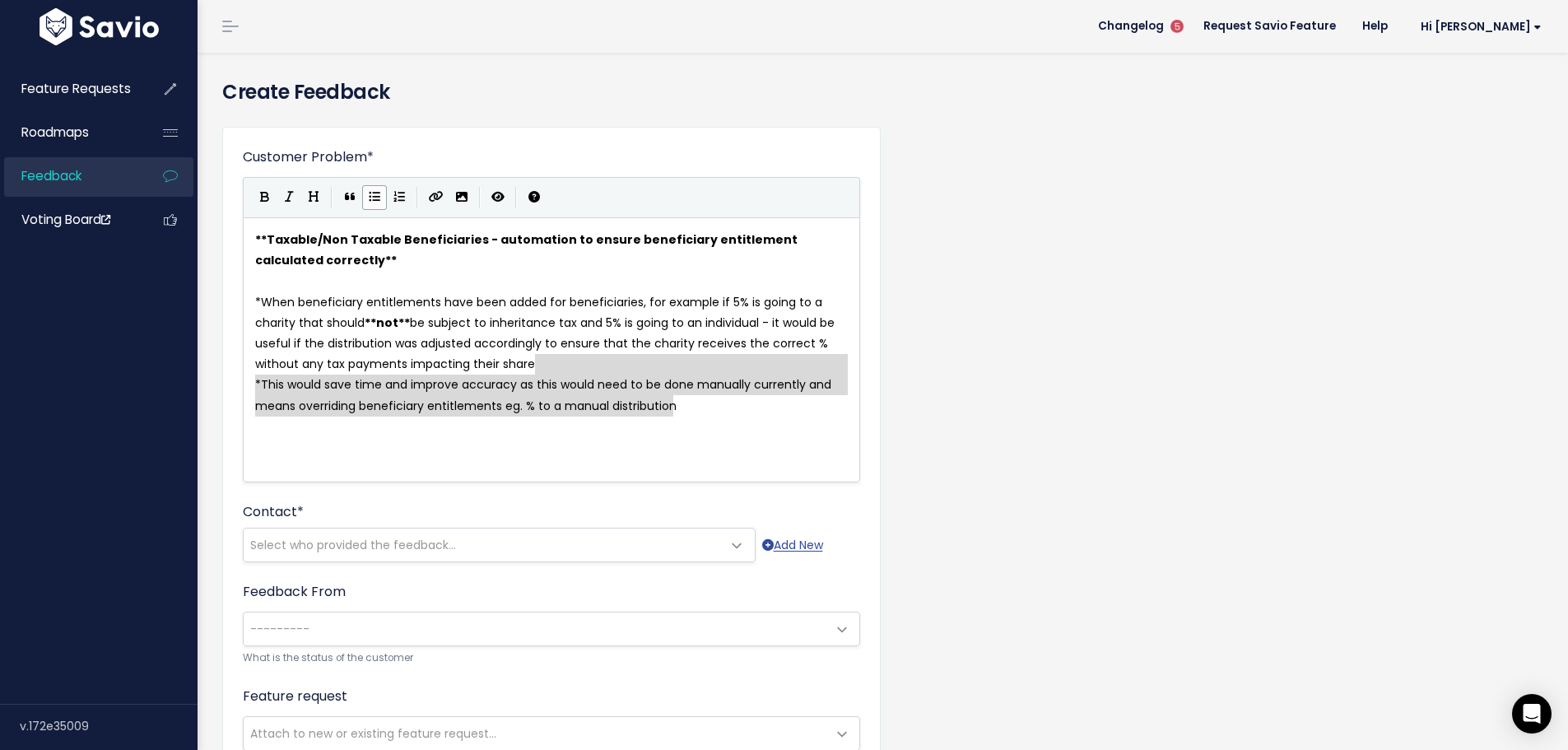
click at [438, 458] on div "x ** Taxable/Non Taxable Beneficiaries - automation to ensure beneficiary entit…" at bounding box center [573, 371] width 641 height 288
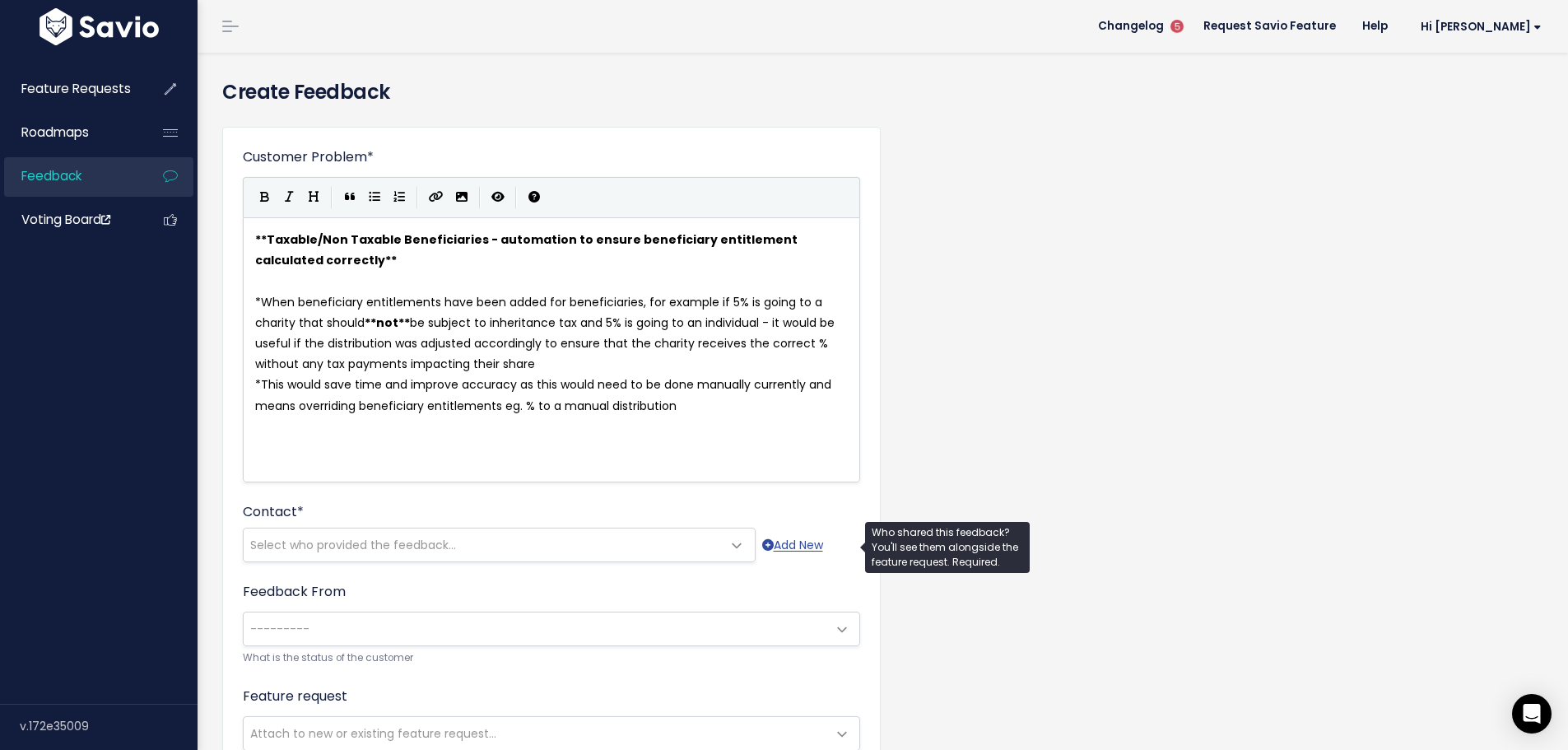
click at [388, 554] on span "Select who provided the feedback..." at bounding box center [482, 544] width 479 height 33
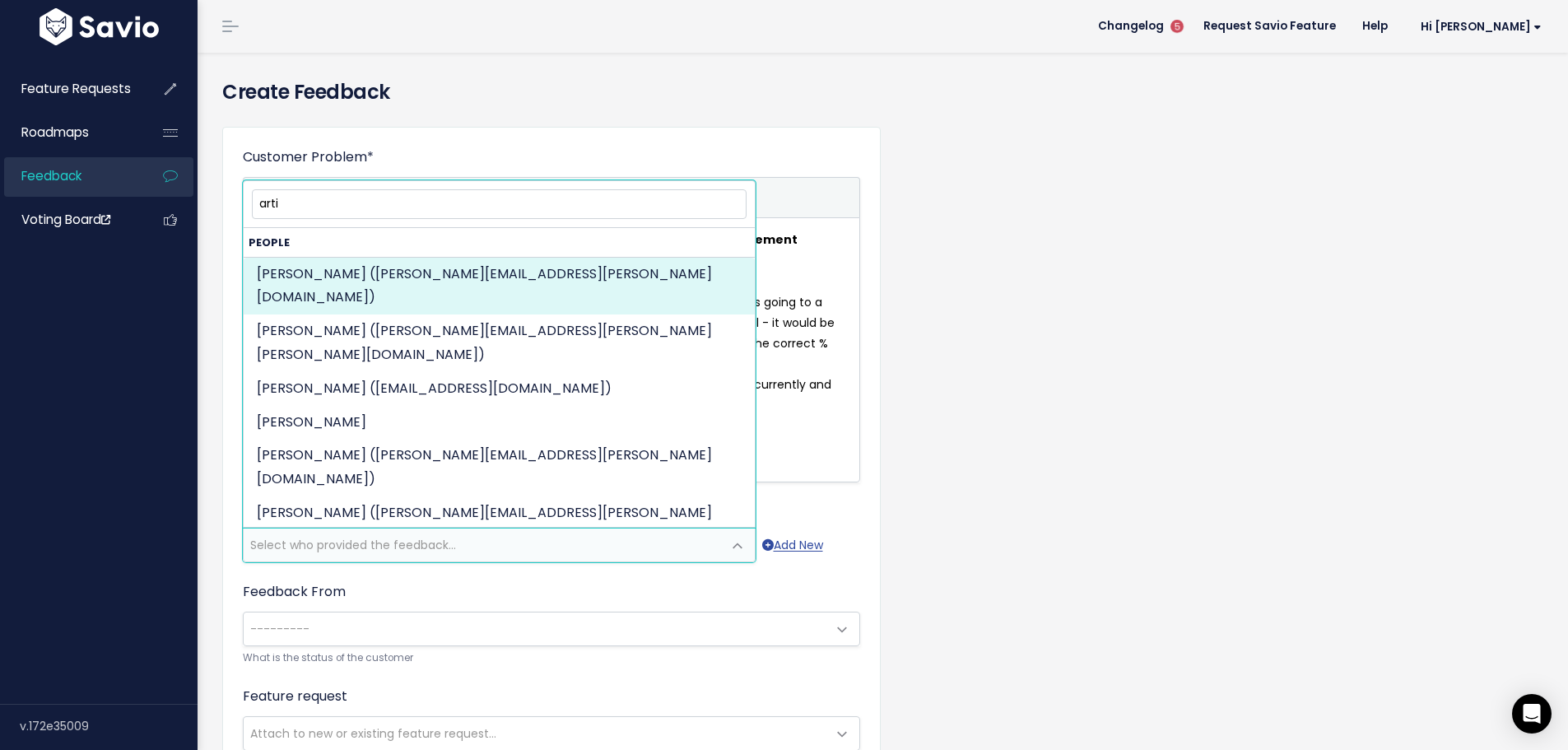
type input "arti"
select select "ACTIVE"
select select "90341733"
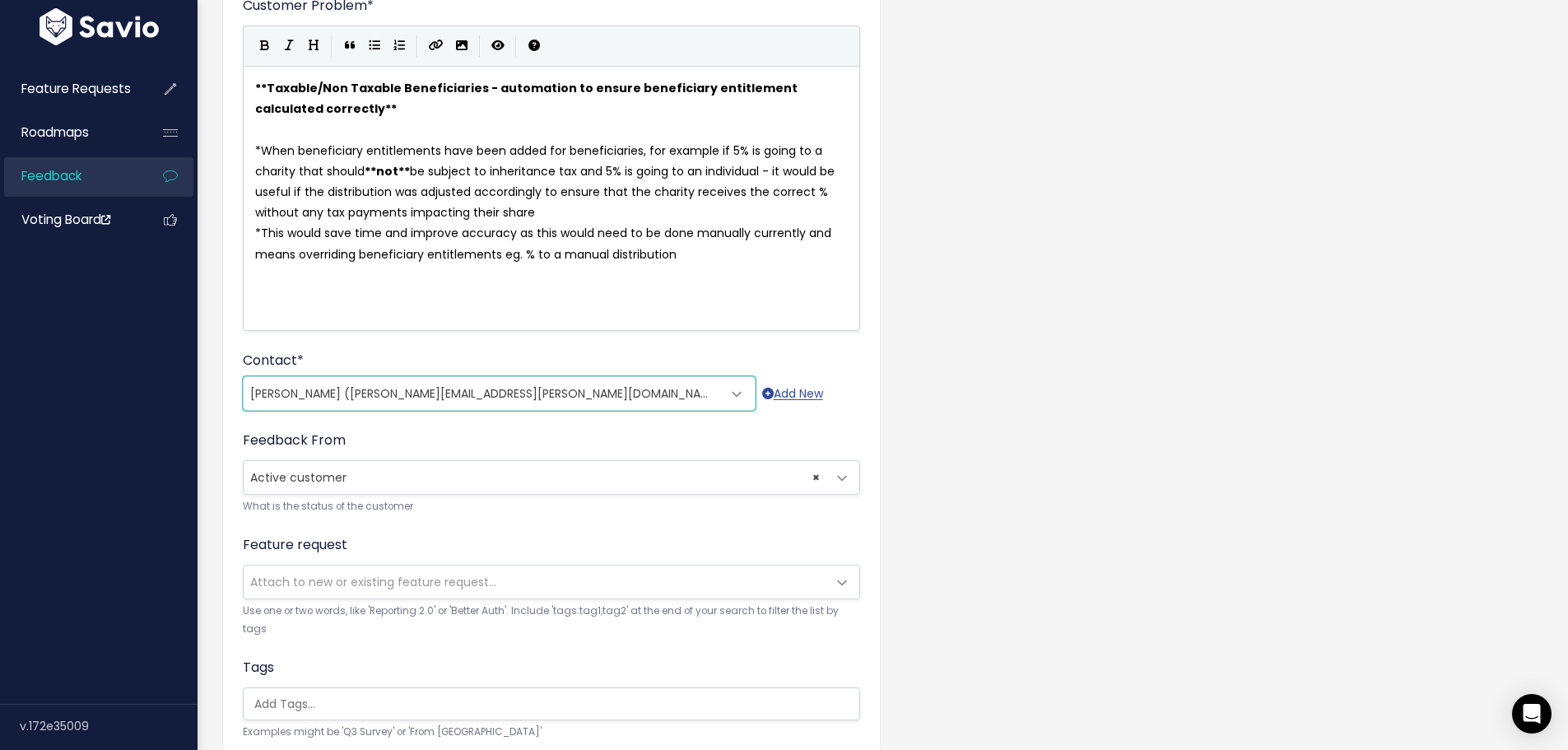
scroll to position [165, 0]
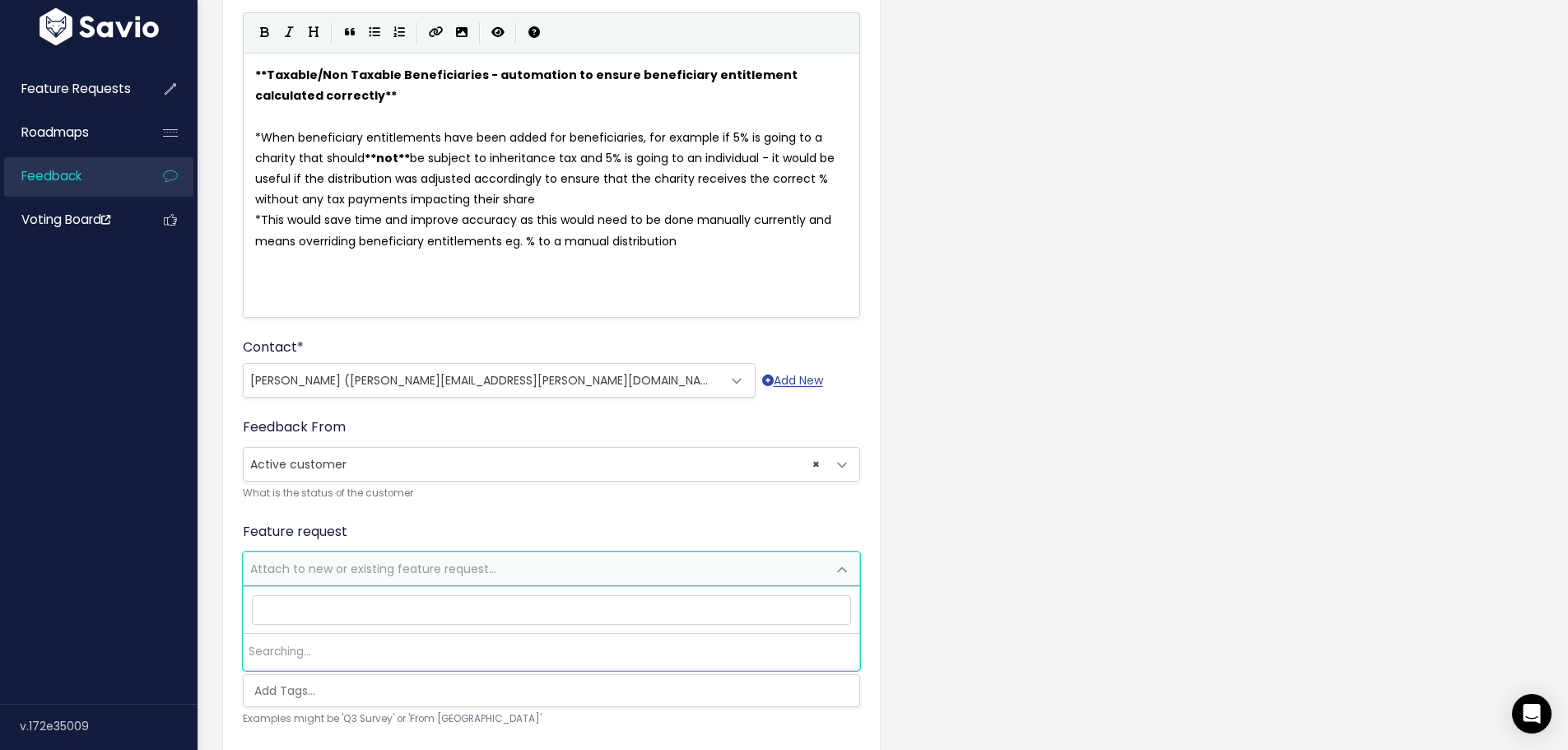
click at [312, 579] on span "Attach to new or existing feature request..." at bounding box center [534, 568] width 583 height 33
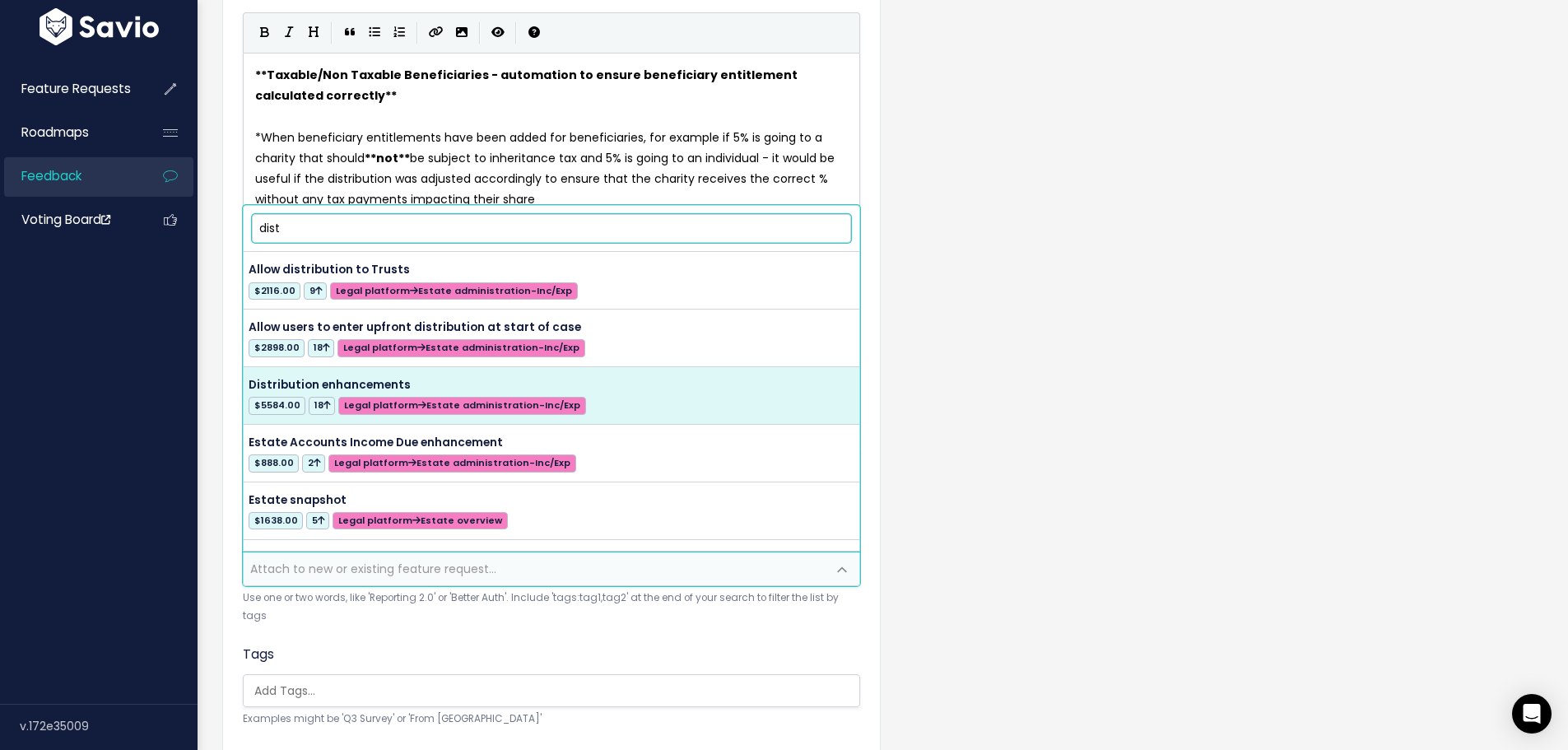
type input "dist"
select select "34724"
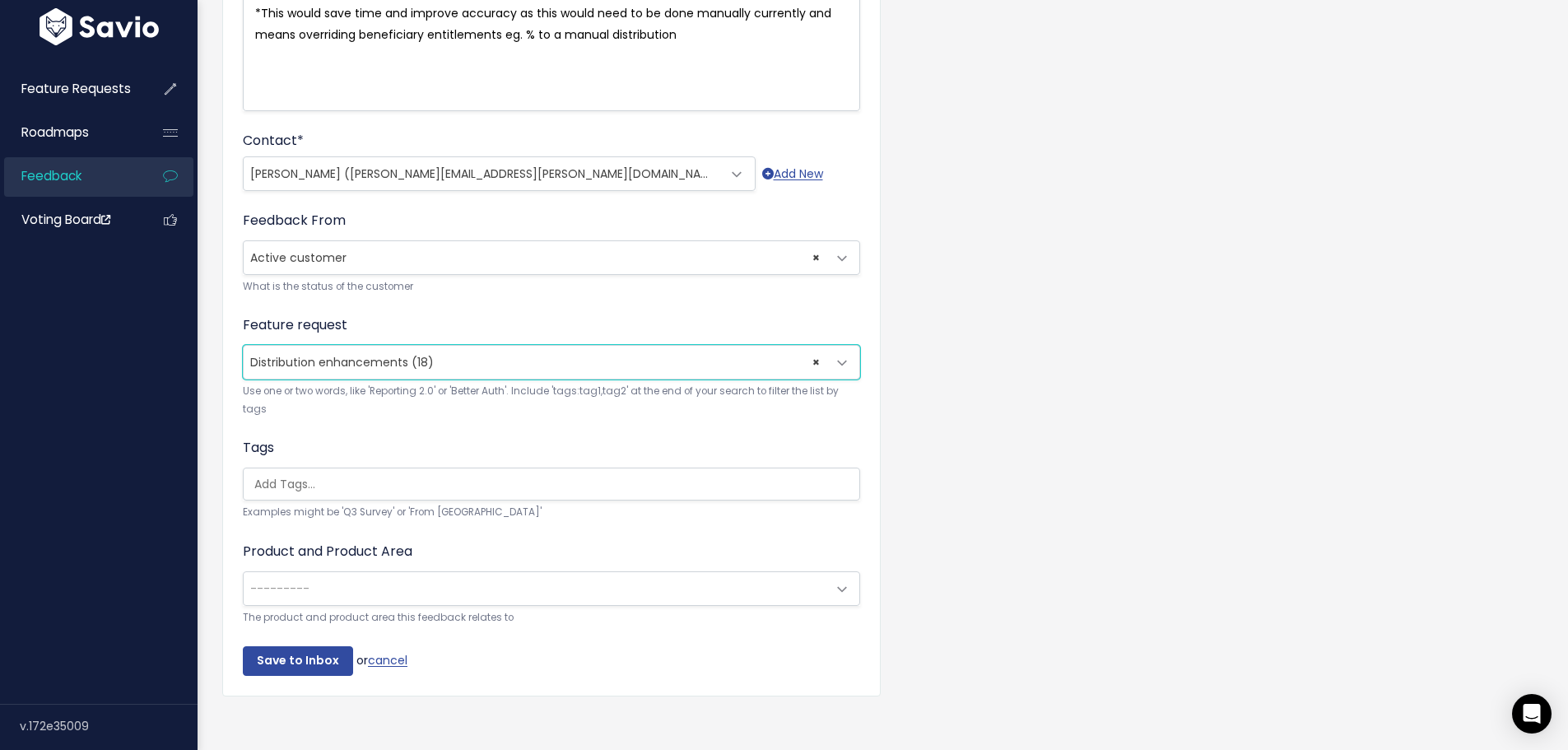
scroll to position [394, 0]
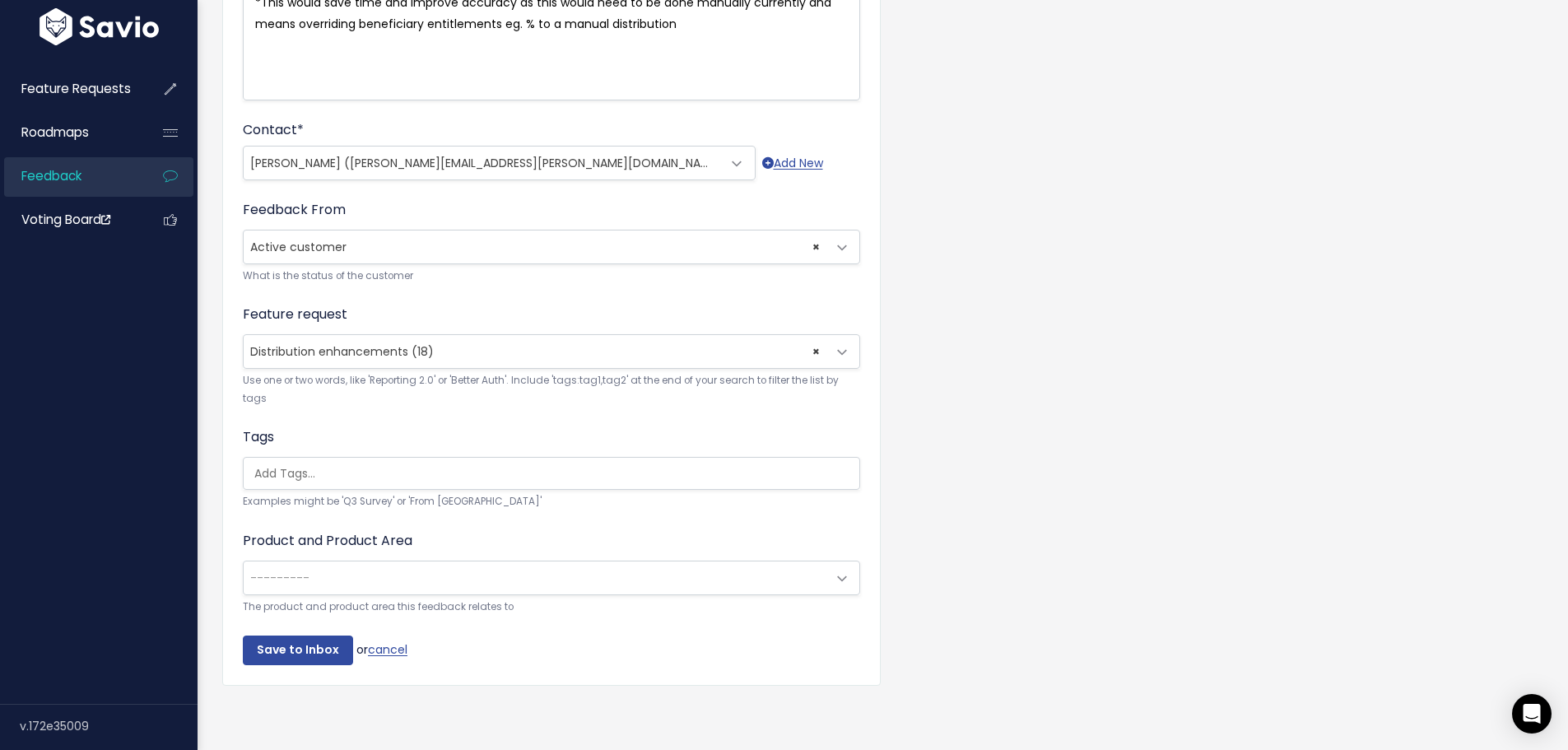
click at [325, 566] on span "---------" at bounding box center [534, 578] width 583 height 33
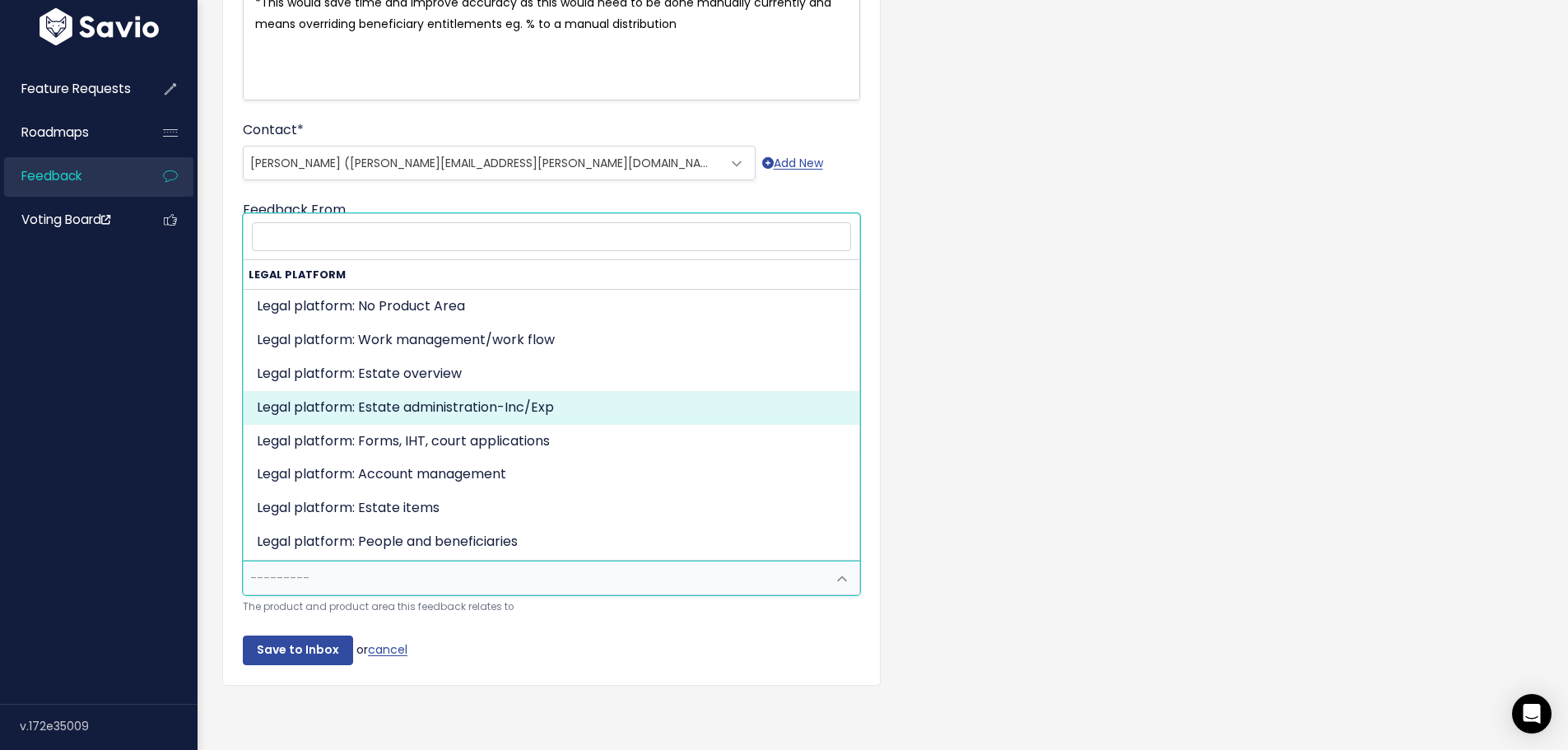
select select "MAIN:BILLING"
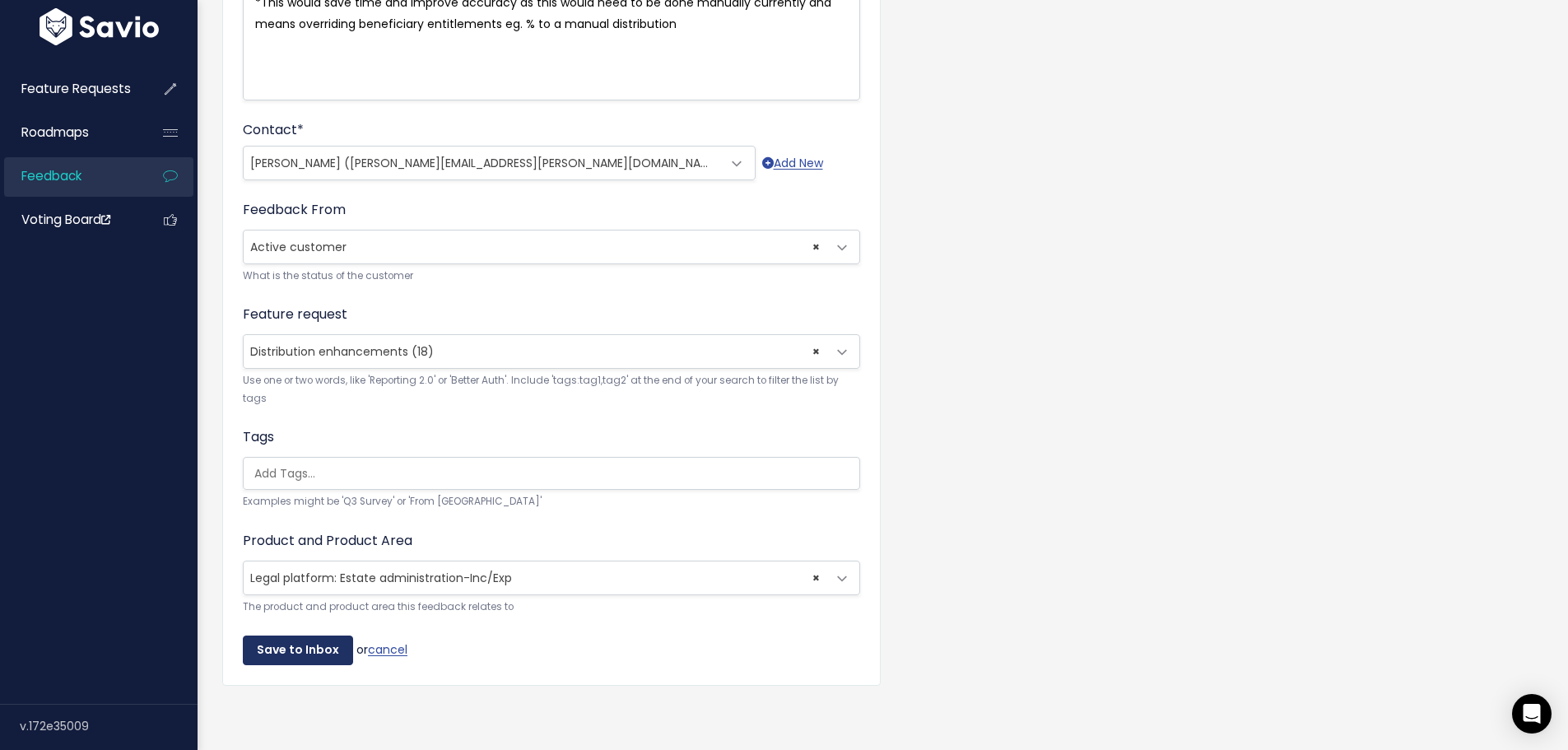
click at [296, 638] on input "Save to Inbox" at bounding box center [297, 649] width 111 height 29
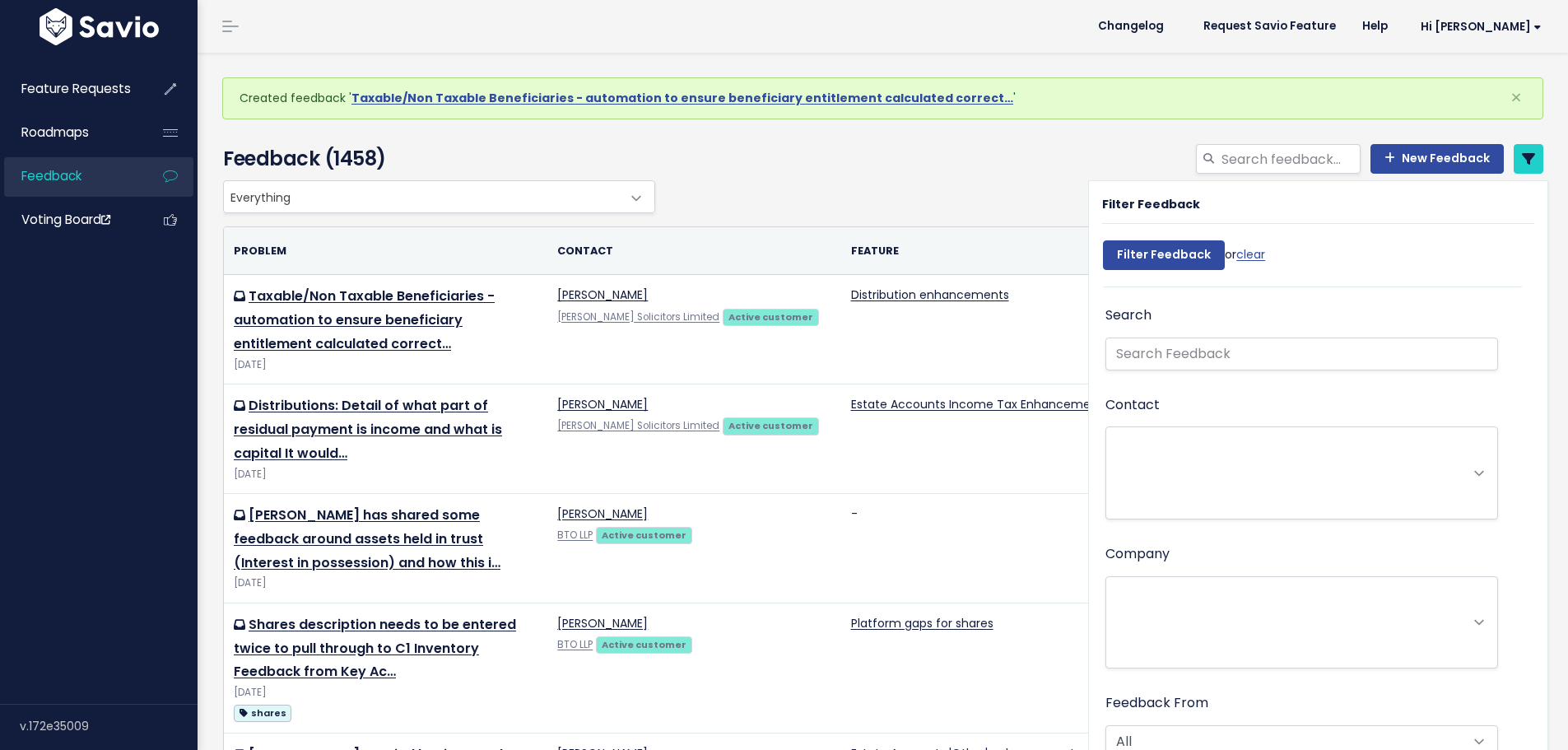
select select
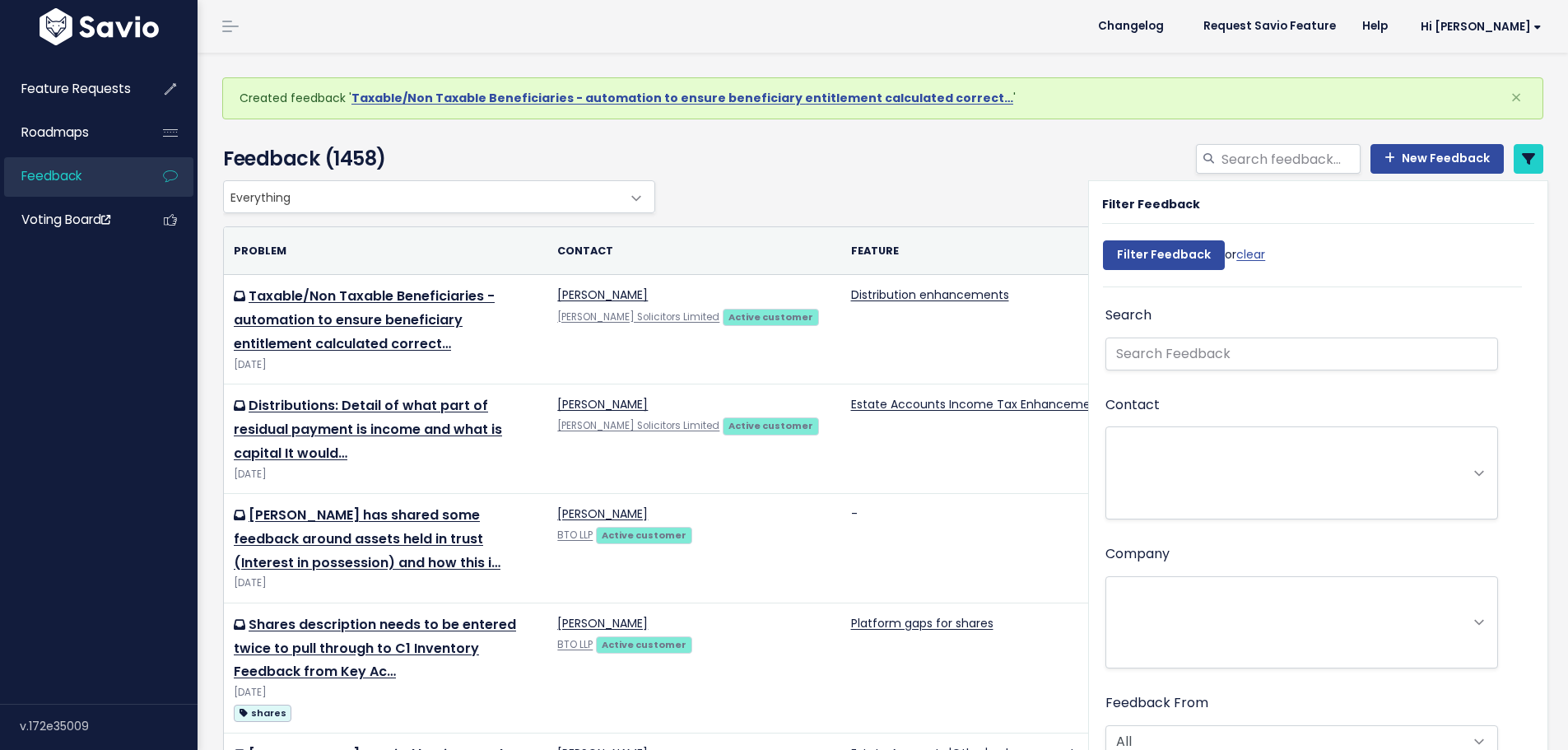
select select
click at [988, 180] on div "Everything Any Product: Any Product Area Any Product: No Product Area No Produc…" at bounding box center [879, 196] width 1320 height 33
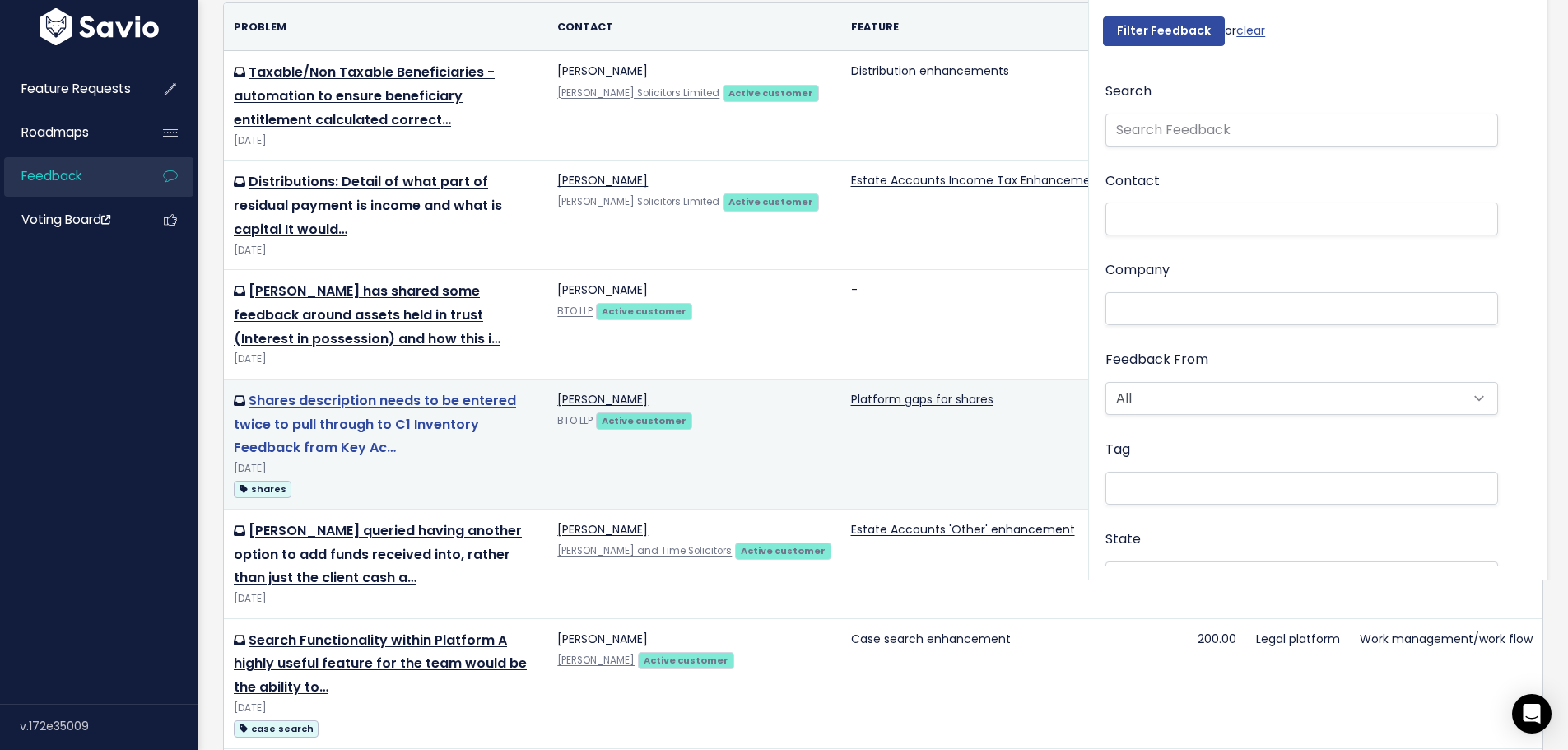
scroll to position [247, 0]
